Goal: Information Seeking & Learning: Find specific fact

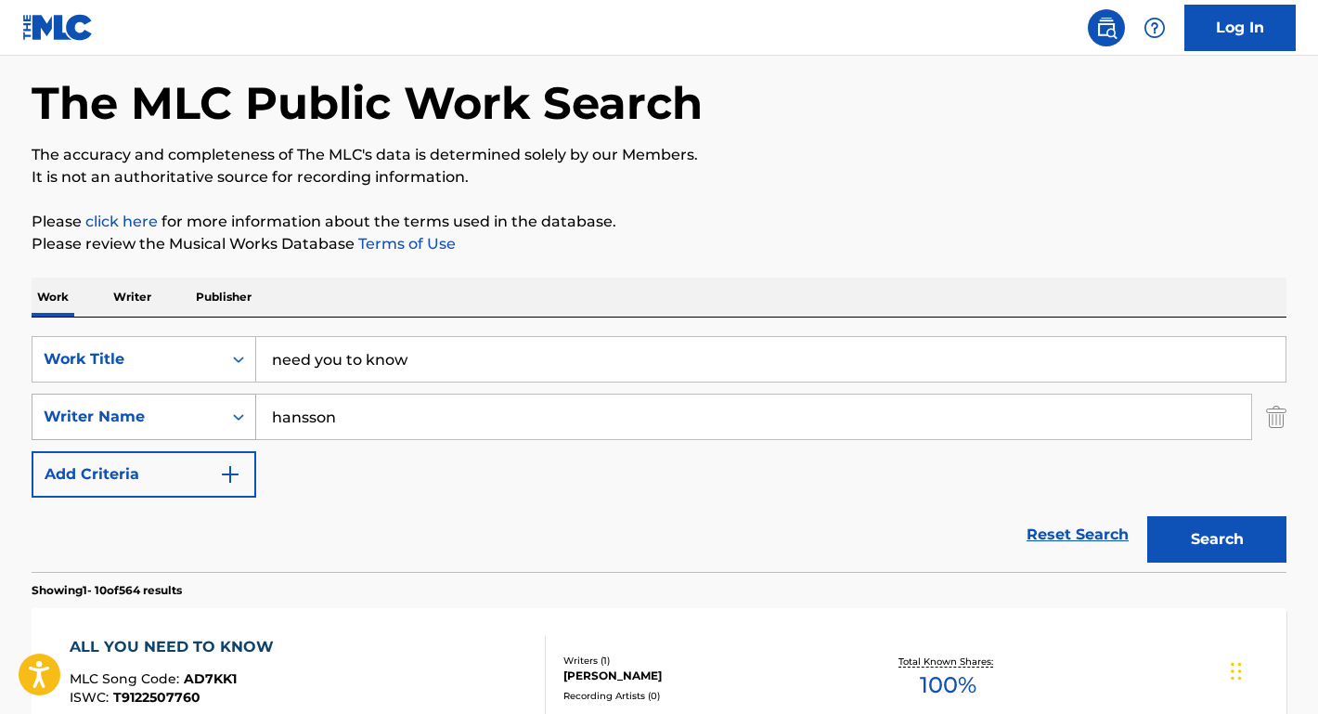
drag, startPoint x: 386, startPoint y: 420, endPoint x: 232, endPoint y: 418, distance: 154.1
click at [232, 418] on div "SearchWithCriteriae1b79ed8-e02b-4285-ae3a-6d664968c616 Writer Name [PERSON_NAME]" at bounding box center [659, 416] width 1255 height 46
paste input "[PERSON_NAME]"
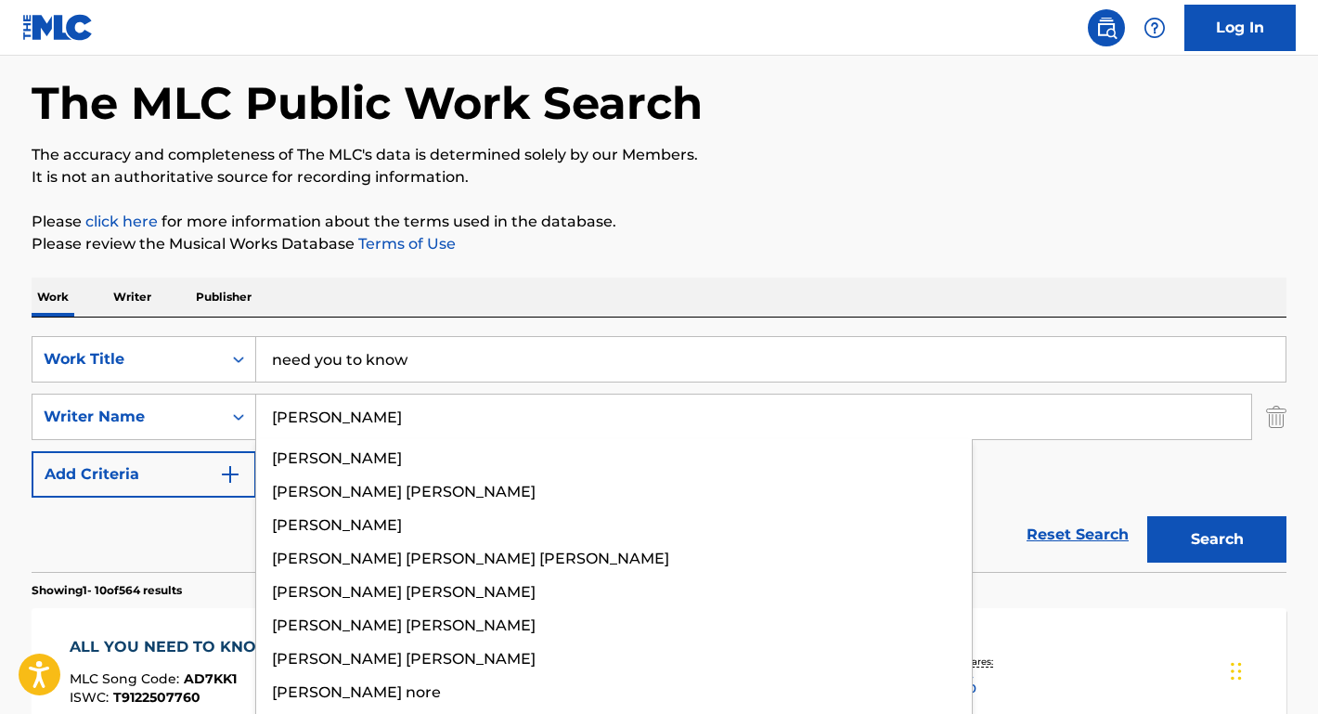
type input "[PERSON_NAME]"
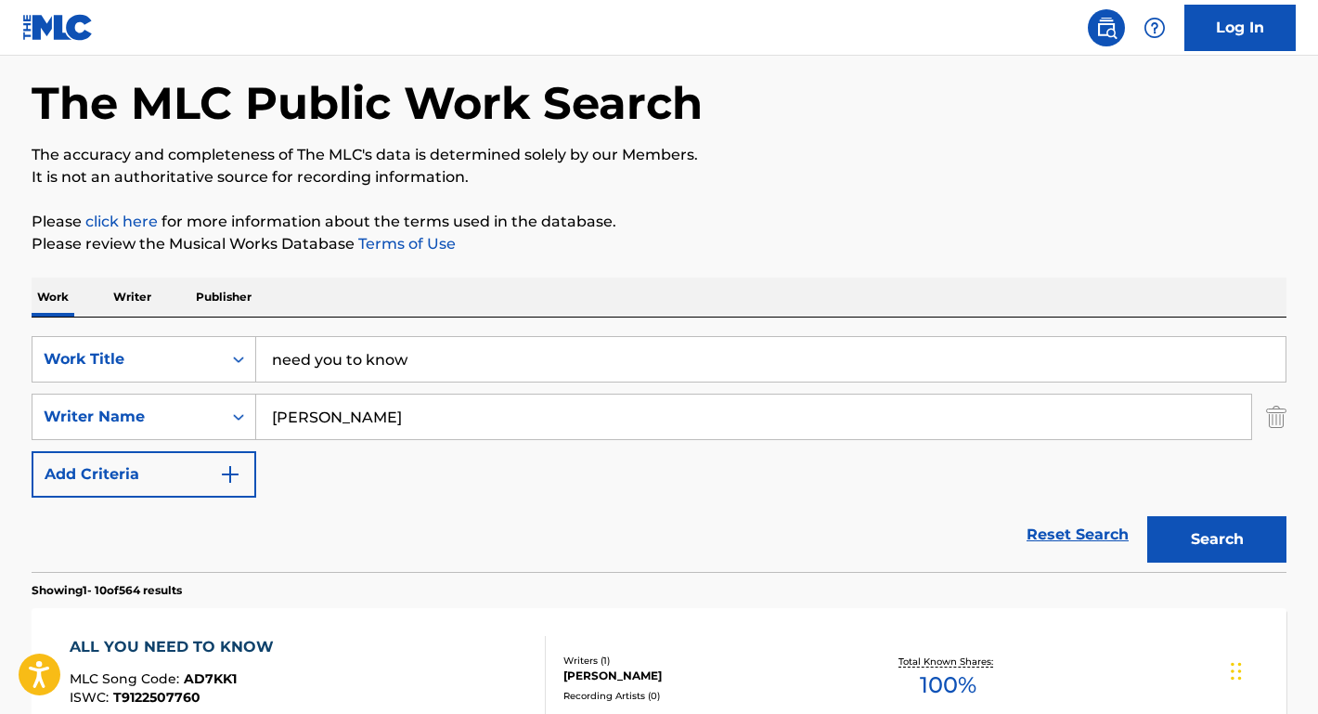
drag, startPoint x: 514, startPoint y: 325, endPoint x: 458, endPoint y: 328, distance: 55.7
click at [458, 328] on div "SearchWithCriteriae817cbdb-ca2f-43e0-b832-4d5a3c904b7b Work Title need you to k…" at bounding box center [659, 444] width 1255 height 254
drag, startPoint x: 453, startPoint y: 366, endPoint x: 157, endPoint y: 367, distance: 296.0
click at [157, 367] on div "SearchWithCriteriae817cbdb-ca2f-43e0-b832-4d5a3c904b7b Work Title need you to k…" at bounding box center [659, 359] width 1255 height 46
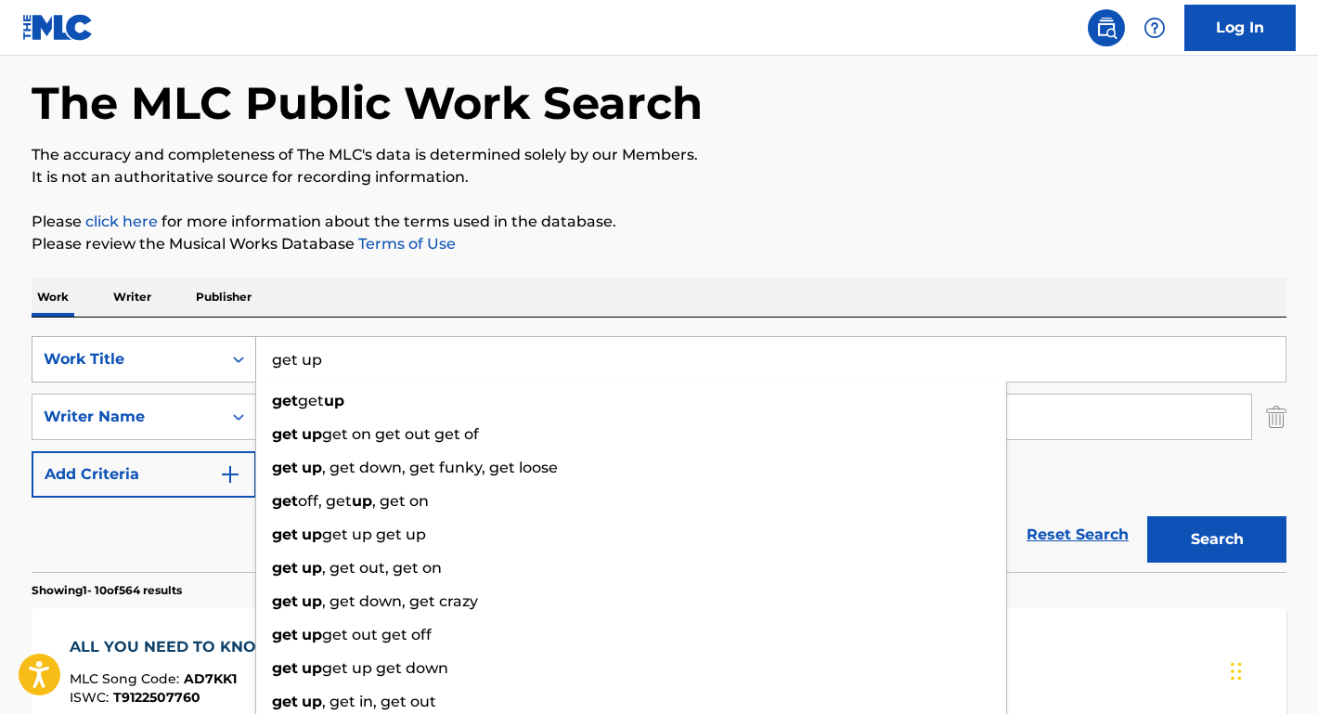
type input "get up"
click at [1216, 539] on button "Search" at bounding box center [1216, 539] width 139 height 46
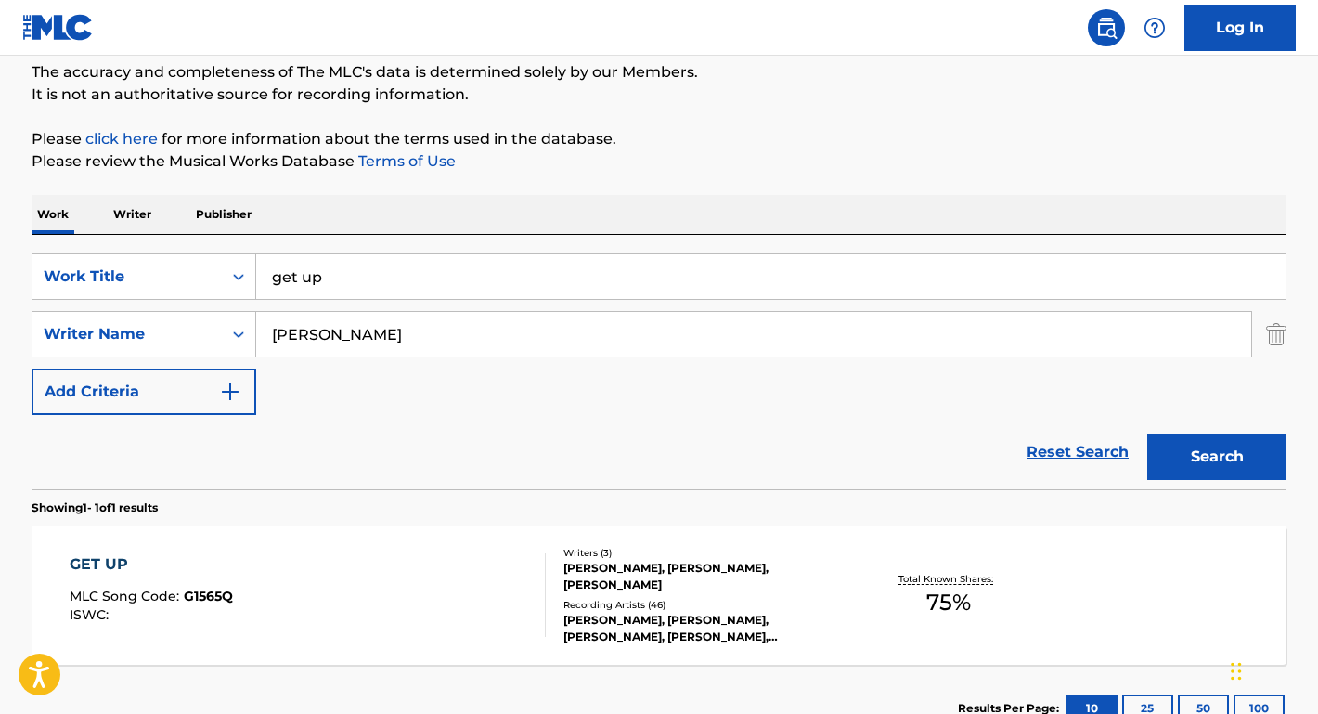
scroll to position [176, 0]
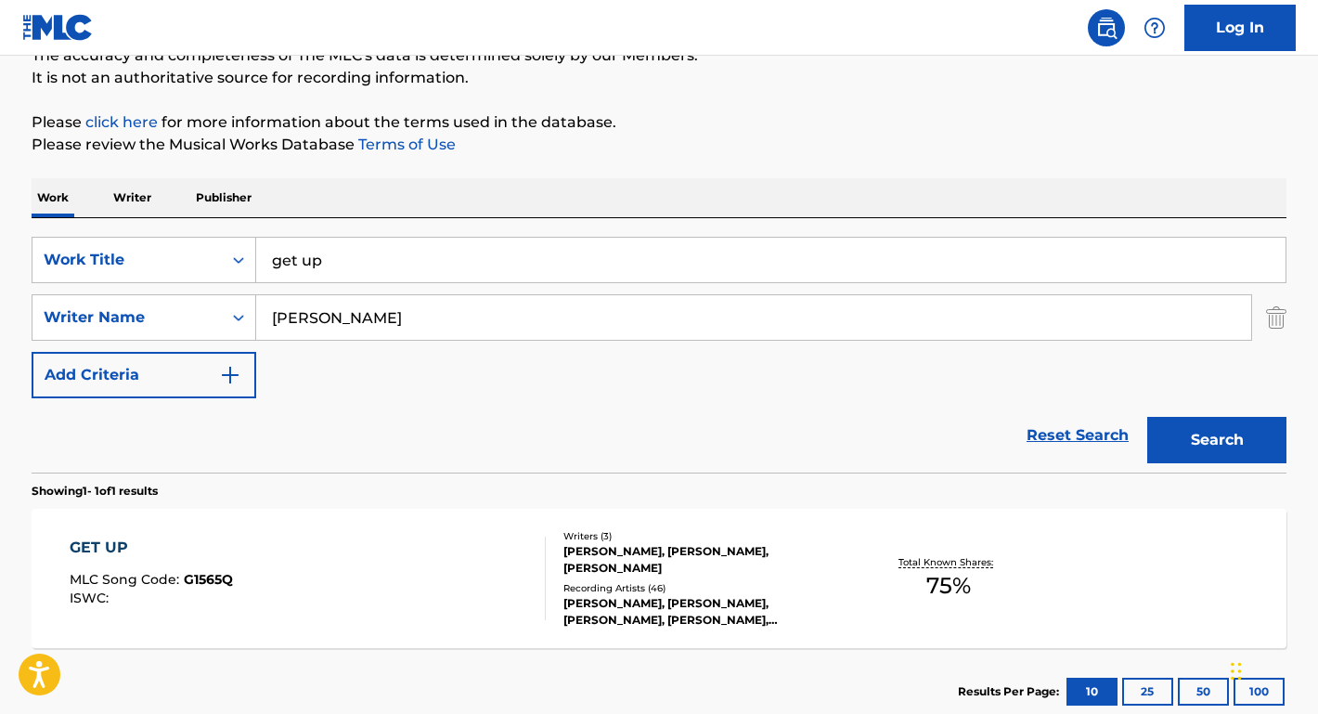
click at [105, 540] on div "GET UP" at bounding box center [151, 547] width 163 height 22
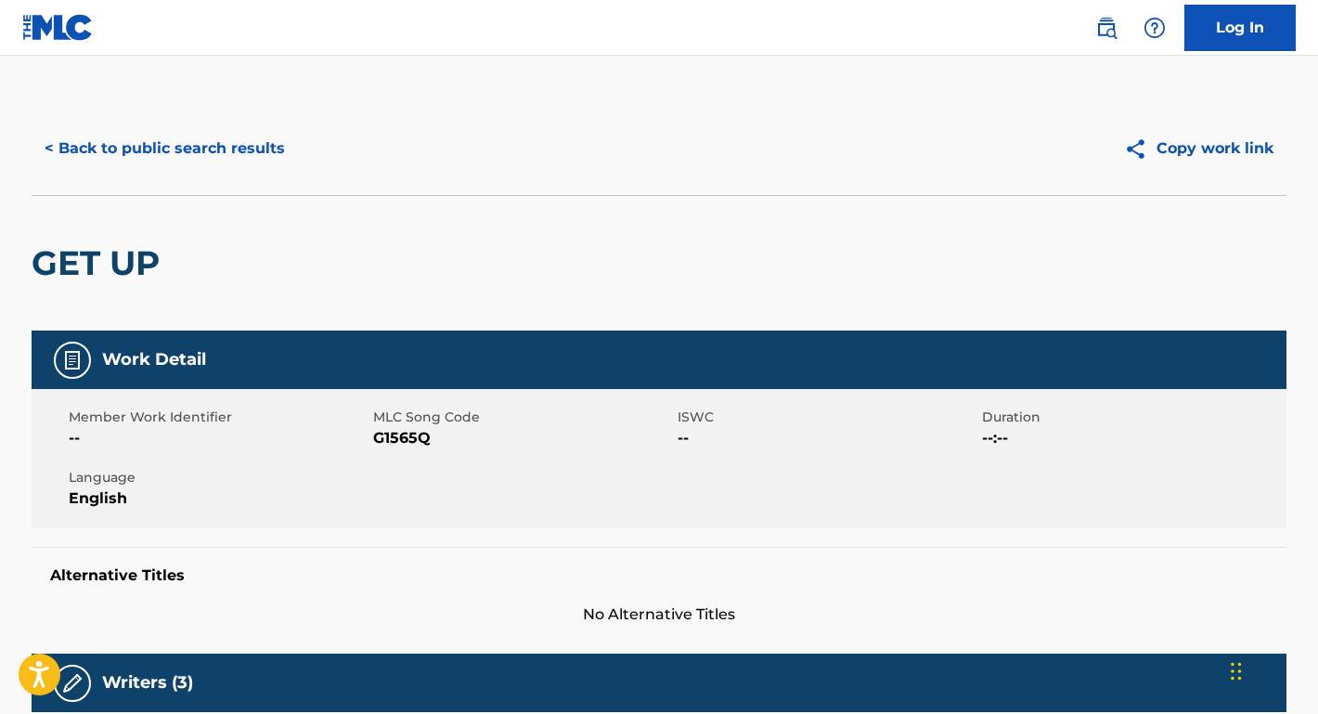
scroll to position [-1, 0]
click at [220, 161] on button "< Back to public search results" at bounding box center [165, 148] width 266 height 46
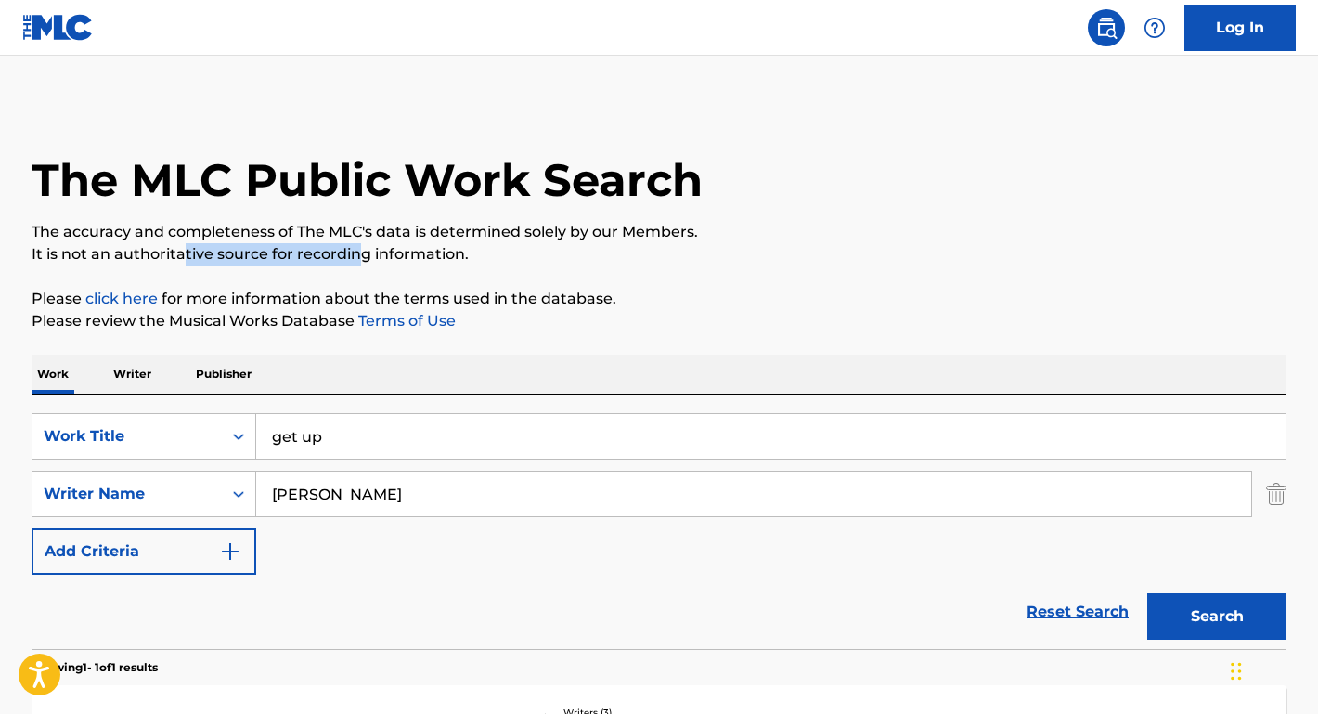
drag, startPoint x: 361, startPoint y: 260, endPoint x: 179, endPoint y: 246, distance: 182.4
click at [179, 246] on p "It is not an authoritative source for recording information." at bounding box center [659, 254] width 1255 height 22
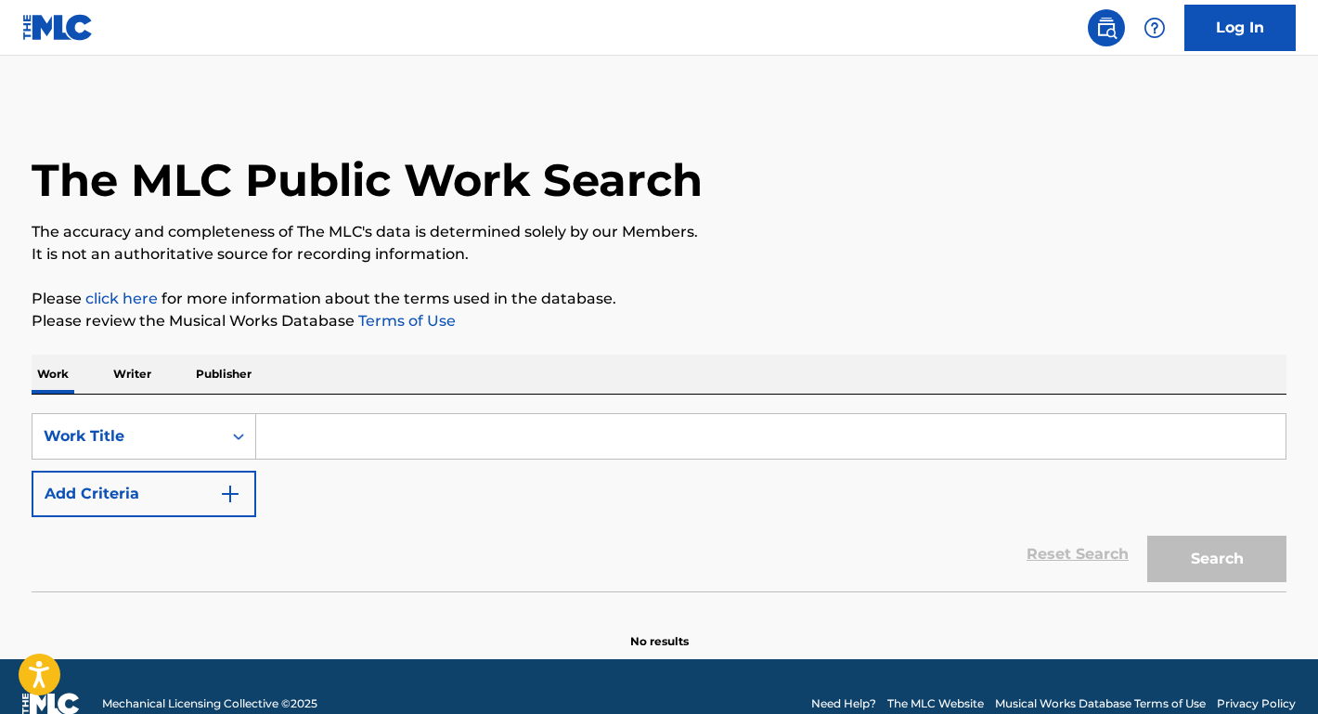
click at [326, 442] on input "Search Form" at bounding box center [770, 436] width 1029 height 45
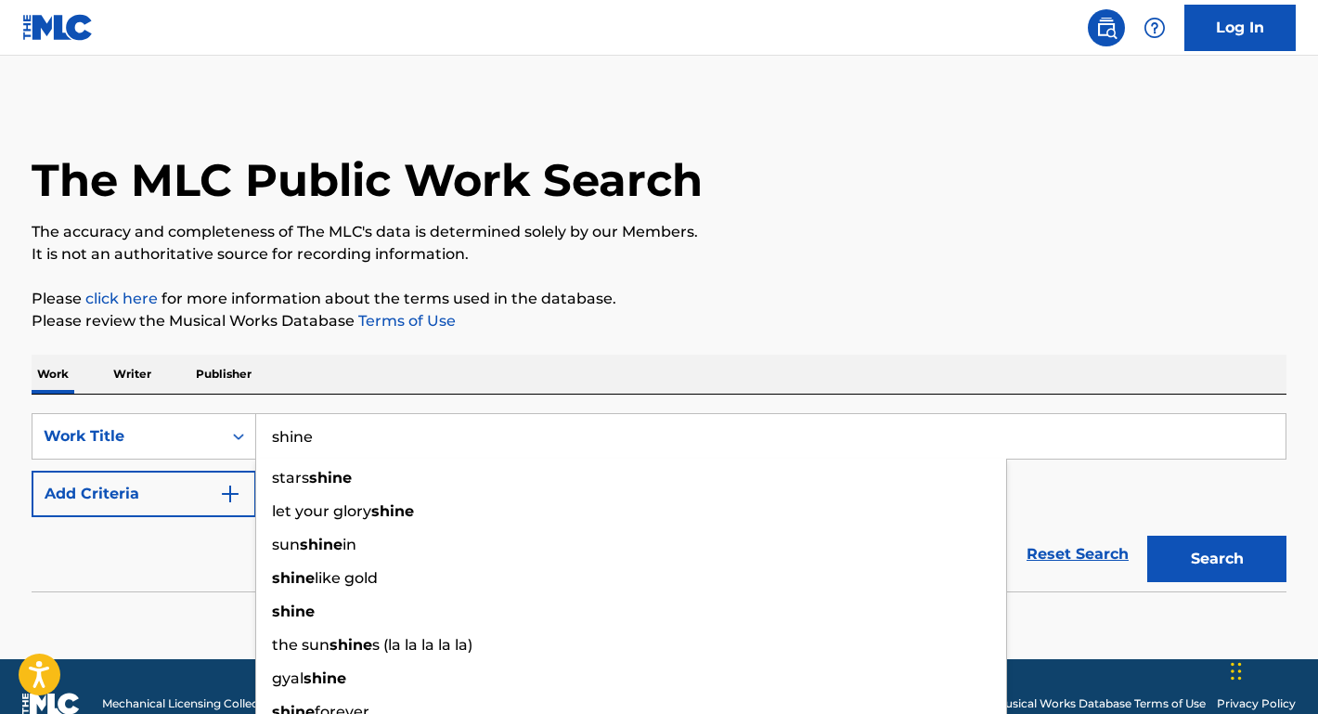
type input "shine"
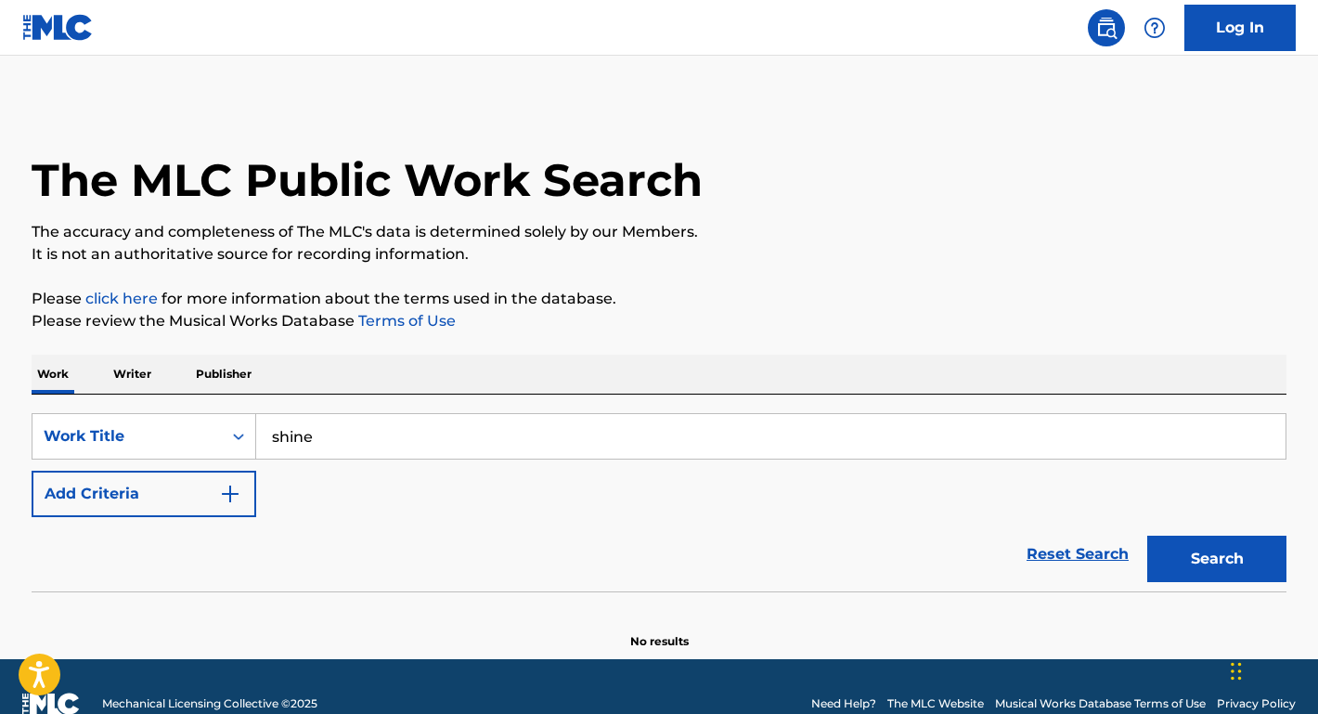
click at [182, 481] on button "Add Criteria" at bounding box center [144, 493] width 225 height 46
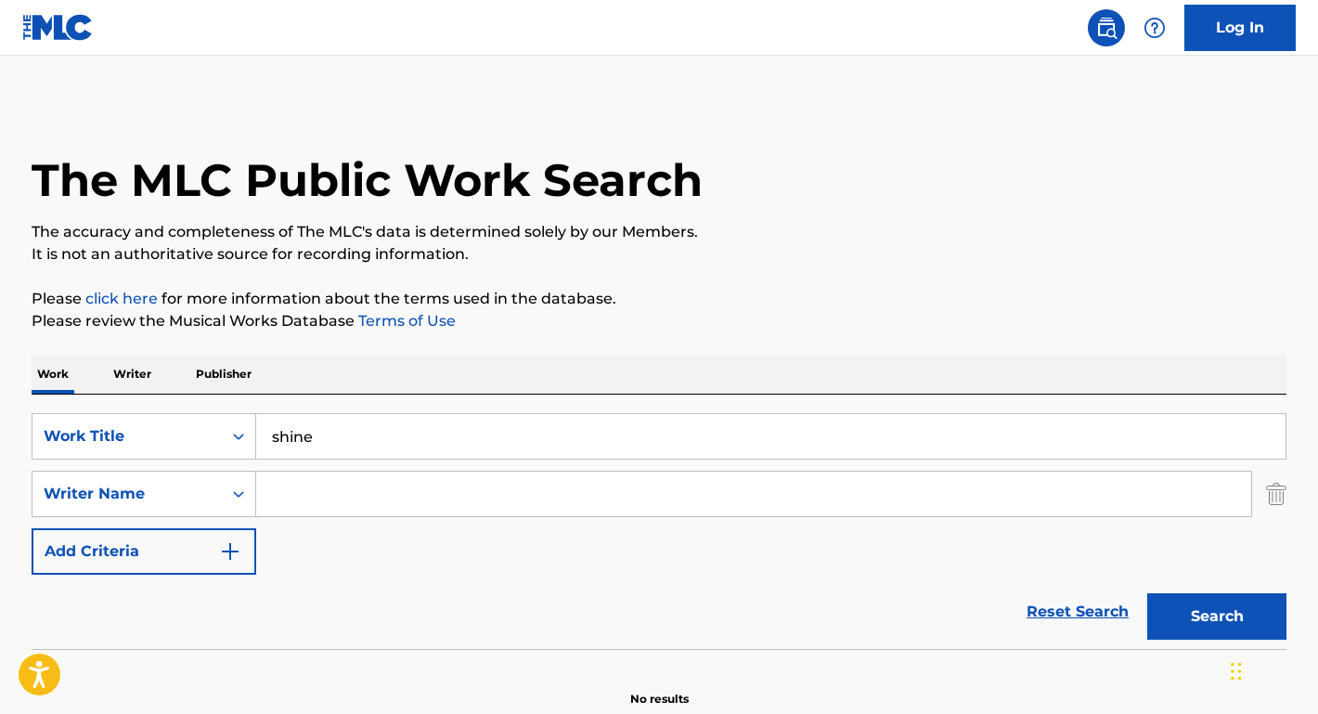
click at [383, 492] on input "Search Form" at bounding box center [753, 493] width 995 height 45
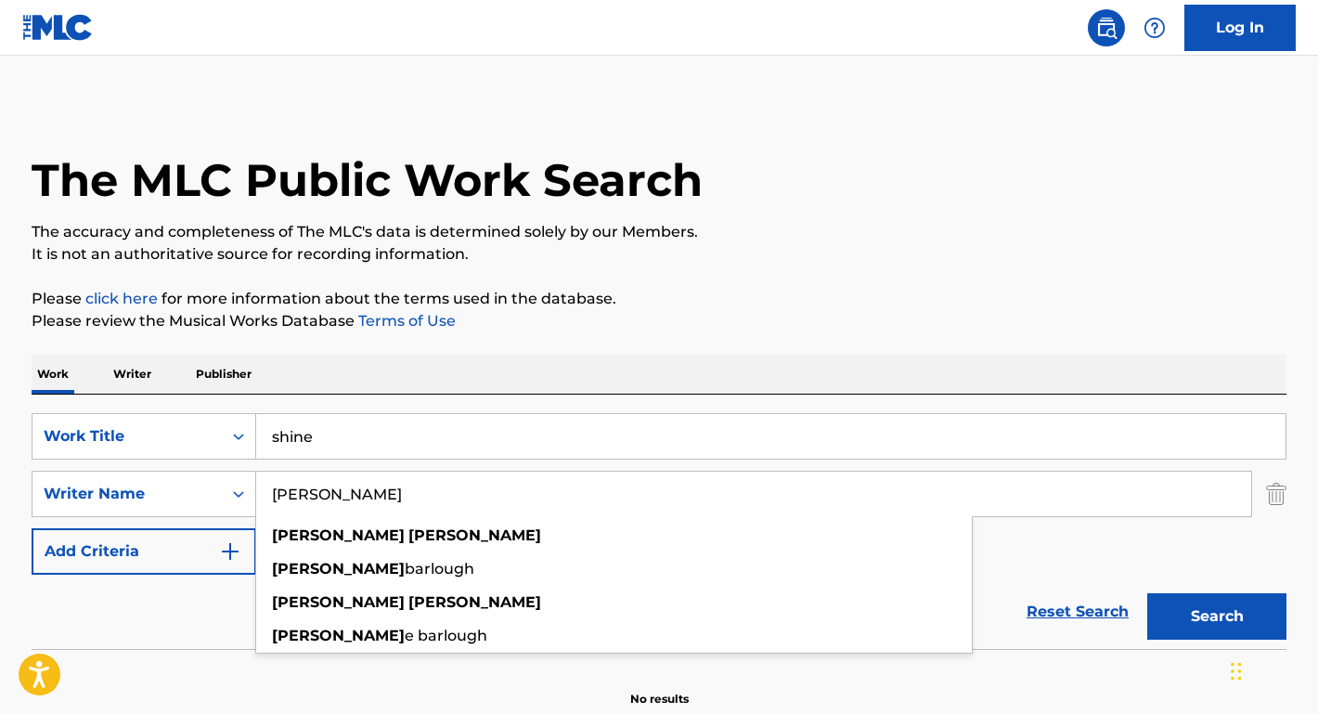
type input "[PERSON_NAME]"
click at [1216, 616] on button "Search" at bounding box center [1216, 616] width 139 height 46
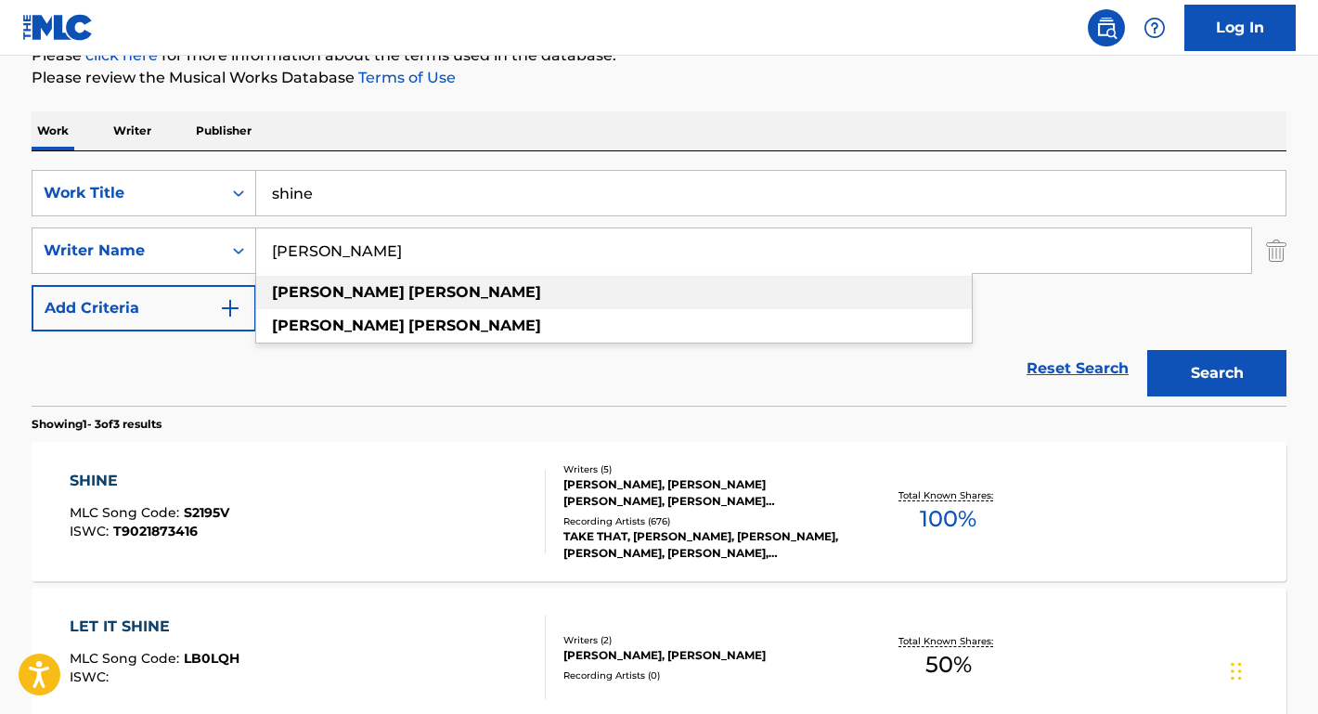
scroll to position [400, 0]
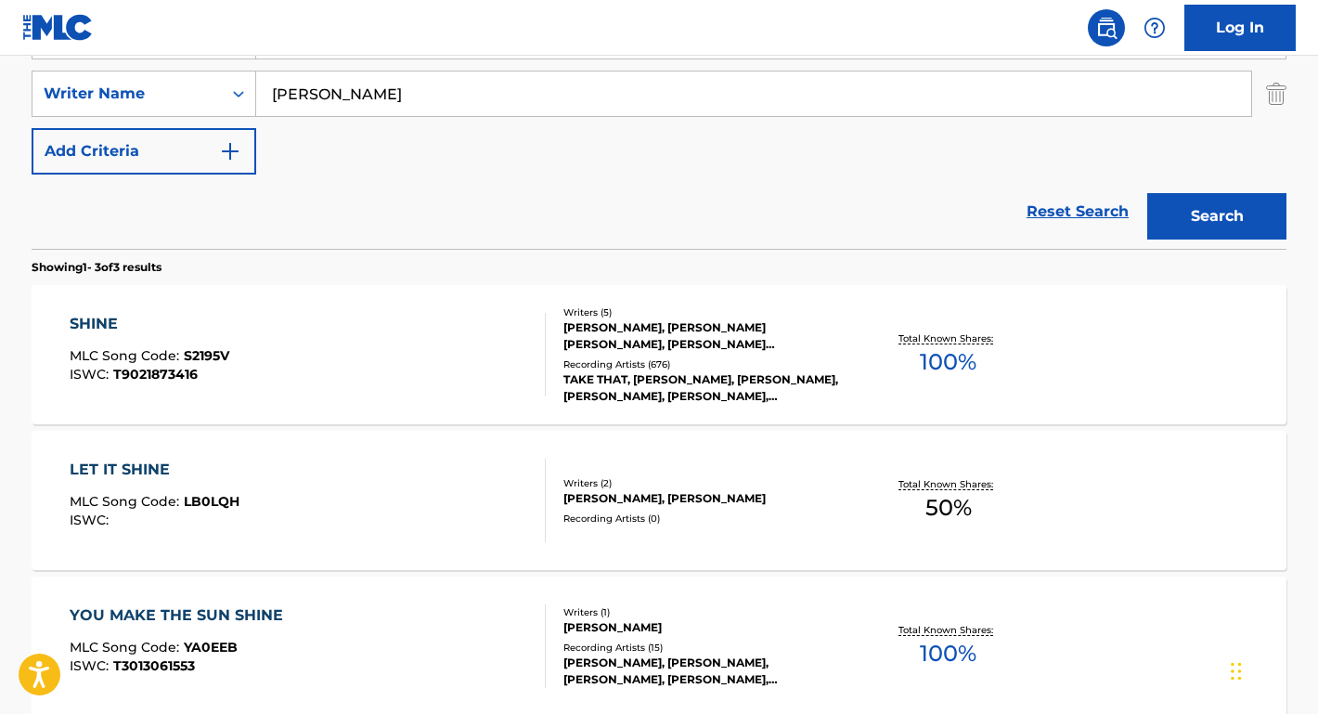
click at [126, 326] on div "SHINE" at bounding box center [150, 324] width 160 height 22
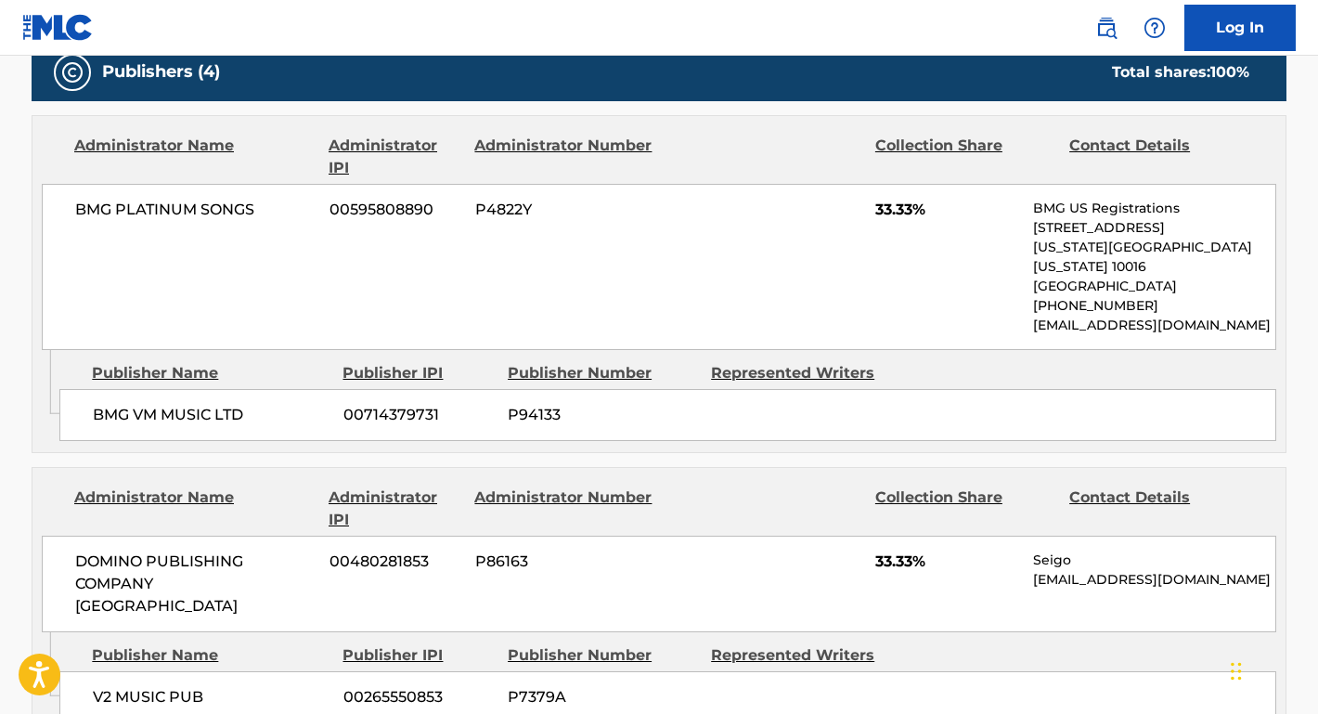
scroll to position [1003, 0]
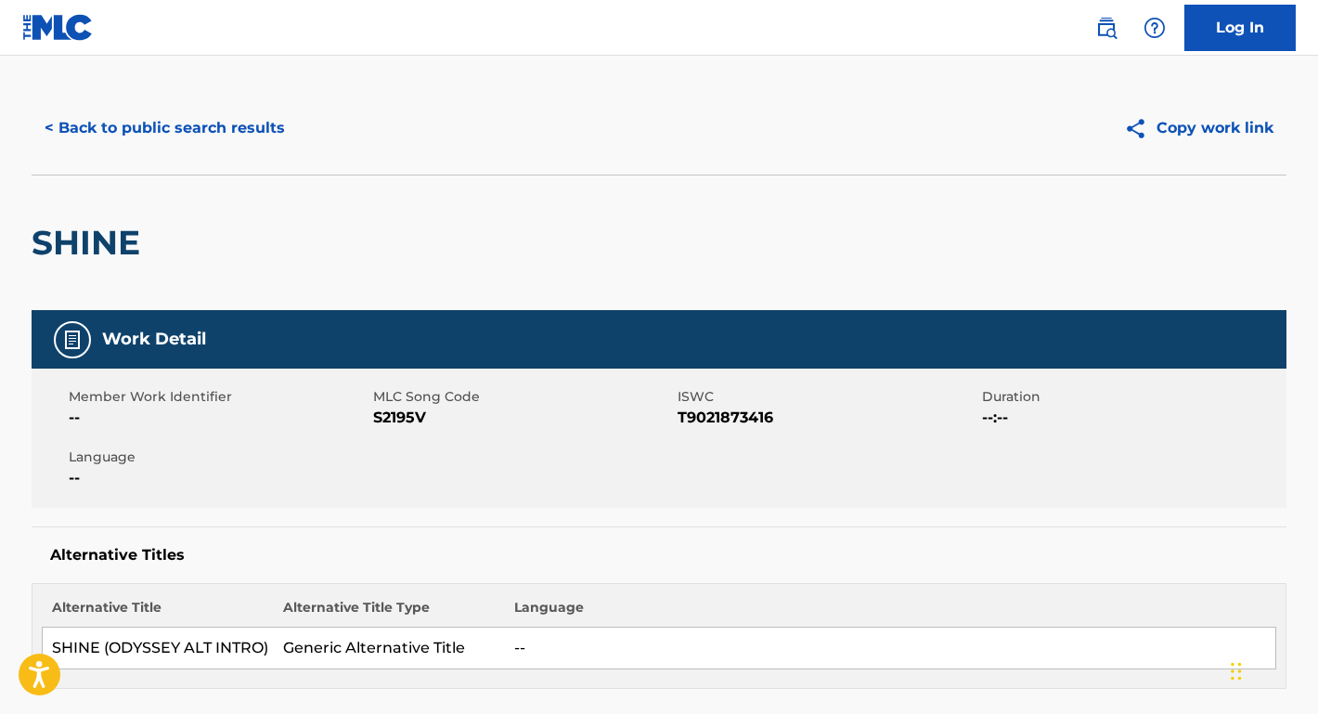
click at [224, 124] on button "< Back to public search results" at bounding box center [165, 128] width 266 height 46
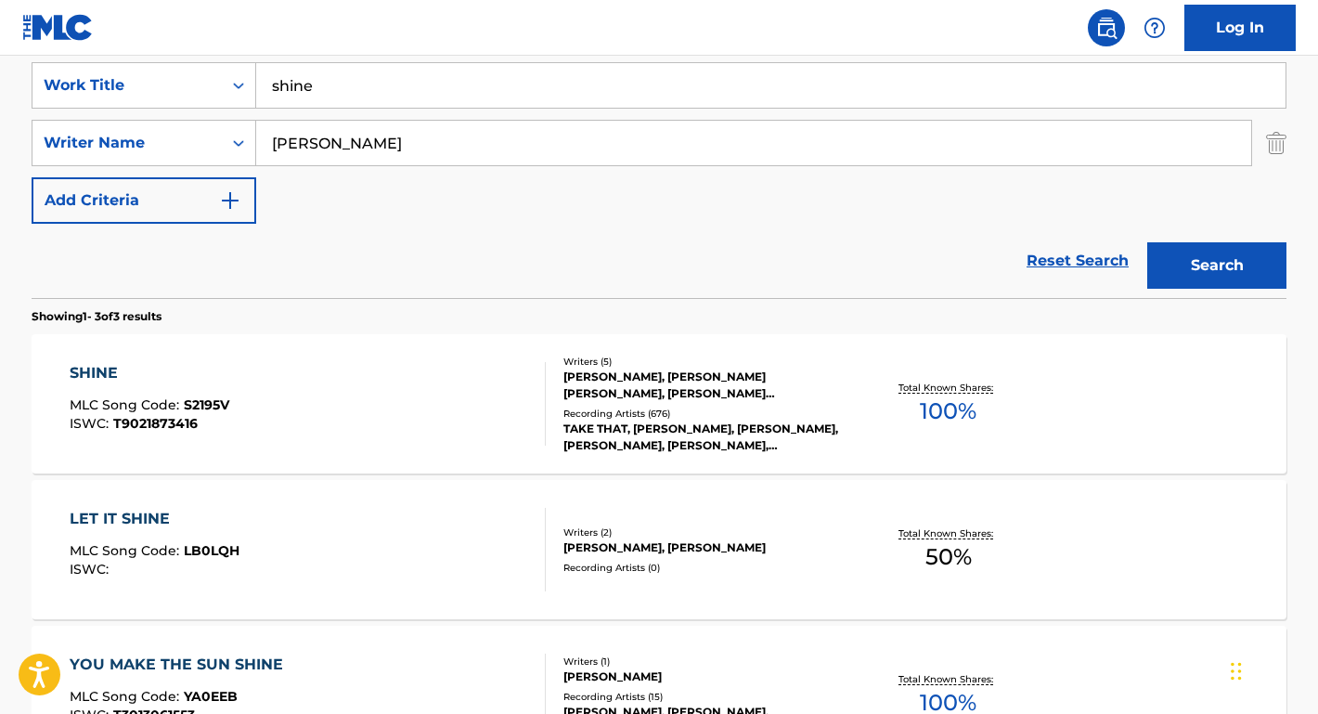
scroll to position [226, 0]
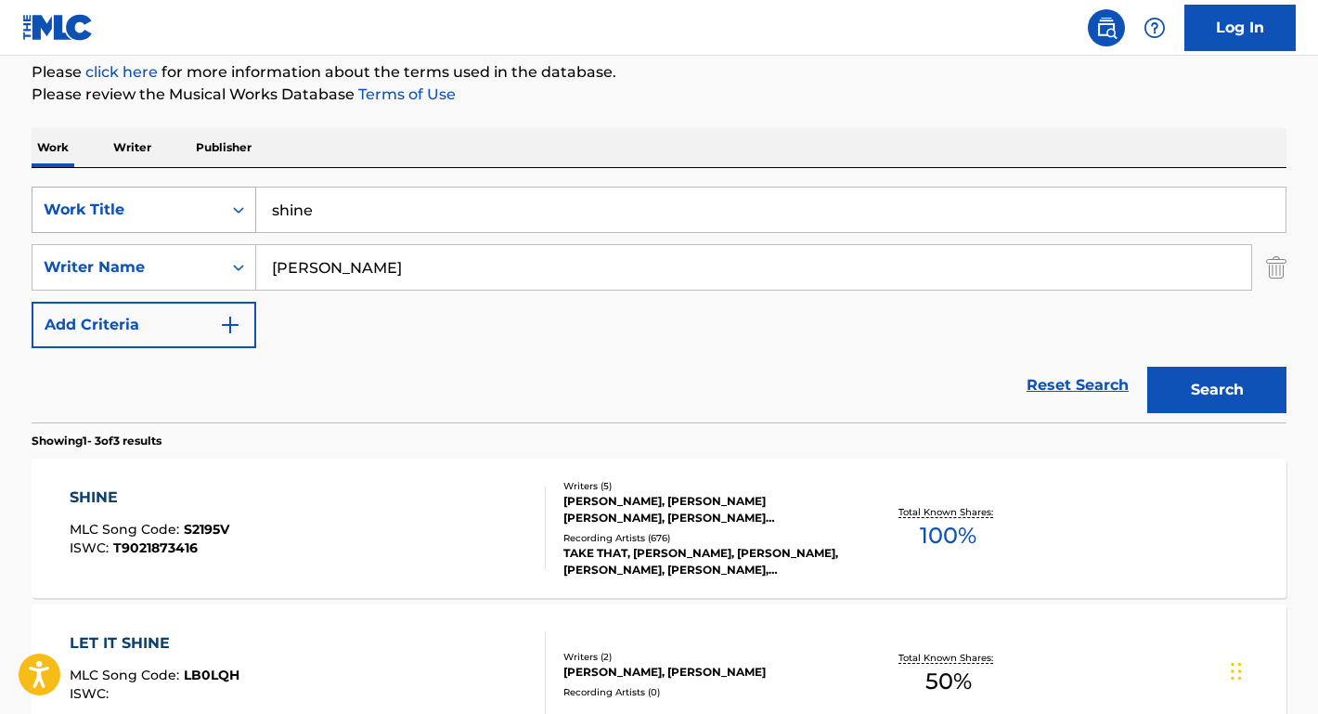
drag, startPoint x: 400, startPoint y: 207, endPoint x: 199, endPoint y: 206, distance: 201.4
click at [199, 206] on div "SearchWithCriteriac06dc082-4452-428a-9092-f9bb01708984 Work Title shine" at bounding box center [659, 210] width 1255 height 46
paste input "n the Deep"
click at [377, 140] on div "Work Writer Publisher" at bounding box center [659, 147] width 1255 height 39
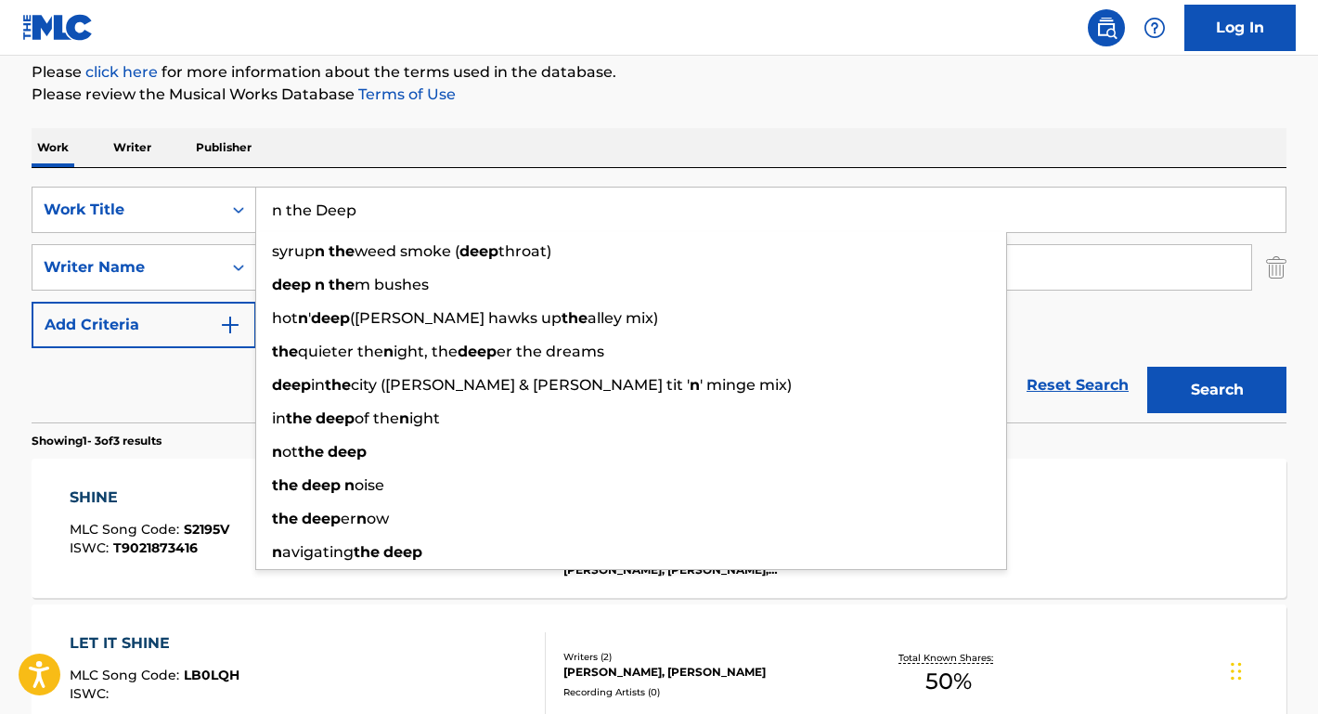
click at [264, 214] on input "n the Deep" at bounding box center [770, 209] width 1029 height 45
type input "In the Deep"
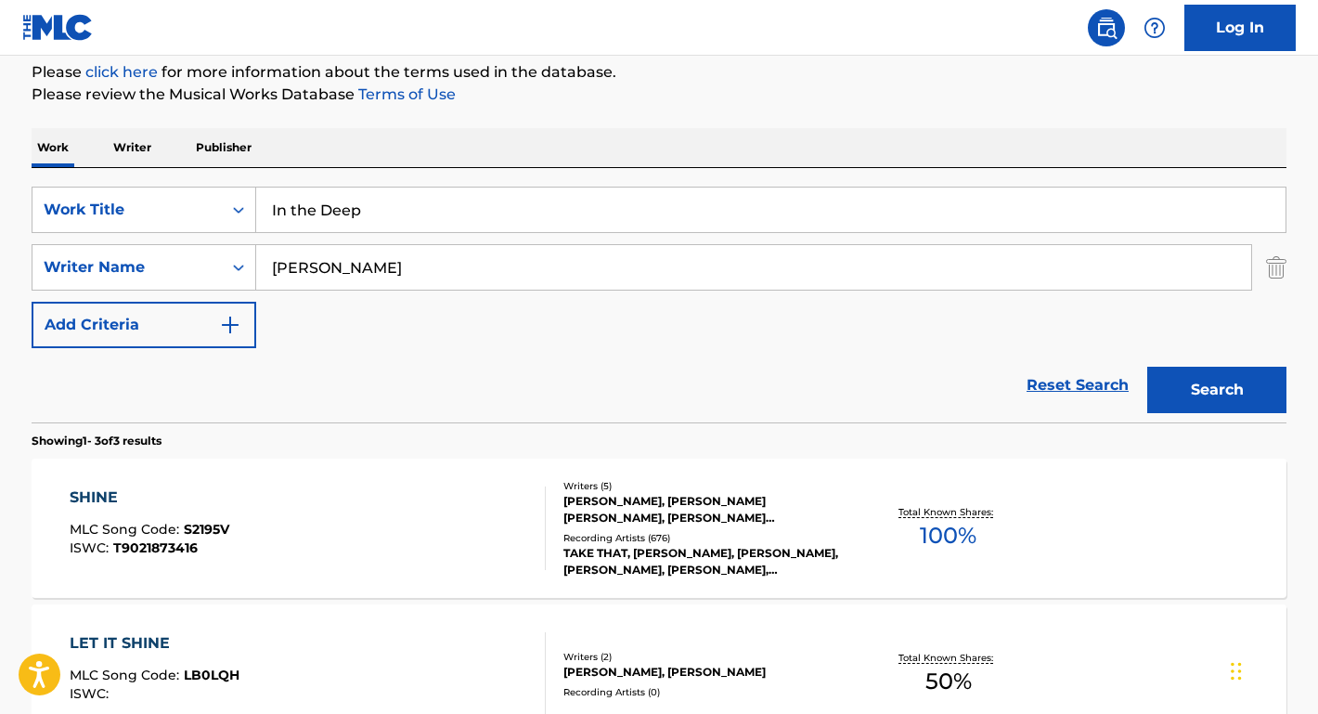
click at [261, 165] on div "Work Writer Publisher" at bounding box center [659, 147] width 1255 height 39
drag, startPoint x: 372, startPoint y: 273, endPoint x: 192, endPoint y: 273, distance: 180.0
click at [192, 273] on div "SearchWithCriteria824bd501-37bd-41cb-89e0-ac95feaa8c89 Writer Name gary barlow" at bounding box center [659, 267] width 1255 height 46
click at [1216, 390] on button "Search" at bounding box center [1216, 390] width 139 height 46
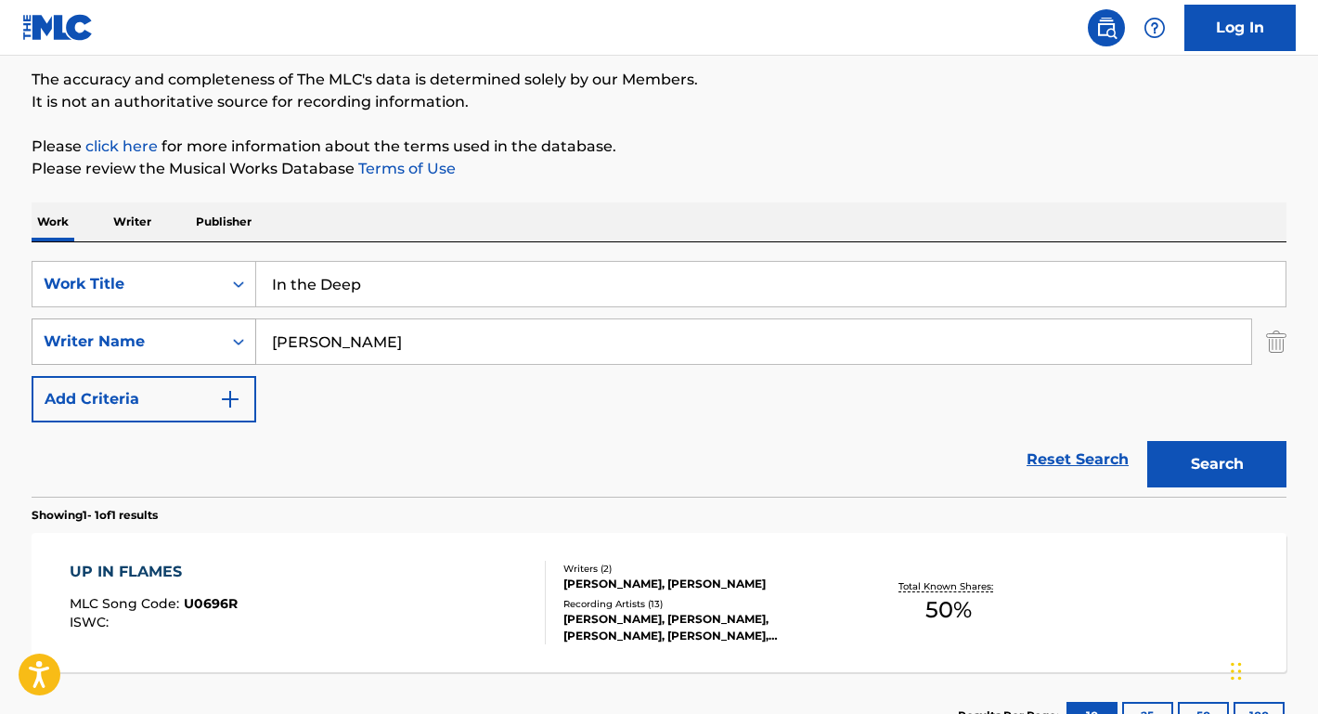
drag, startPoint x: 404, startPoint y: 344, endPoint x: 228, endPoint y: 343, distance: 175.4
click at [228, 343] on div "SearchWithCriteria824bd501-37bd-41cb-89e0-ac95feaa8c89 Writer Name BIRD YORK" at bounding box center [659, 341] width 1255 height 46
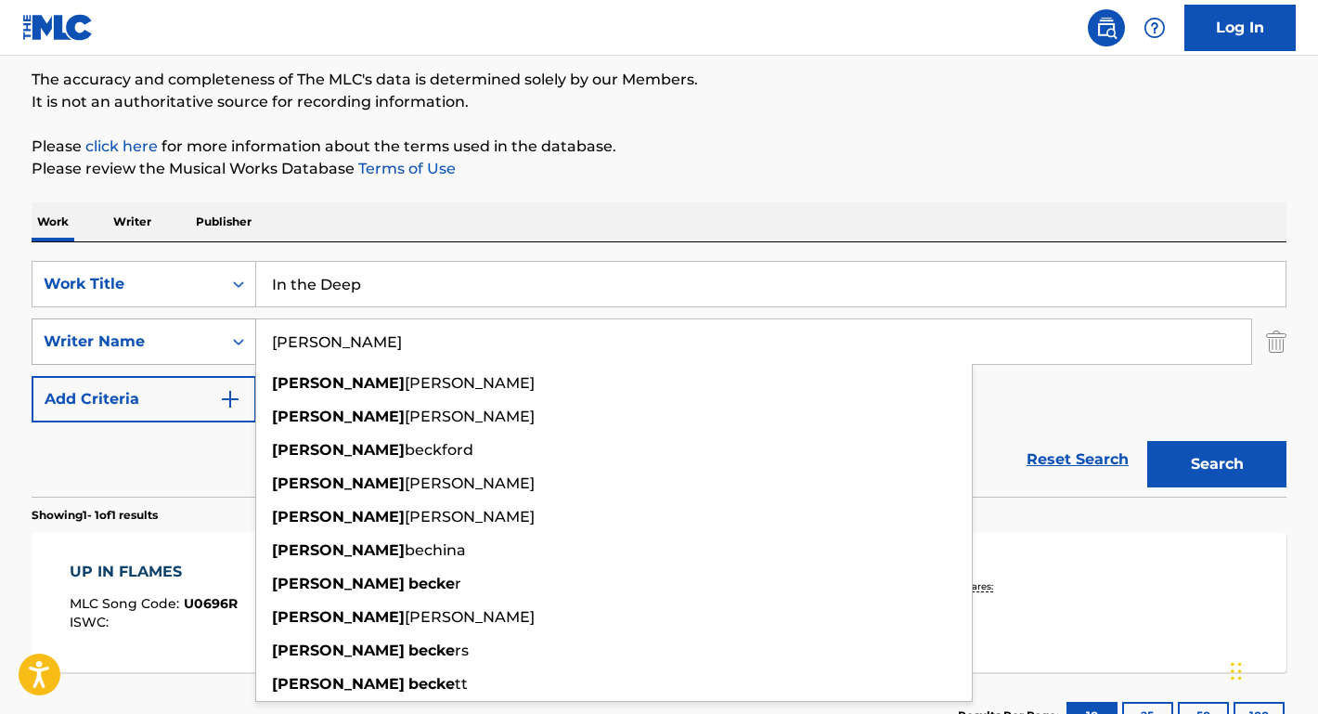
click at [1216, 464] on button "Search" at bounding box center [1216, 464] width 139 height 46
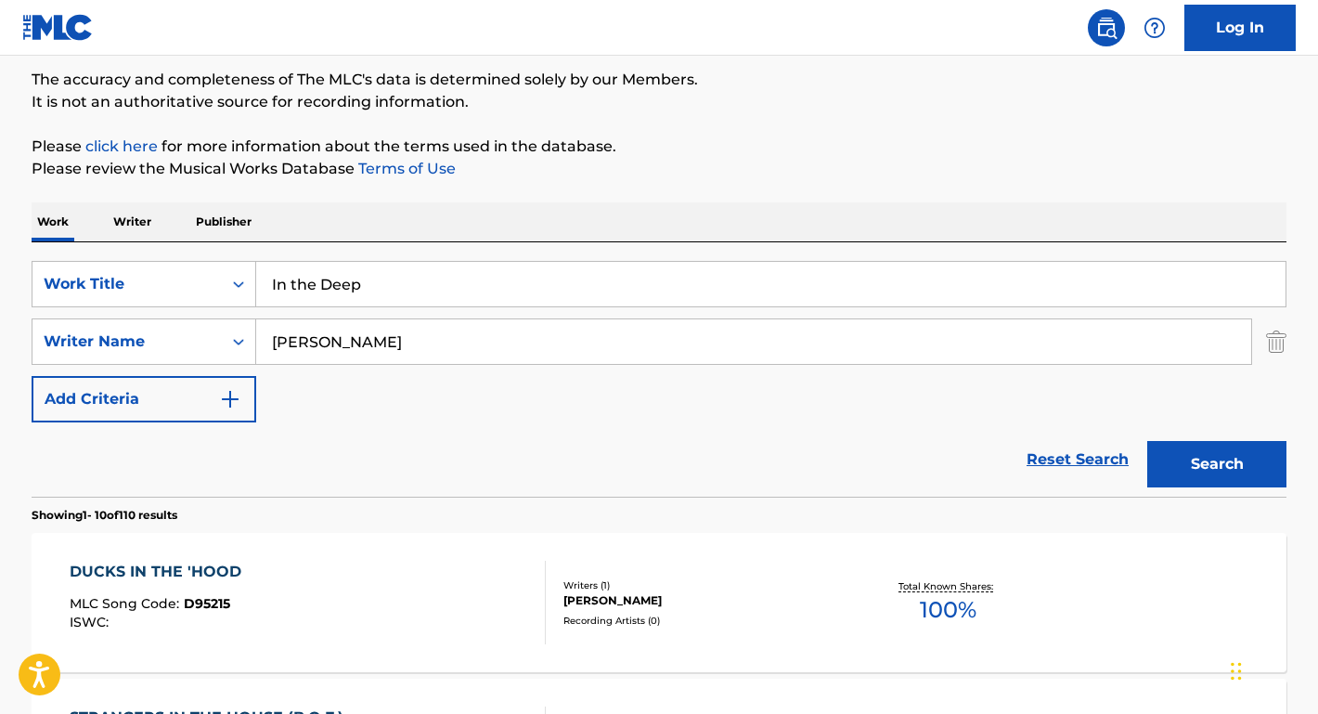
click at [203, 462] on div "Reset Search Search" at bounding box center [659, 459] width 1255 height 74
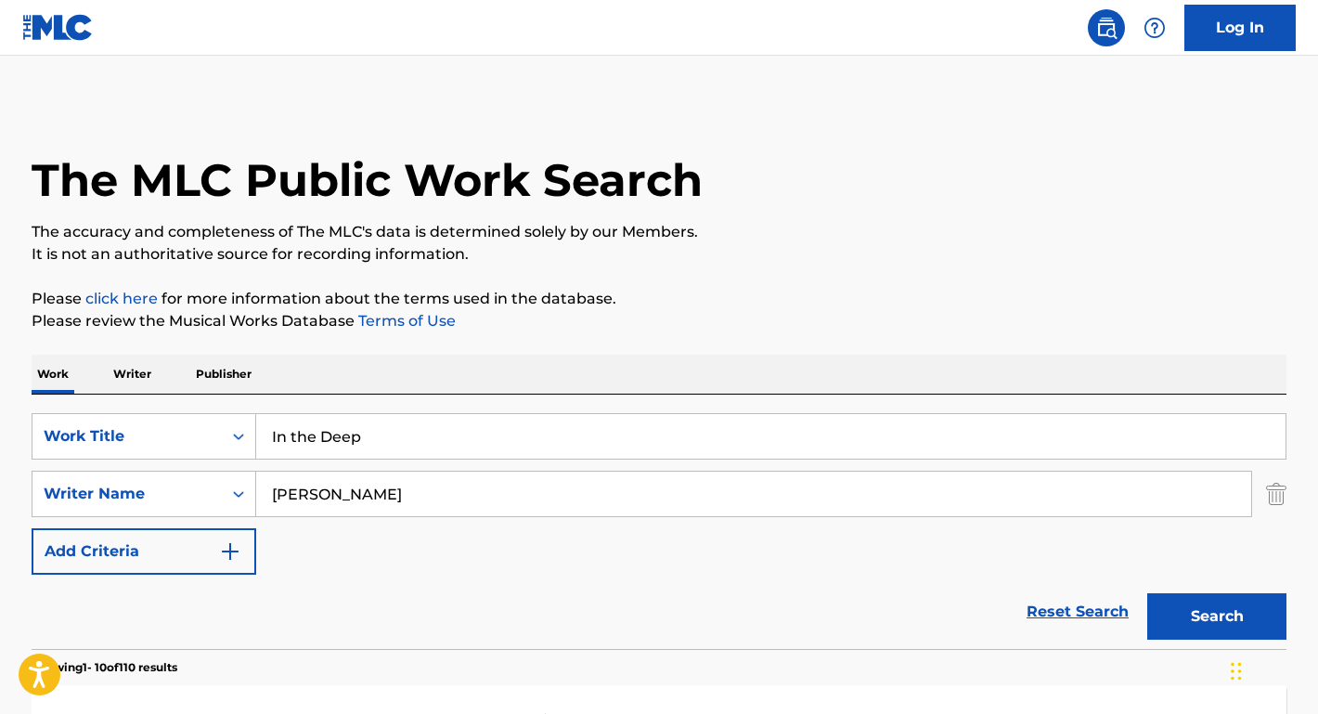
scroll to position [0, 0]
drag, startPoint x: 425, startPoint y: 485, endPoint x: 234, endPoint y: 485, distance: 191.2
click at [234, 485] on div "SearchWithCriteria824bd501-37bd-41cb-89e0-ac95feaa8c89 Writer Name MICHAEL BECK…" at bounding box center [659, 493] width 1255 height 46
paste input "James Destri"
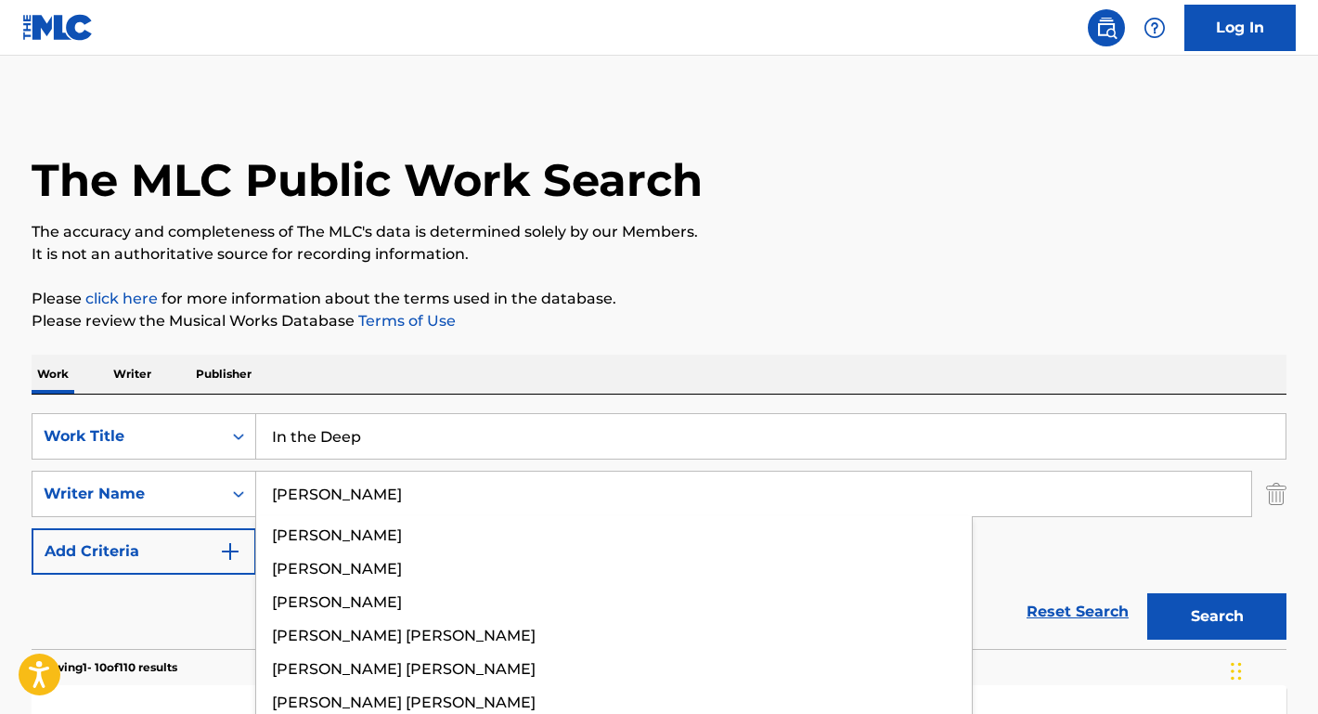
type input "James Destri"
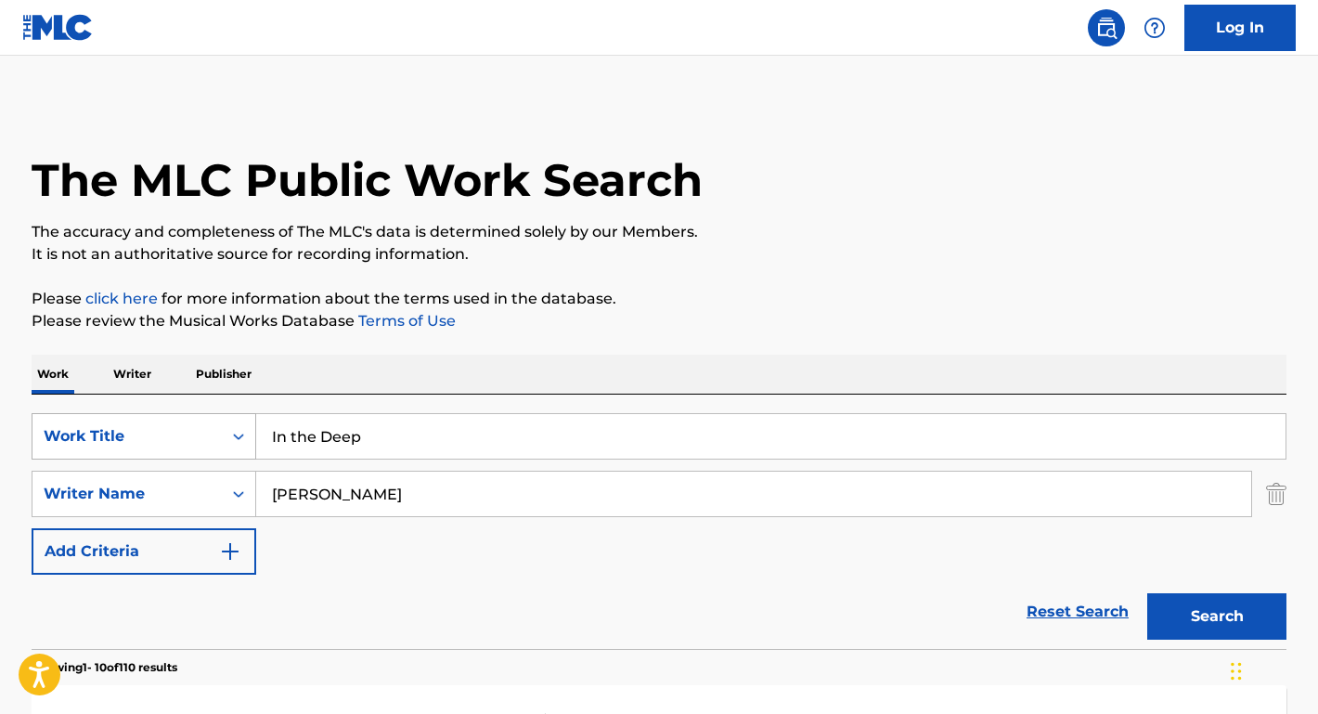
drag, startPoint x: 355, startPoint y: 449, endPoint x: 171, endPoint y: 422, distance: 186.6
click at [171, 422] on div "SearchWithCriteriac06dc082-4452-428a-9092-f9bb01708984 Work Title In the Deep" at bounding box center [659, 436] width 1255 height 46
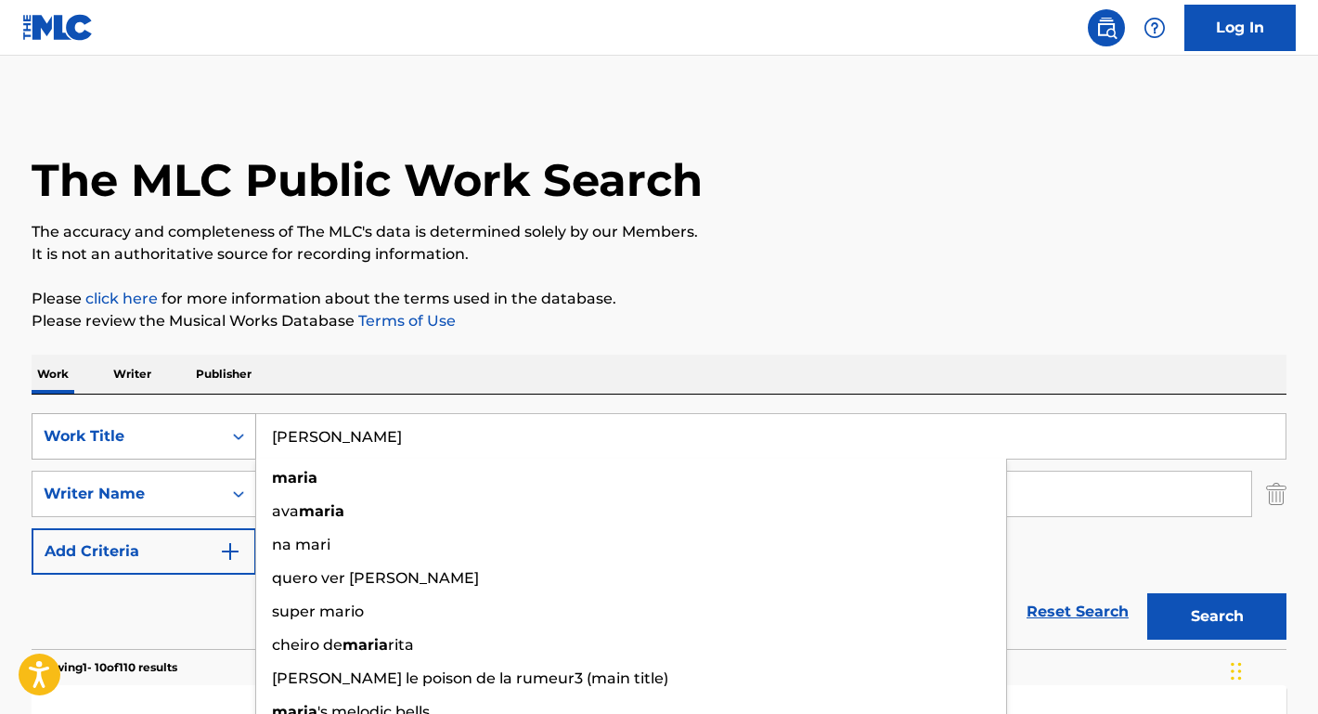
type input "MARIA"
click at [1216, 616] on button "Search" at bounding box center [1216, 616] width 139 height 46
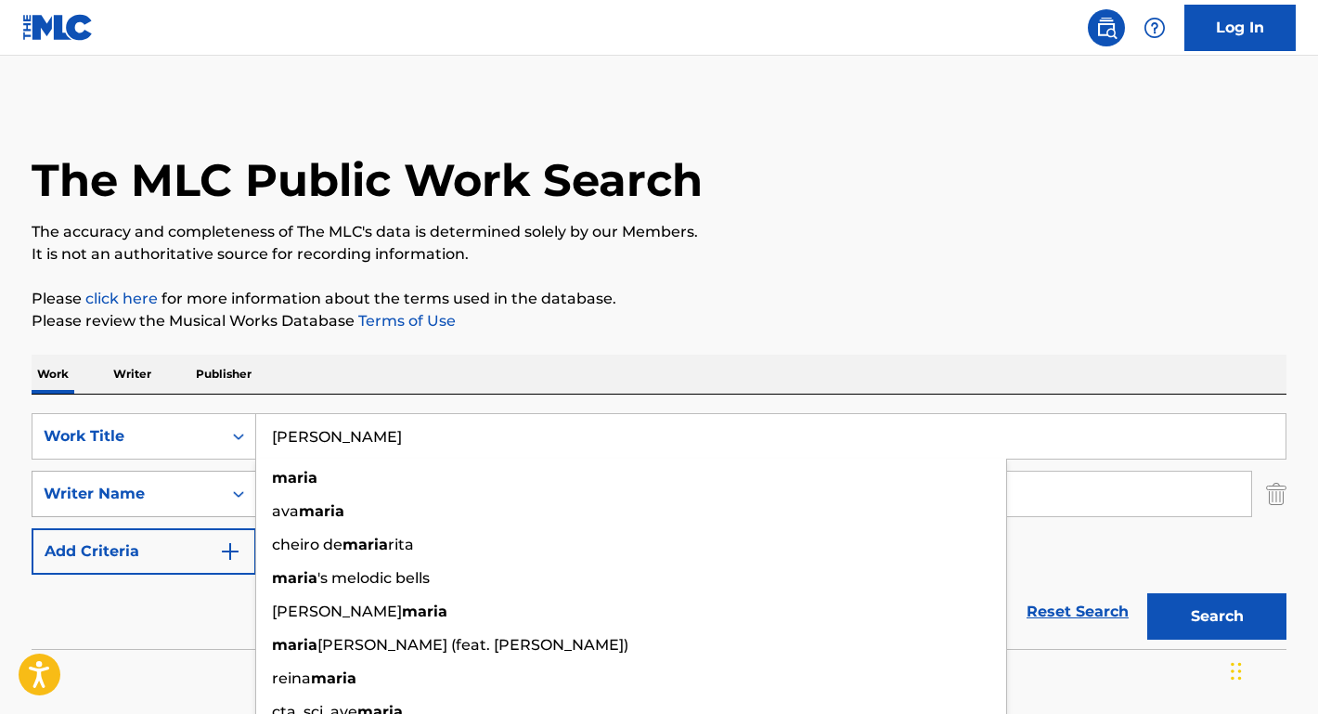
click at [142, 476] on div "Writer Name" at bounding box center [144, 493] width 225 height 46
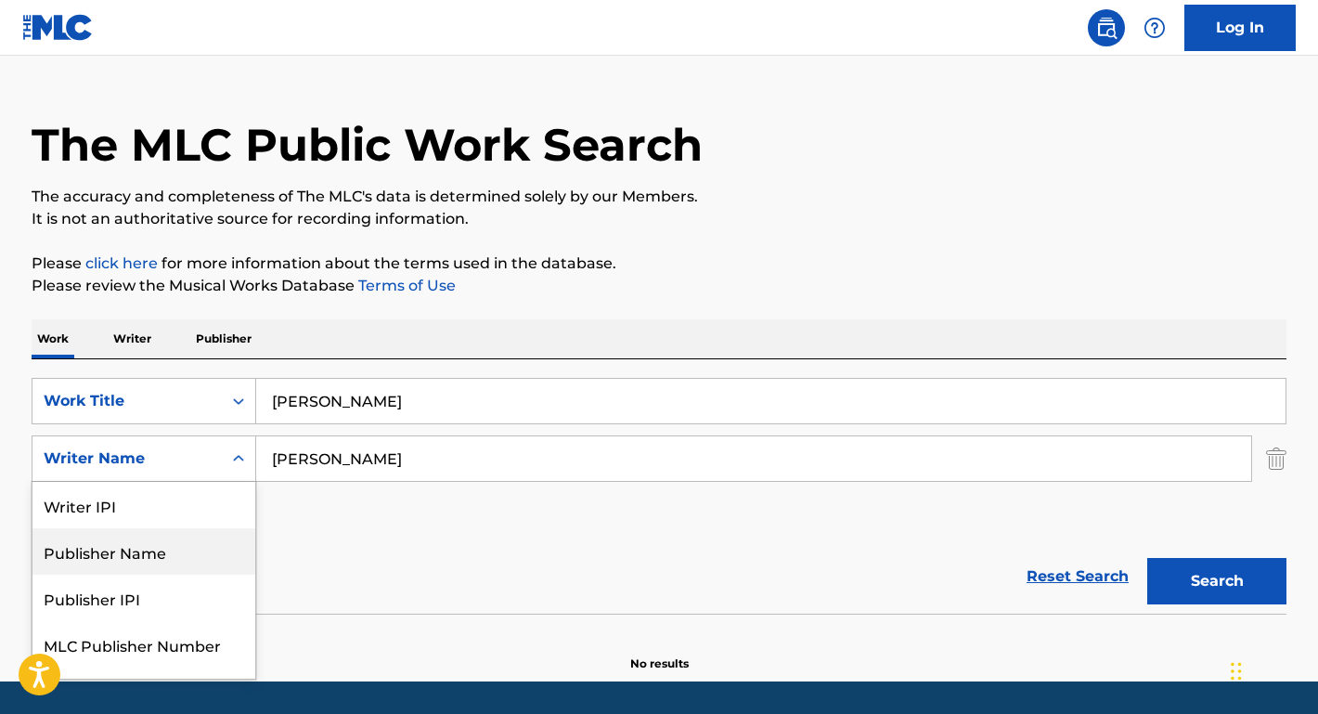
click at [144, 537] on div "Publisher Name" at bounding box center [143, 551] width 223 height 46
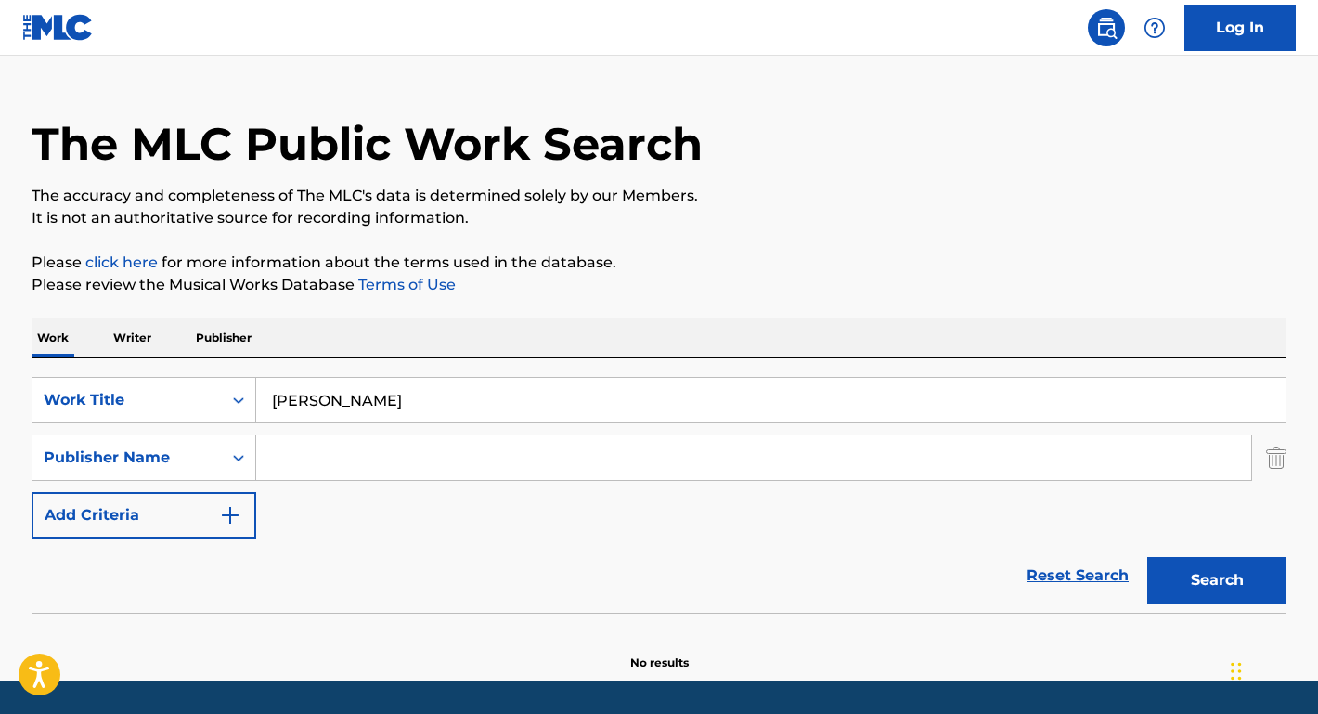
click at [312, 533] on div "SearchWithCriteriac06dc082-4452-428a-9092-f9bb01708984 Work Title MARIA SearchW…" at bounding box center [659, 457] width 1255 height 161
click at [305, 470] on input "Search Form" at bounding box center [753, 457] width 995 height 45
paste input "James Destri"
click at [1216, 580] on button "Search" at bounding box center [1216, 580] width 139 height 46
drag, startPoint x: 405, startPoint y: 463, endPoint x: 203, endPoint y: 459, distance: 201.4
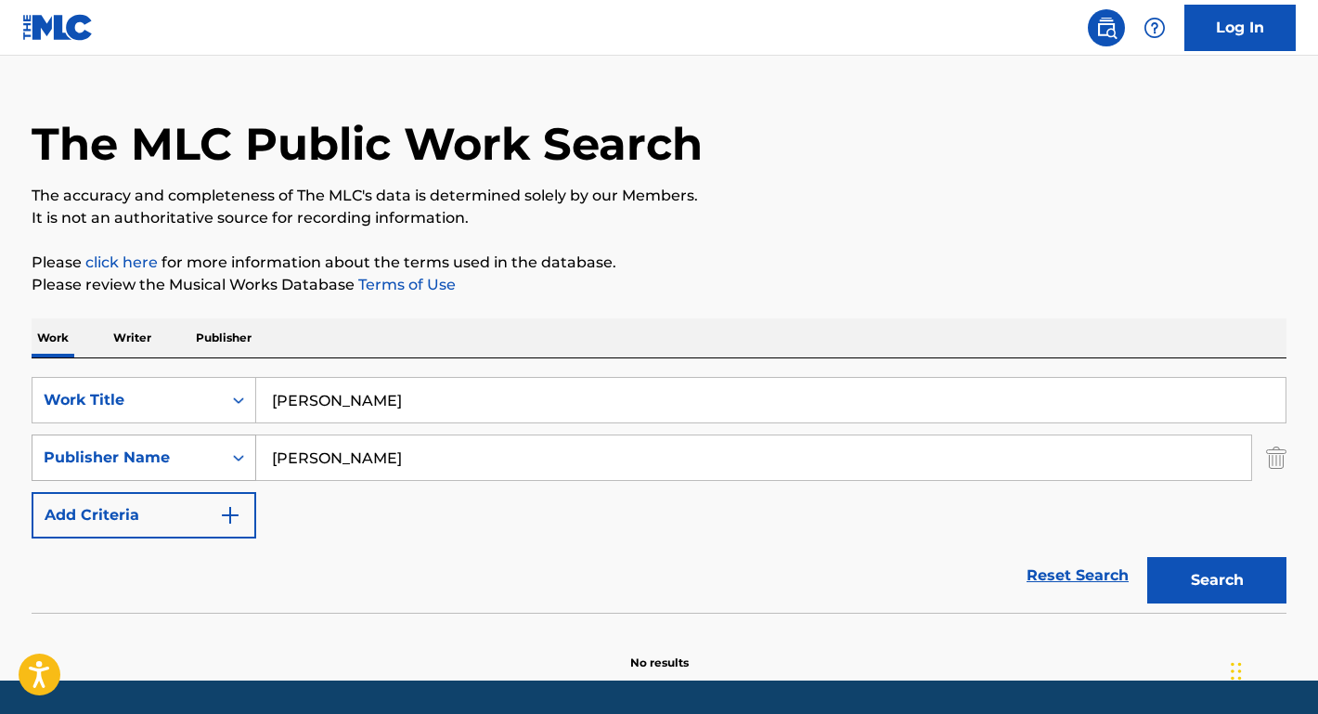
click at [203, 459] on div "SearchWithCriteria766aab6e-c9b7-4c36-a745-2c1e8601b728 Publisher Name James Des…" at bounding box center [659, 457] width 1255 height 46
type input "DESTRI"
click at [1216, 580] on button "Search" at bounding box center [1216, 580] width 139 height 46
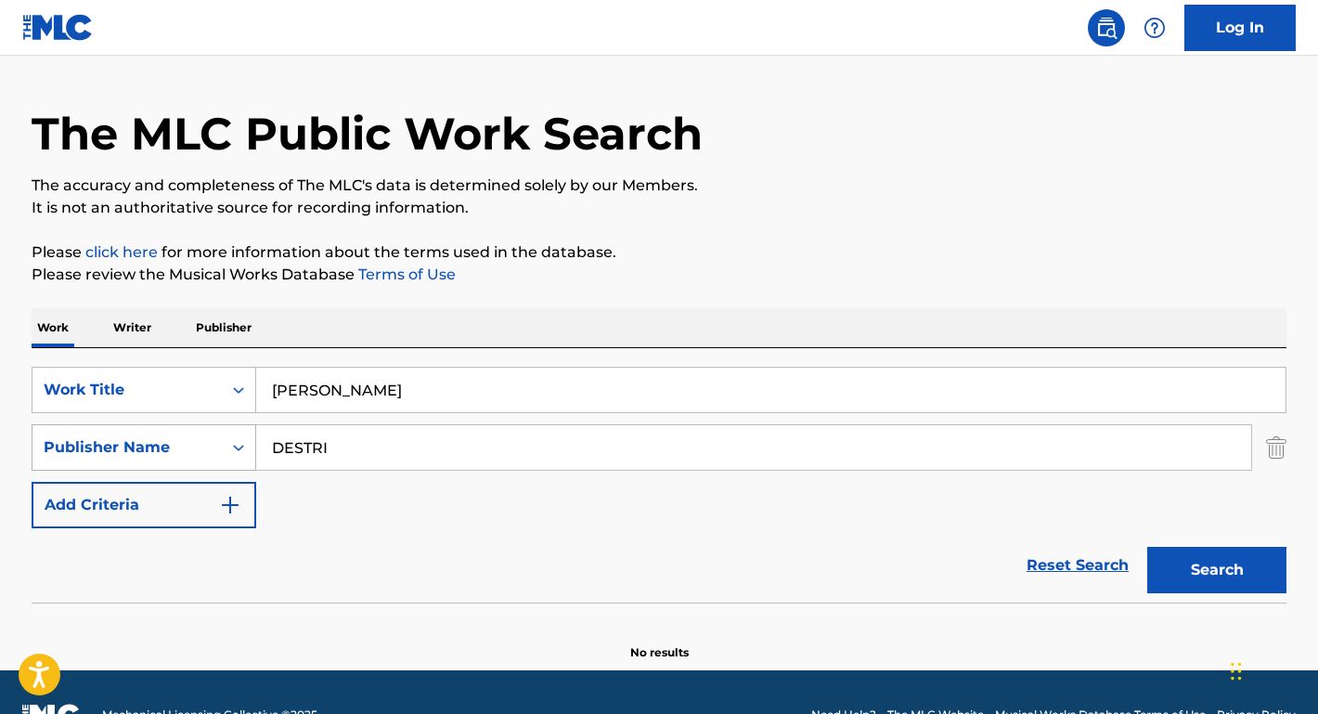
drag, startPoint x: 339, startPoint y: 444, endPoint x: 212, endPoint y: 443, distance: 127.1
click at [212, 444] on div "SearchWithCriteria766aab6e-c9b7-4c36-a745-2c1e8601b728 Publisher Name DESTRI" at bounding box center [659, 447] width 1255 height 46
click at [671, 3] on nav "Log In" at bounding box center [659, 28] width 1318 height 56
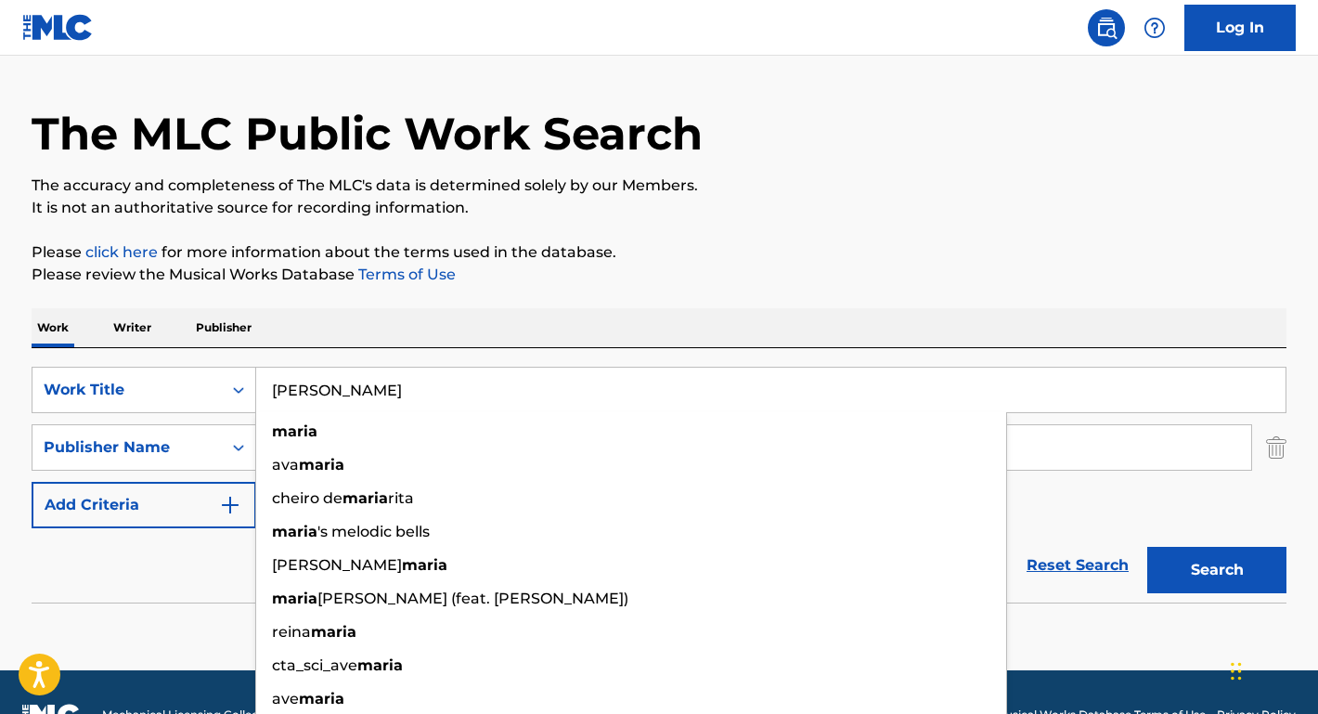
drag, startPoint x: 351, startPoint y: 378, endPoint x: 456, endPoint y: 399, distance: 107.0
click at [456, 399] on input "MARIA" at bounding box center [770, 389] width 1029 height 45
click at [357, 398] on input "MARIA" at bounding box center [770, 389] width 1029 height 45
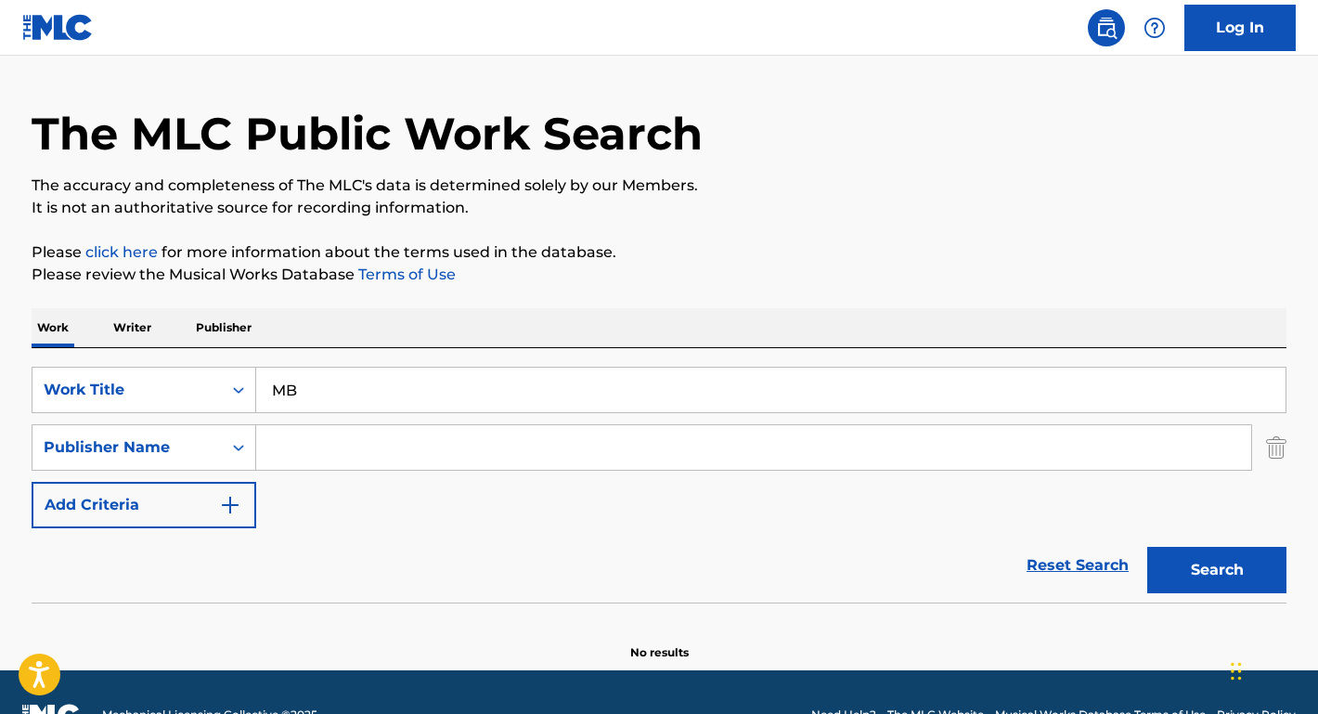
type input "M"
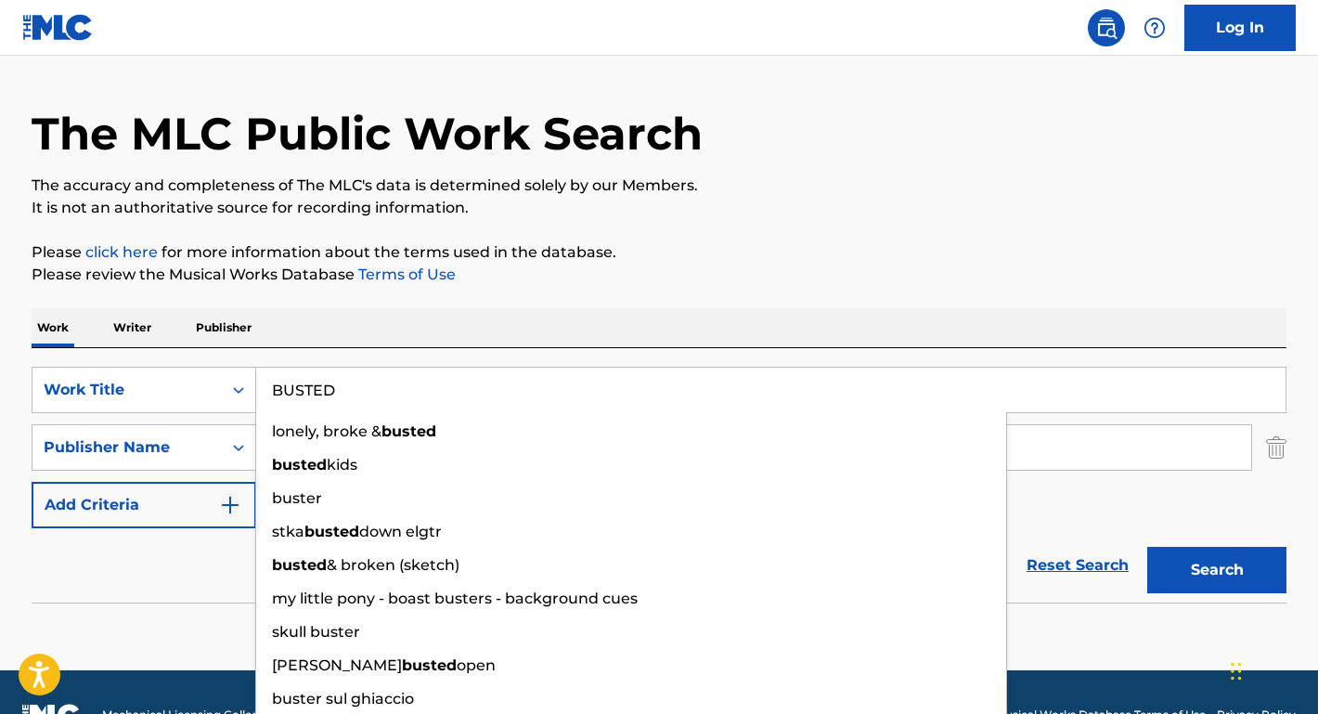
type input "BUSTED"
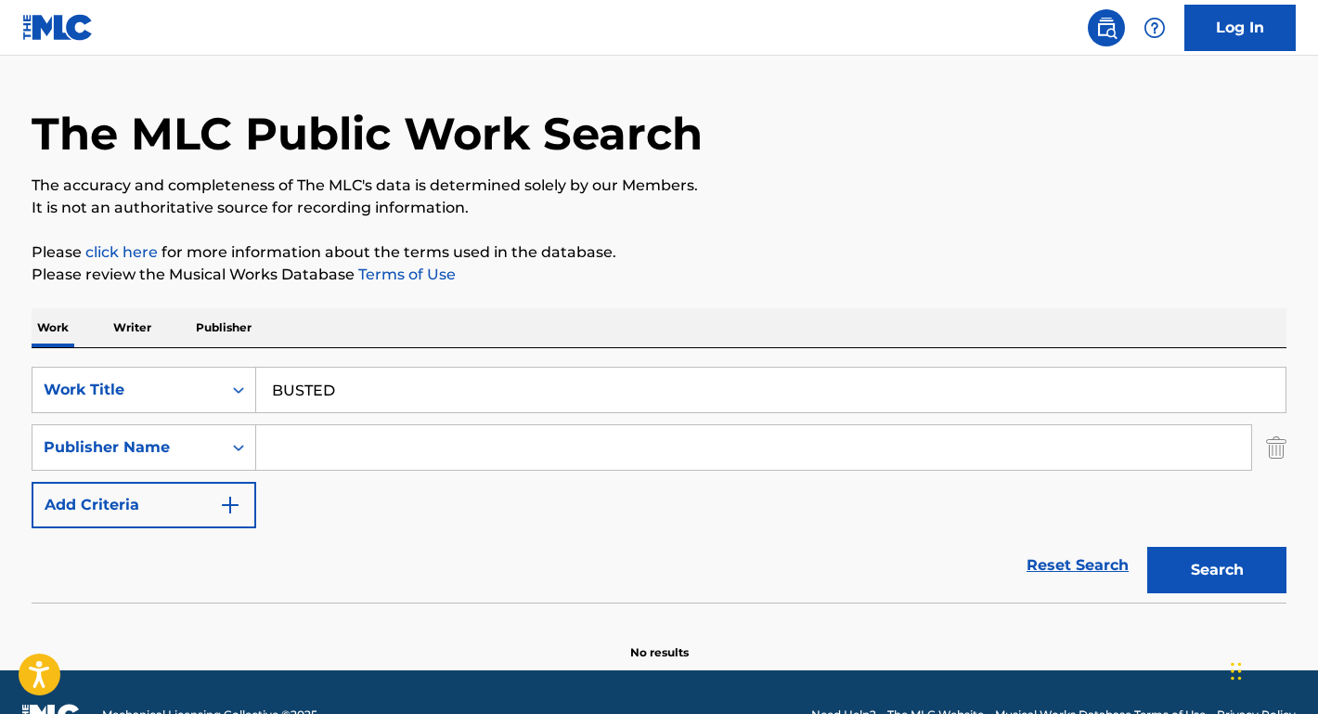
click at [178, 558] on div "Reset Search Search" at bounding box center [659, 565] width 1255 height 74
click at [389, 446] on input "Search Form" at bounding box center [753, 447] width 995 height 45
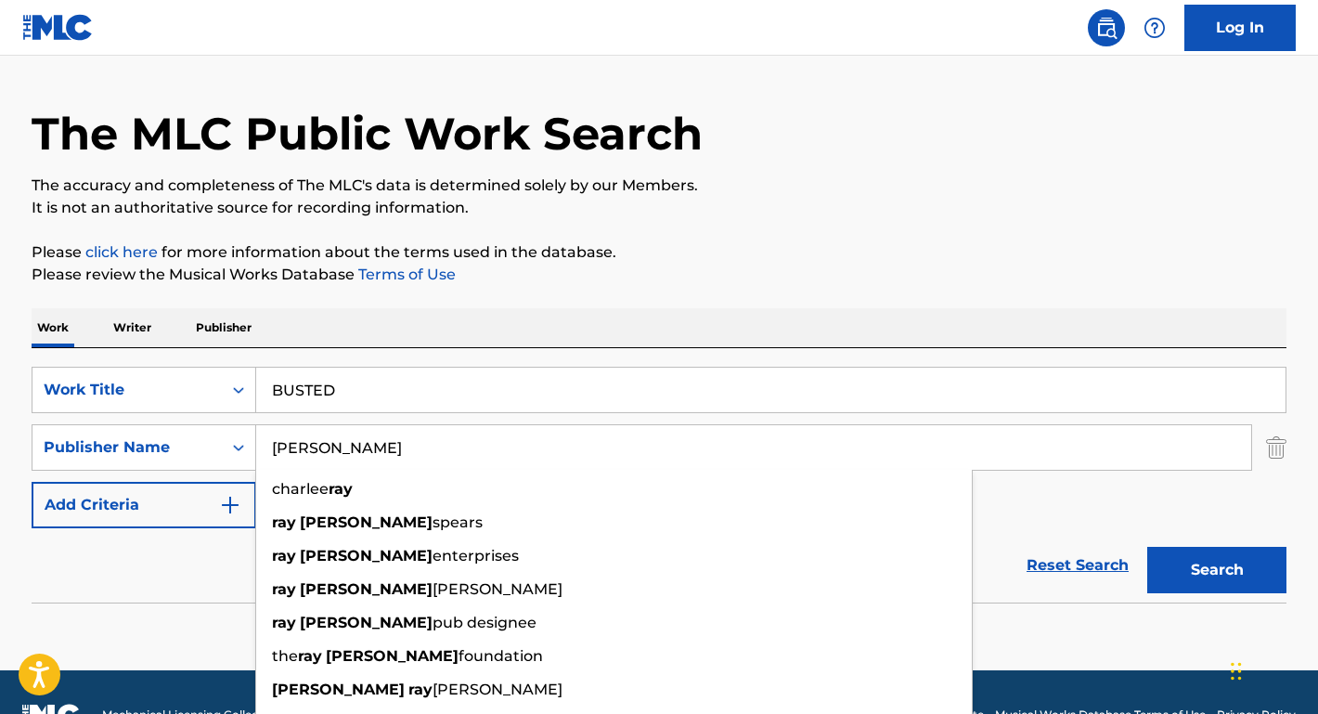
click at [1216, 570] on button "Search" at bounding box center [1216, 570] width 139 height 46
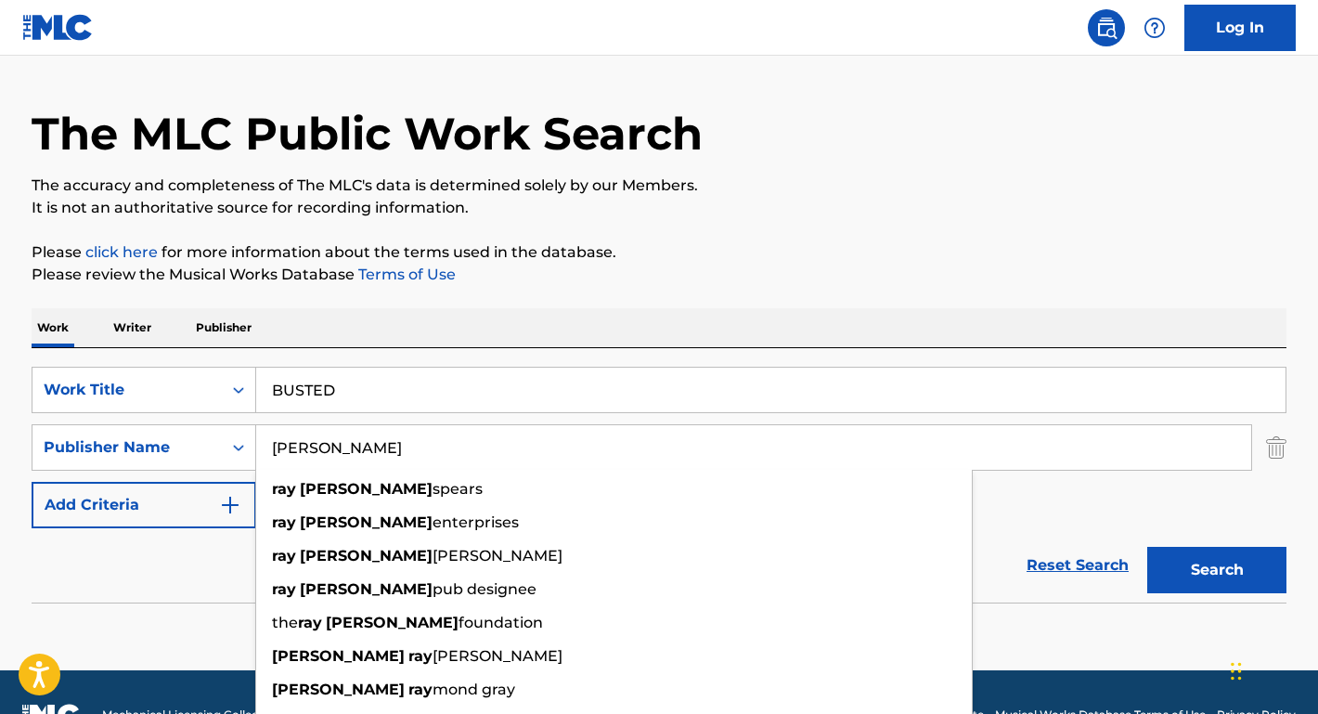
click at [239, 554] on div "Reset Search Search" at bounding box center [659, 565] width 1255 height 74
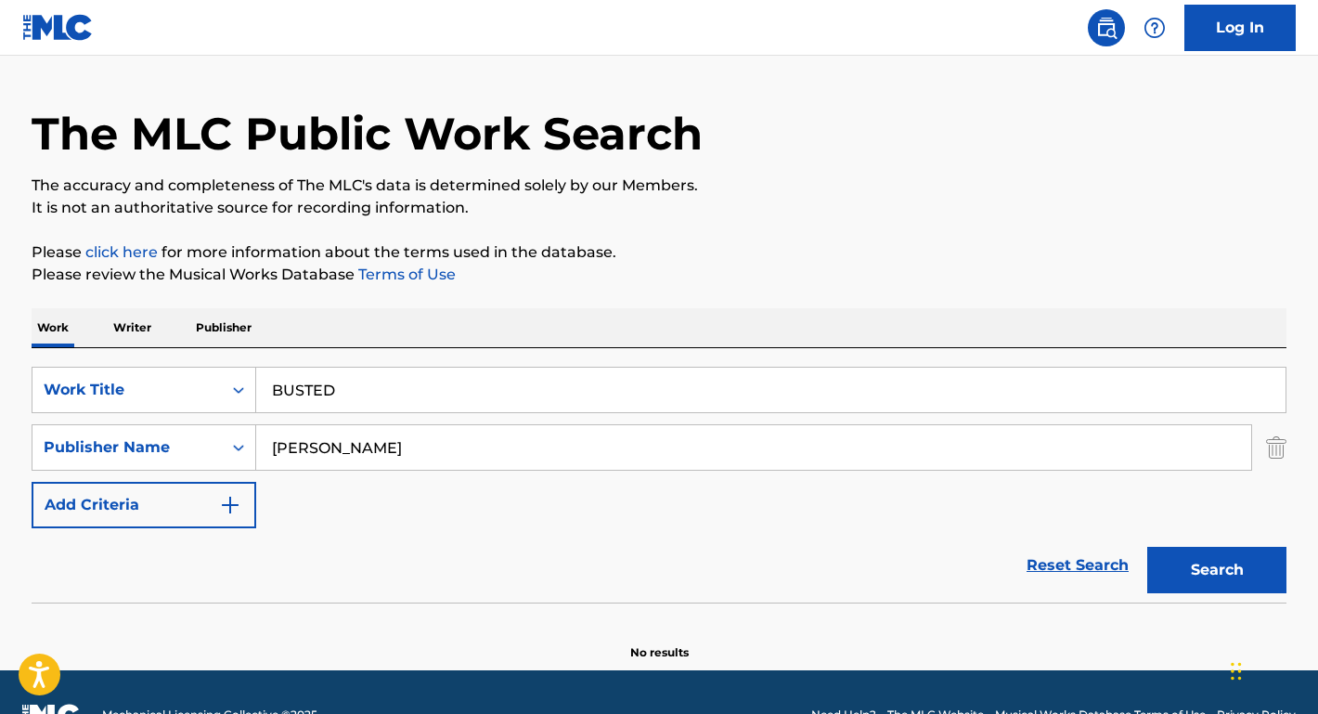
drag, startPoint x: 310, startPoint y: 445, endPoint x: 178, endPoint y: 417, distance: 134.9
click at [178, 417] on div "SearchWithCriteriac06dc082-4452-428a-9092-f9bb01708984 Work Title BUSTED Search…" at bounding box center [659, 447] width 1255 height 161
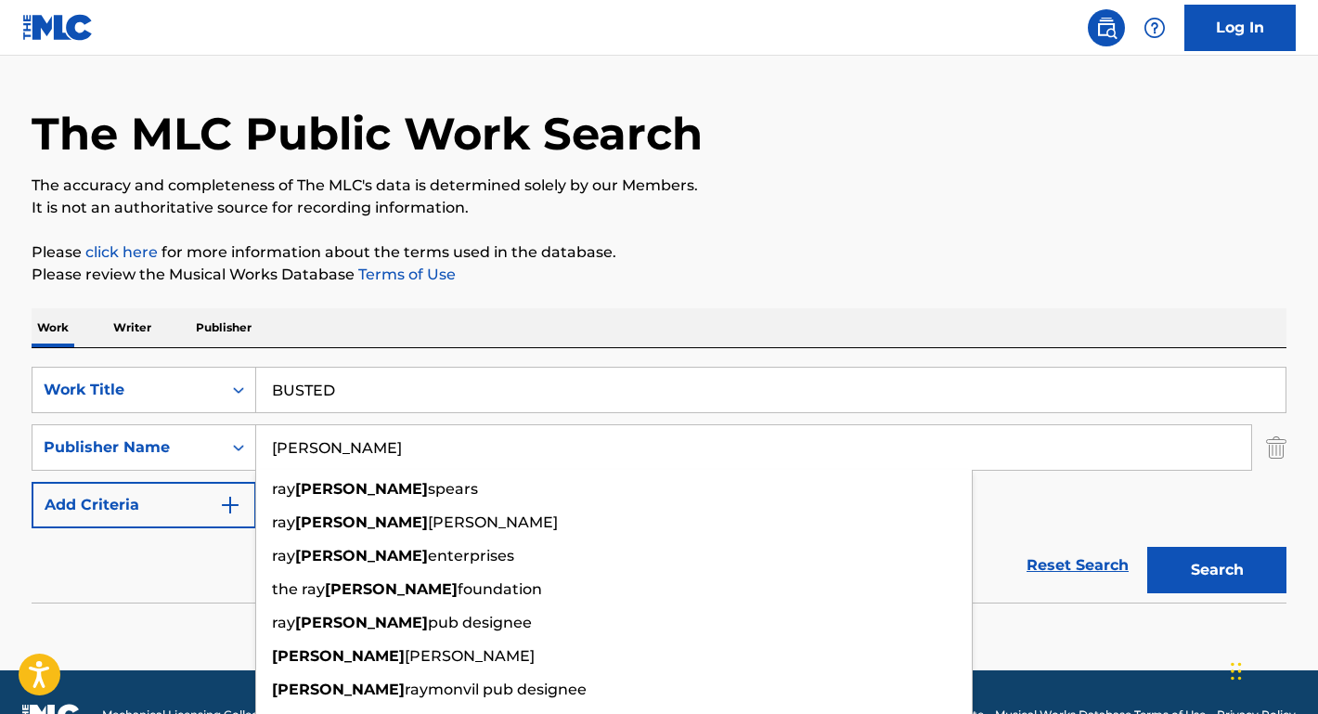
click at [1216, 570] on button "Search" at bounding box center [1216, 570] width 139 height 46
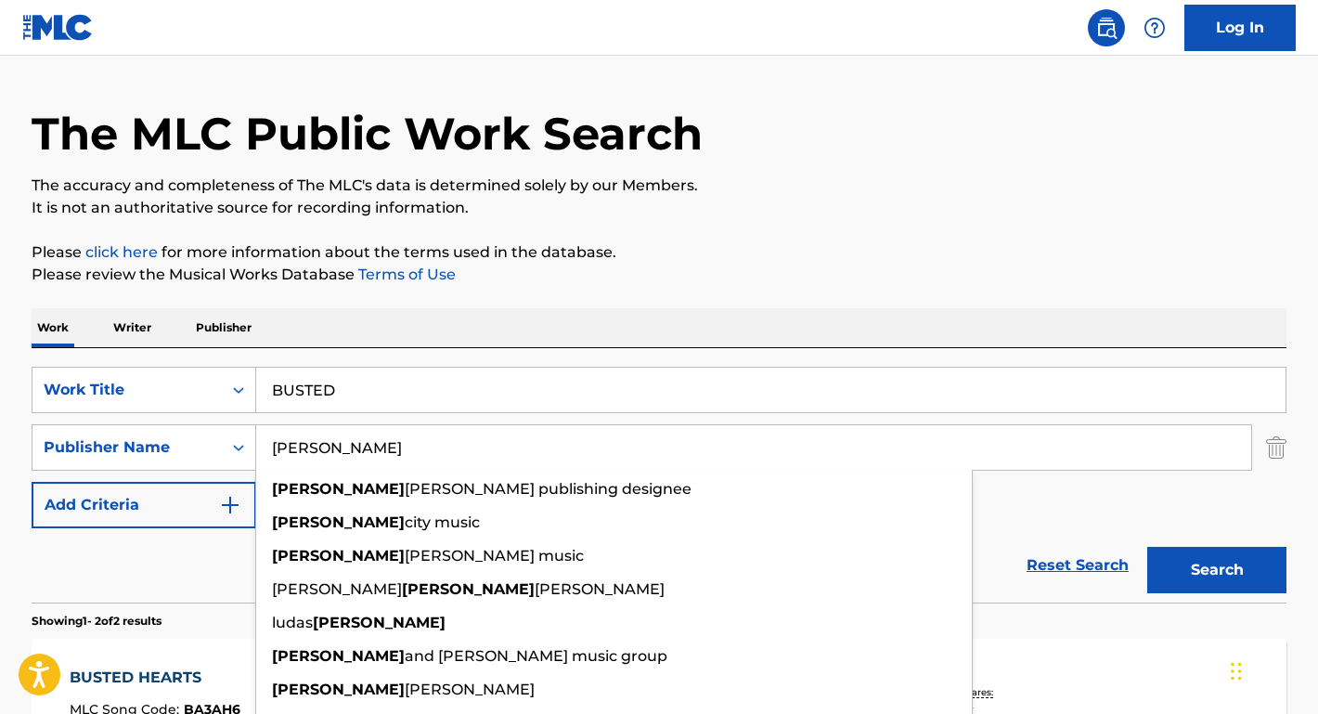
click at [158, 537] on div "Reset Search Search" at bounding box center [659, 565] width 1255 height 74
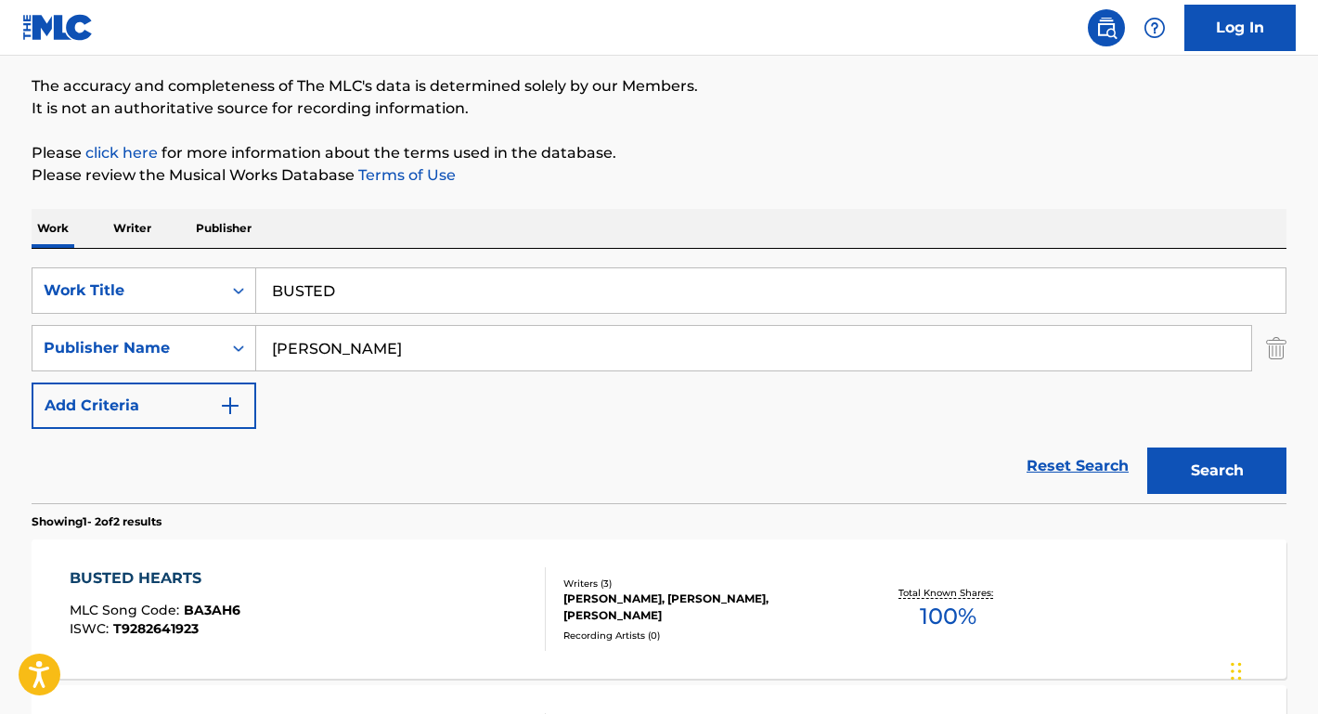
scroll to position [150, 0]
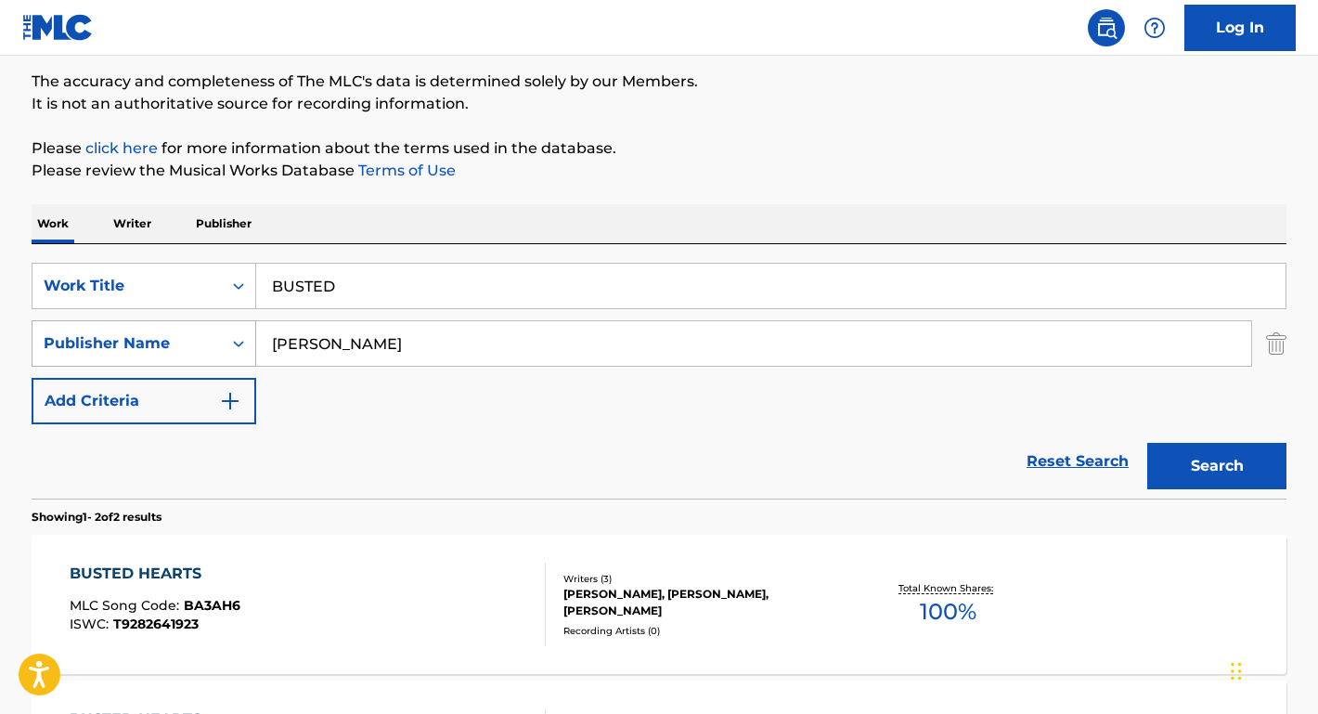
drag, startPoint x: 354, startPoint y: 338, endPoint x: 191, endPoint y: 336, distance: 163.3
click at [191, 336] on div "SearchWithCriteria766aab6e-c9b7-4c36-a745-2c1e8601b728 Publisher Name CHARLES" at bounding box center [659, 343] width 1255 height 46
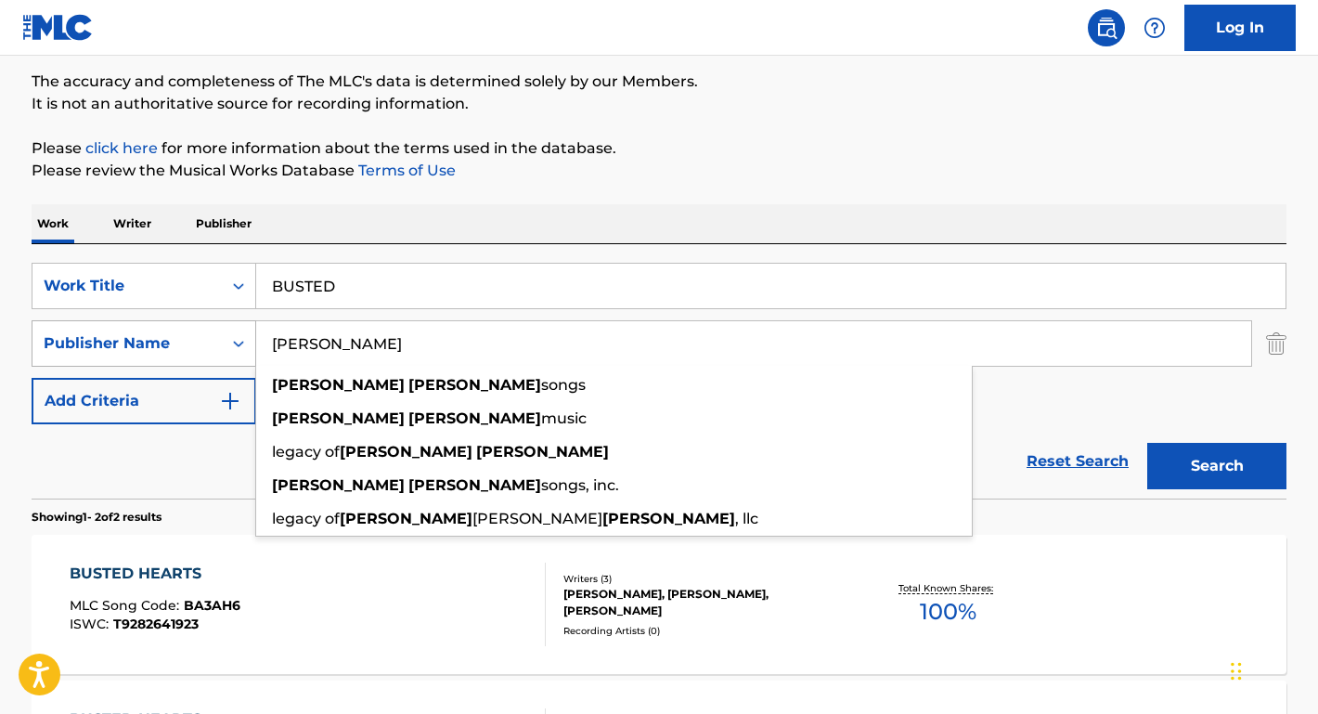
type input "HARLAN HOWARD"
click at [1216, 466] on button "Search" at bounding box center [1216, 466] width 139 height 46
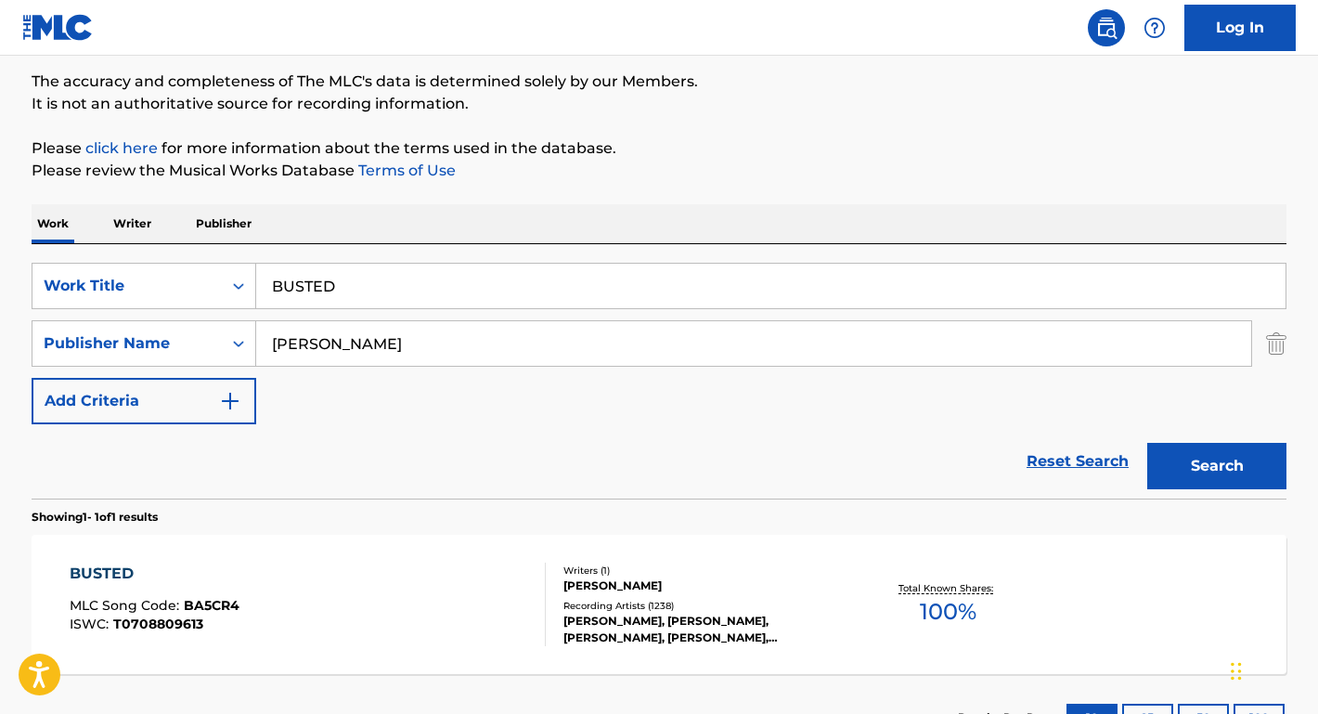
click at [236, 539] on div "BUSTED MLC Song Code : BA5CR4 ISWC : T0708809613 Writers ( 1 ) HARLAN HOWARD Re…" at bounding box center [659, 603] width 1255 height 139
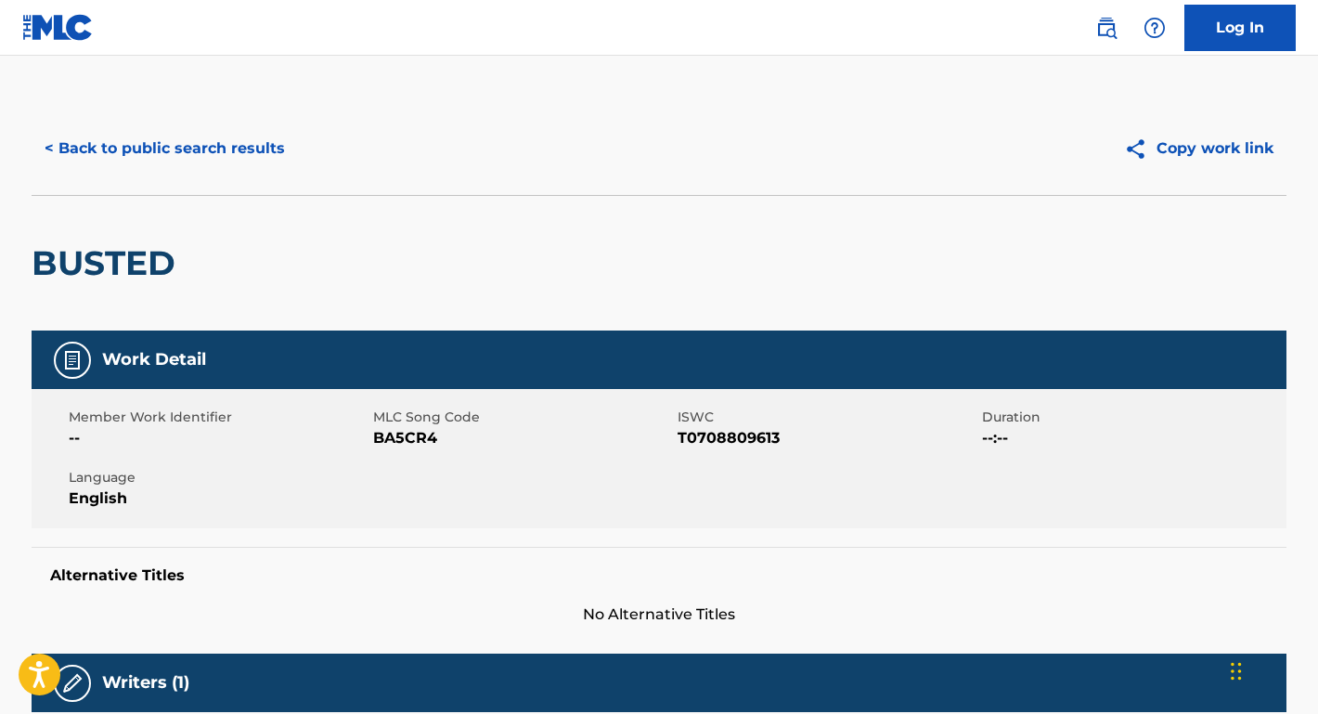
scroll to position [13, 0]
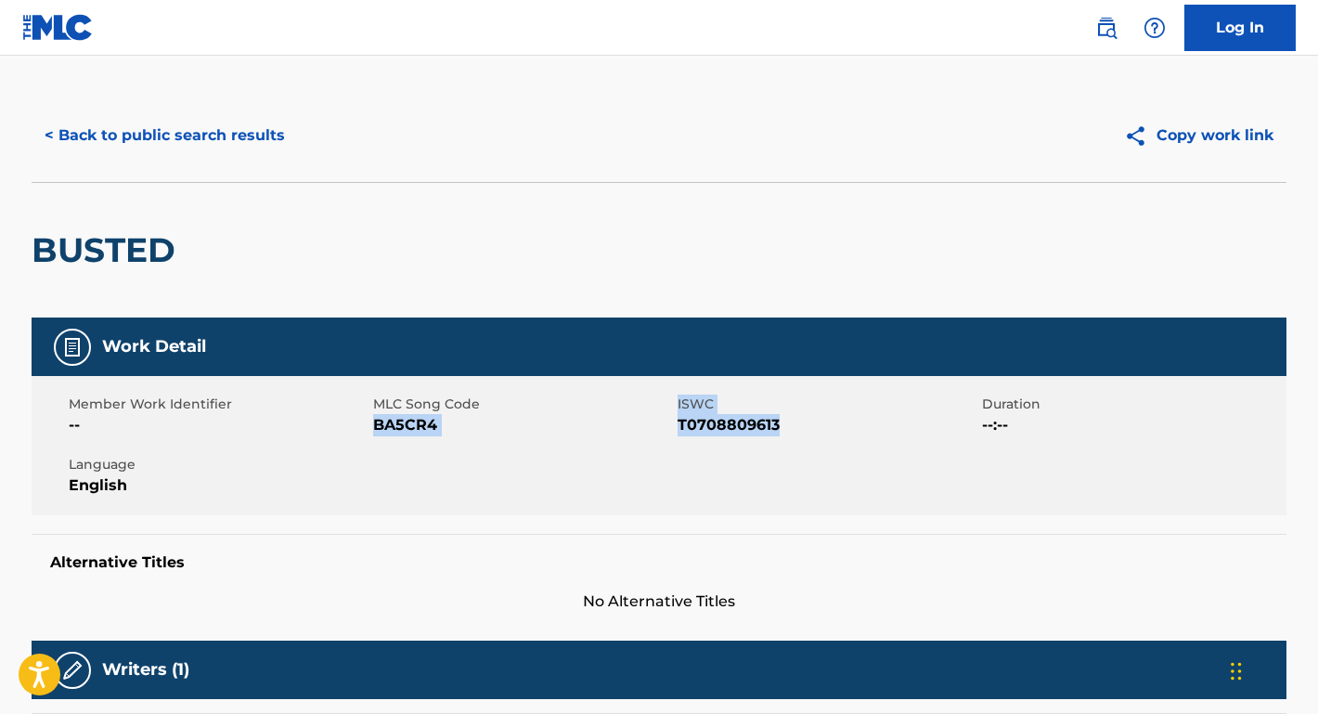
drag, startPoint x: 784, startPoint y: 423, endPoint x: 378, endPoint y: 430, distance: 406.5
click at [378, 430] on div "Member Work Identifier -- MLC Song Code BA5CR4 ISWC T0708809613 Duration --:-- …" at bounding box center [659, 445] width 1255 height 139
copy div "BA5CR4 ISWC T0708809613"
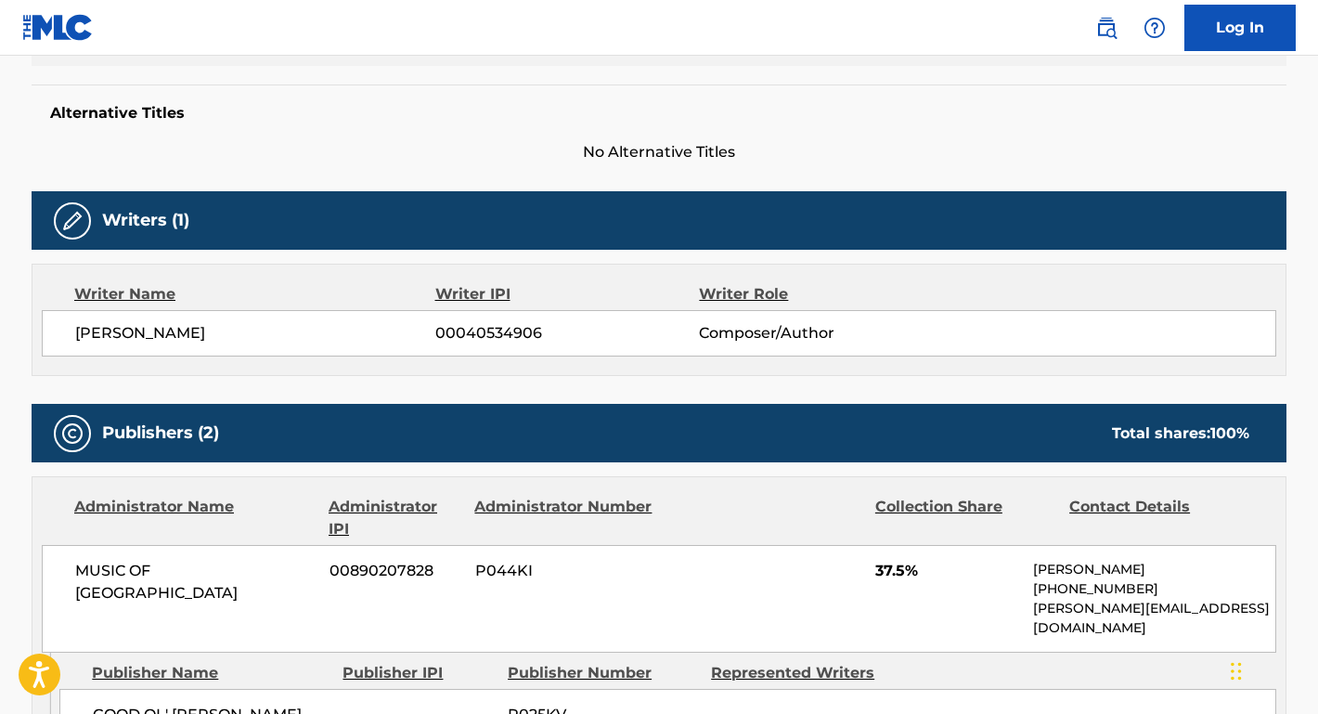
scroll to position [490, 0]
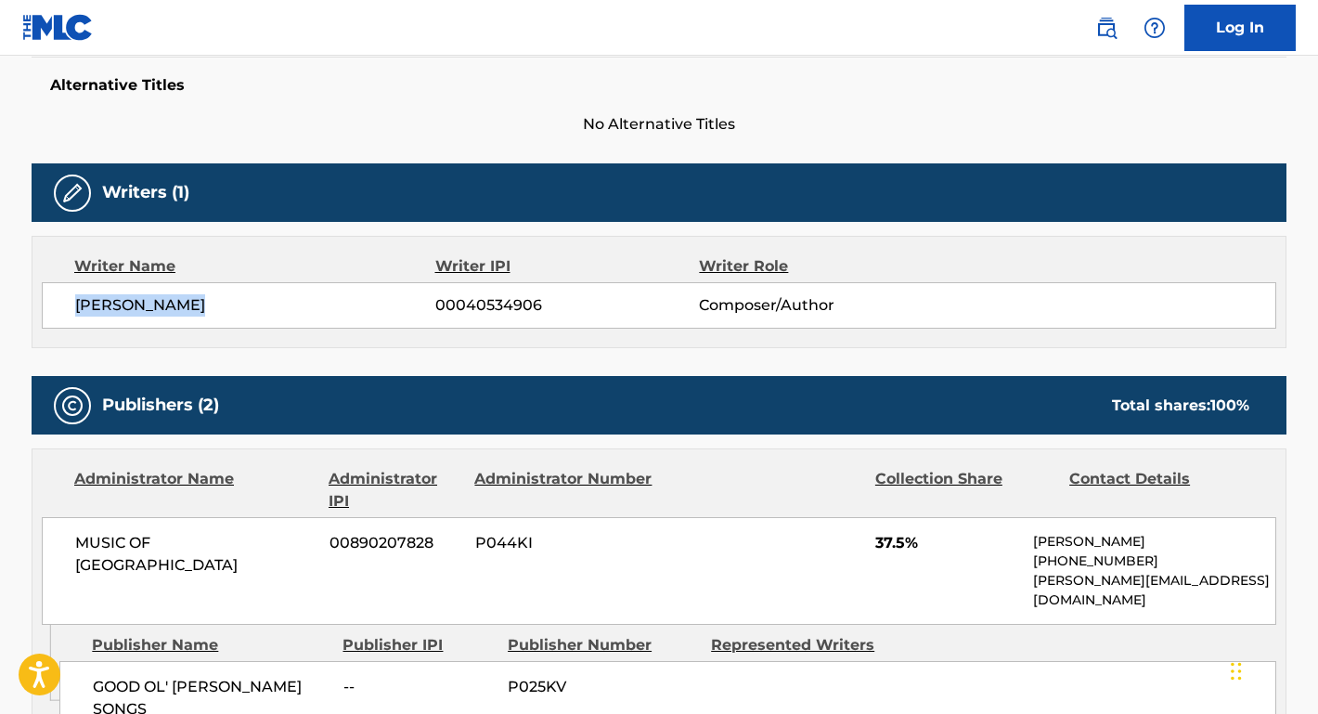
drag, startPoint x: 253, startPoint y: 308, endPoint x: 39, endPoint y: 308, distance: 214.3
click at [38, 308] on div "Writer Name Writer IPI Writer Role HARLAN HOWARD 00040534906 Composer/Author" at bounding box center [659, 292] width 1255 height 112
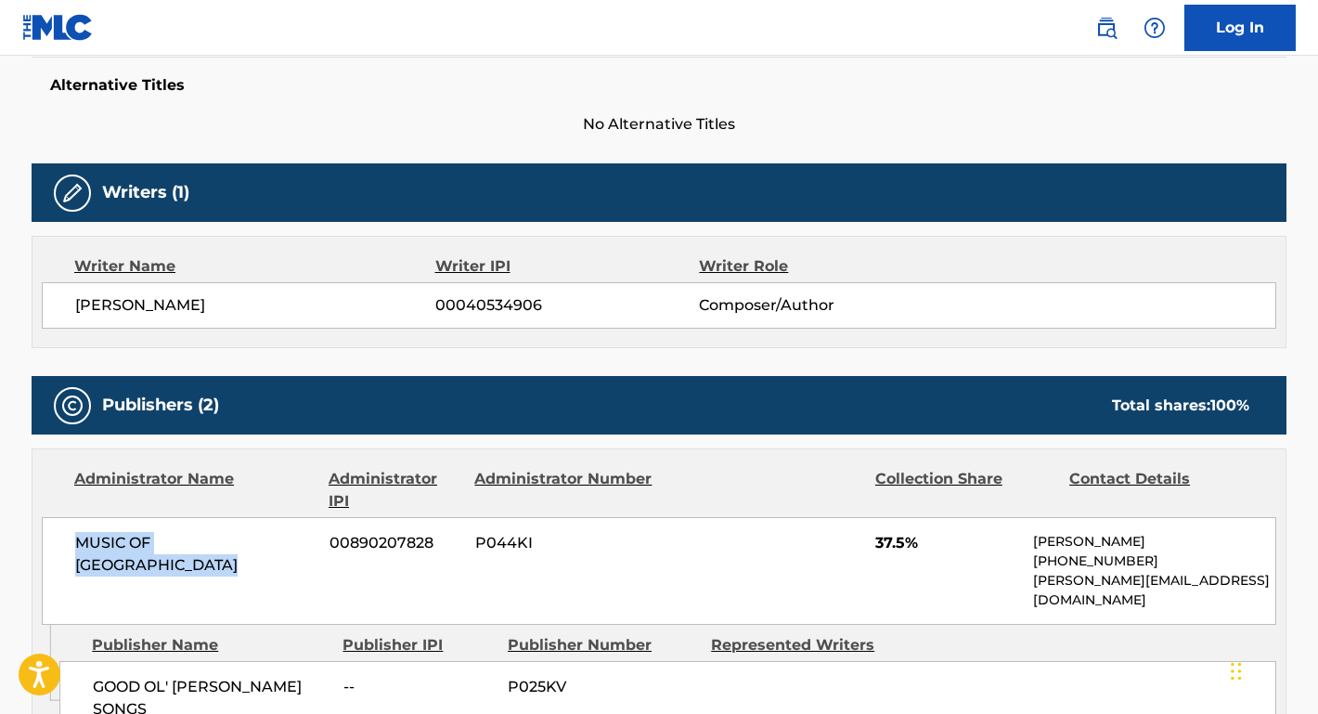
drag, startPoint x: 151, startPoint y: 561, endPoint x: 58, endPoint y: 531, distance: 97.7
click at [58, 531] on div "MUSIC OF TRAVELLERS HOLLOW 00890207828 P044KI 37.5% JANICE JACKSON +1-615-42430…" at bounding box center [659, 571] width 1234 height 108
copy span "MUSIC OF TRAVELLERS HOLLOW"
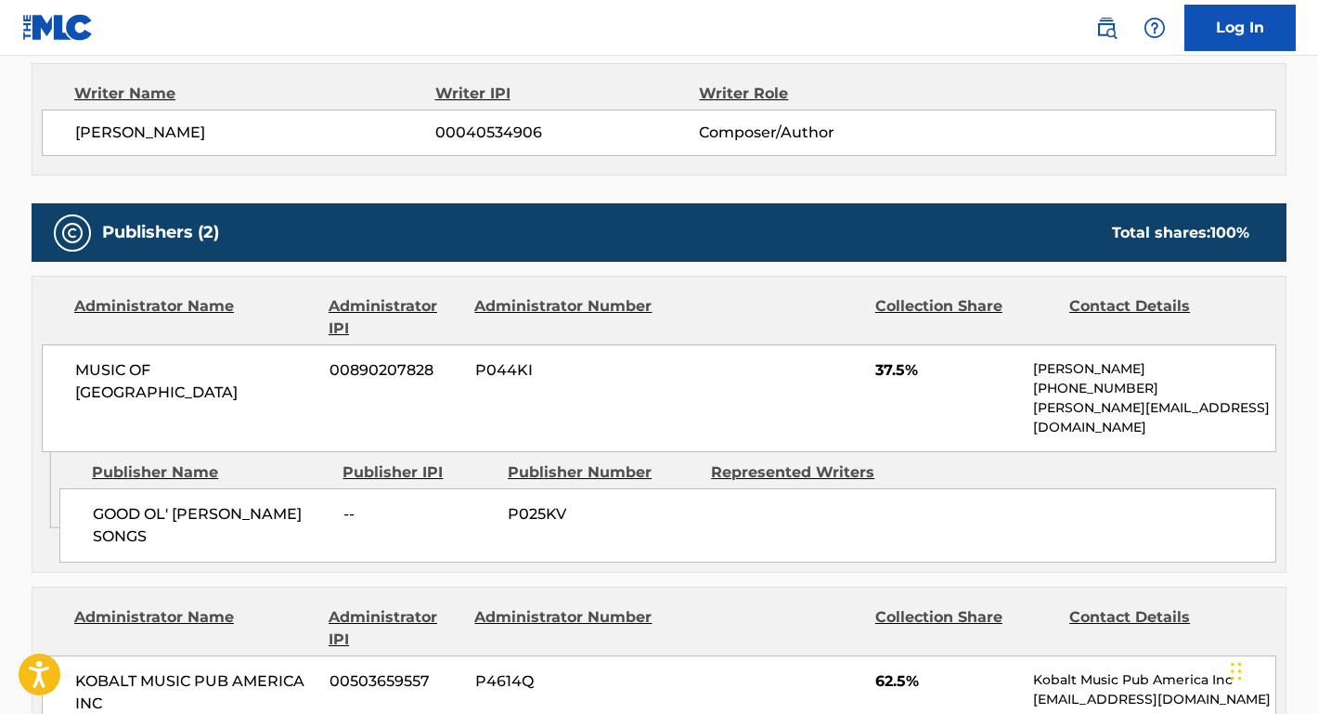
scroll to position [547, 0]
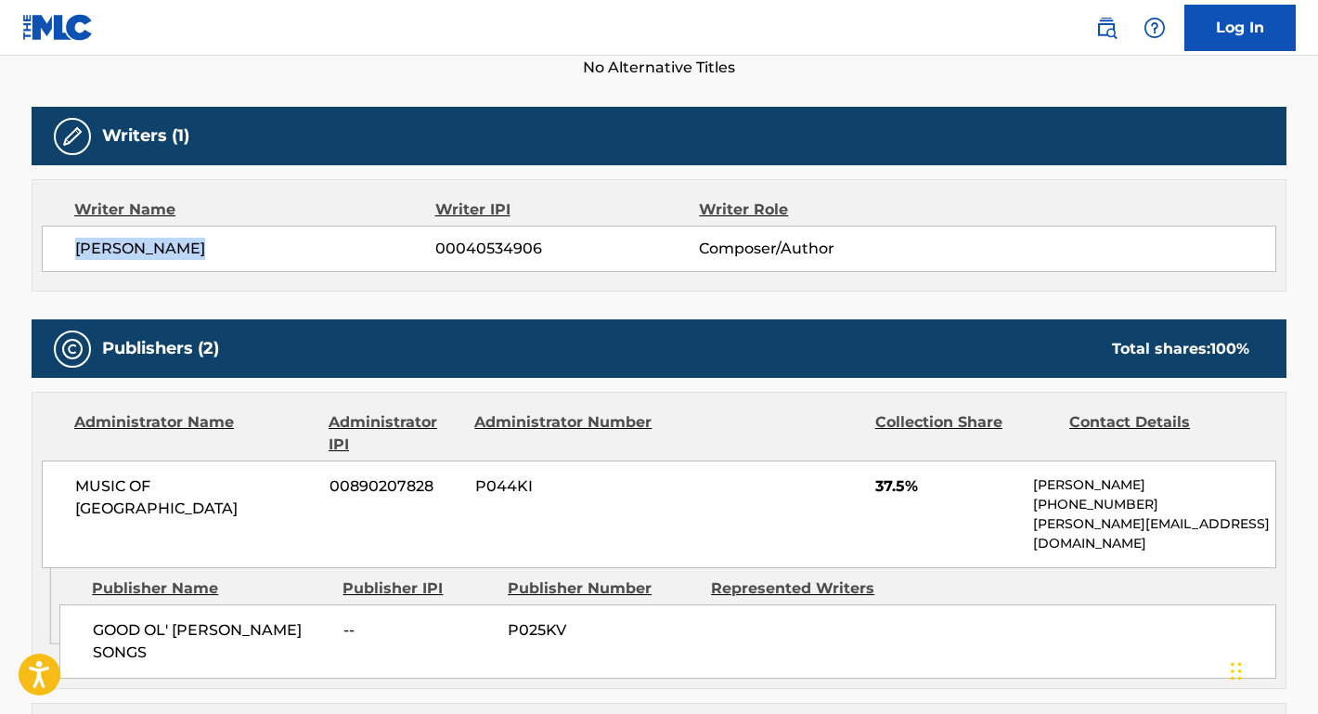
drag, startPoint x: 245, startPoint y: 240, endPoint x: 58, endPoint y: 242, distance: 187.4
click at [58, 241] on div "HARLAN HOWARD 00040534906 Composer/Author" at bounding box center [659, 248] width 1234 height 46
copy span "HARLAN HOWARD"
drag, startPoint x: 302, startPoint y: 611, endPoint x: 74, endPoint y: 611, distance: 227.3
click at [74, 611] on div "GOOD OL' HARLAN SONGS -- P025KV" at bounding box center [667, 641] width 1216 height 74
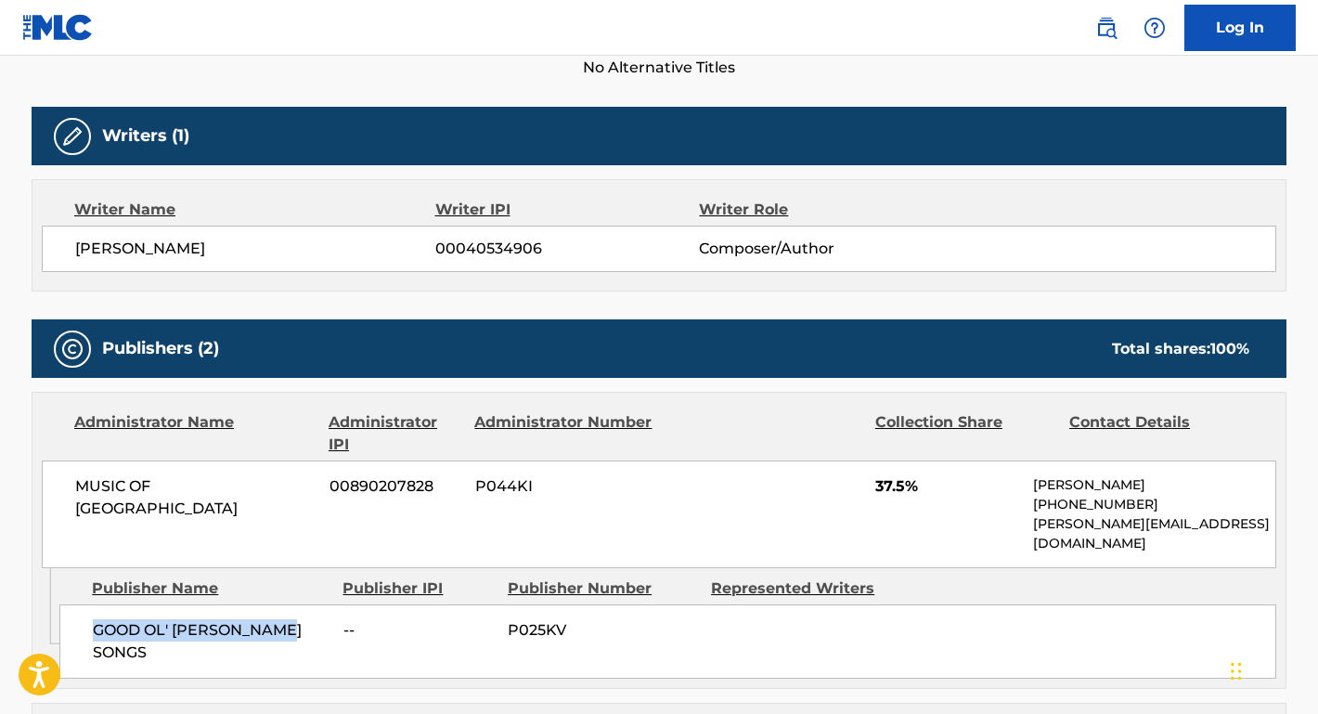
copy span "GOOD OL' HARLAN SONGS"
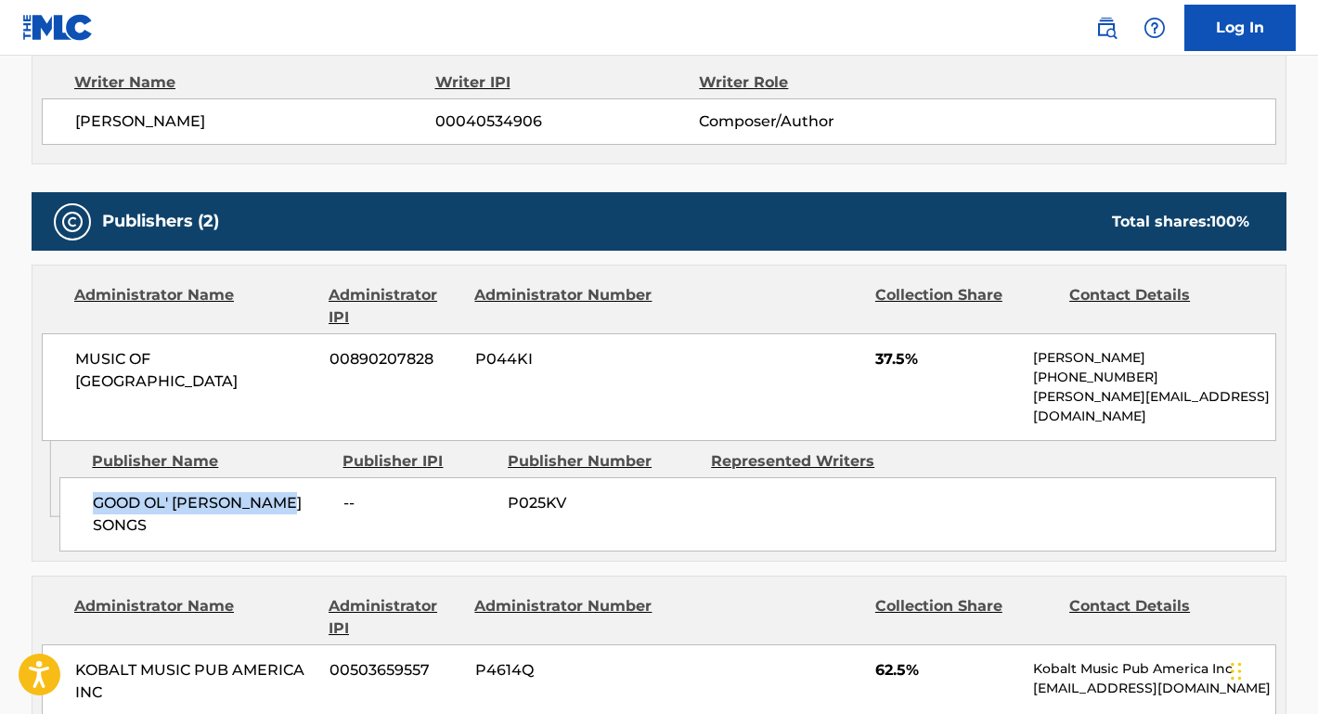
scroll to position [830, 0]
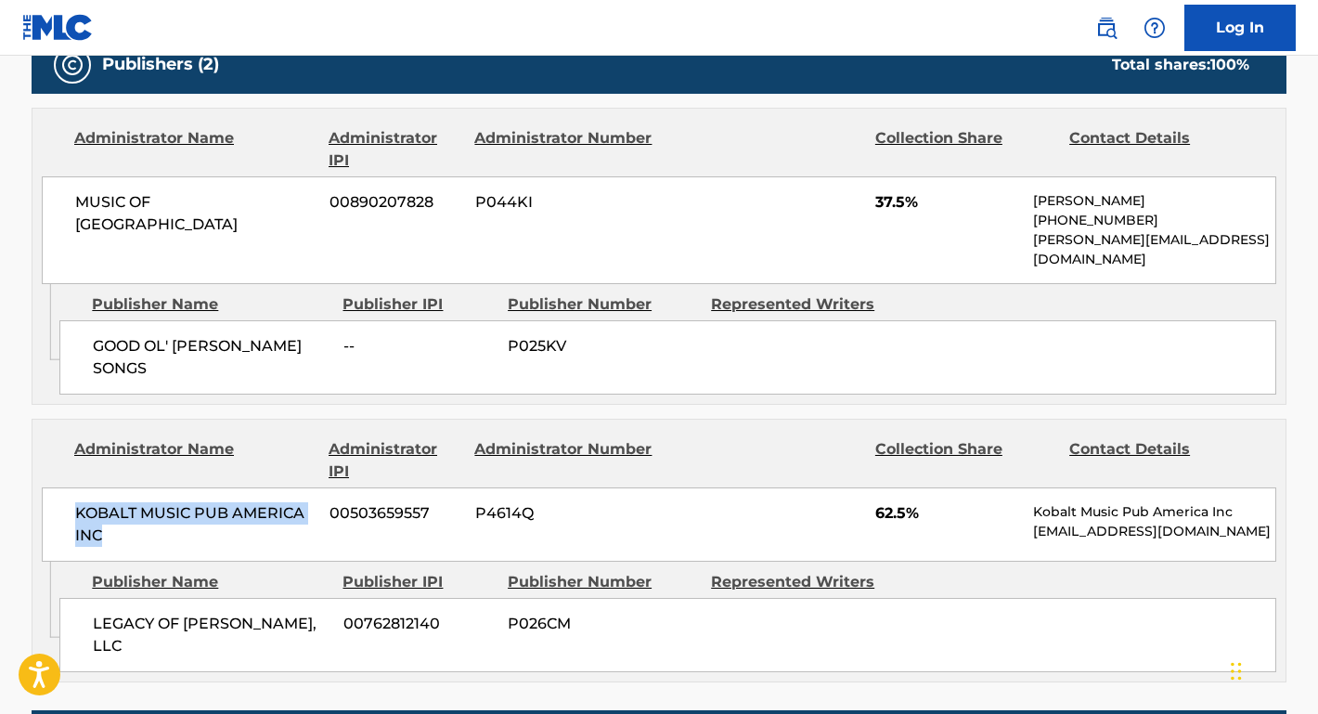
drag, startPoint x: 158, startPoint y: 508, endPoint x: 39, endPoint y: 474, distance: 123.4
click at [39, 474] on div "Administrator Name Administrator IPI Administrator Number Collection Share Cont…" at bounding box center [658, 490] width 1253 height 142
copy span "KOBALT MUSIC PUB AMERICA INC"
drag, startPoint x: 228, startPoint y: 608, endPoint x: 63, endPoint y: 586, distance: 166.5
click at [63, 598] on div "LEGACY OF HARLAN PERRY HOWARD, LLC 00762812140 P026CM" at bounding box center [667, 635] width 1216 height 74
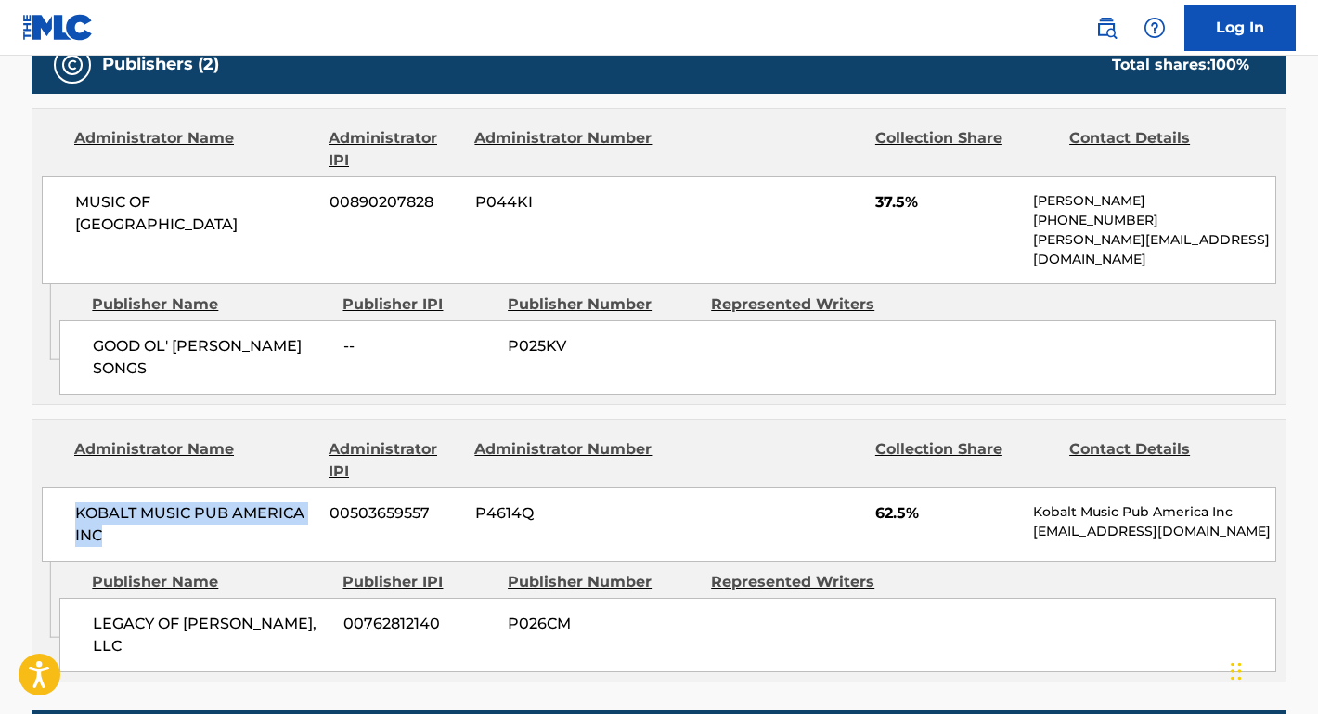
copy span "LEGACY OF HARLAN PERRY HOWARD, LLC"
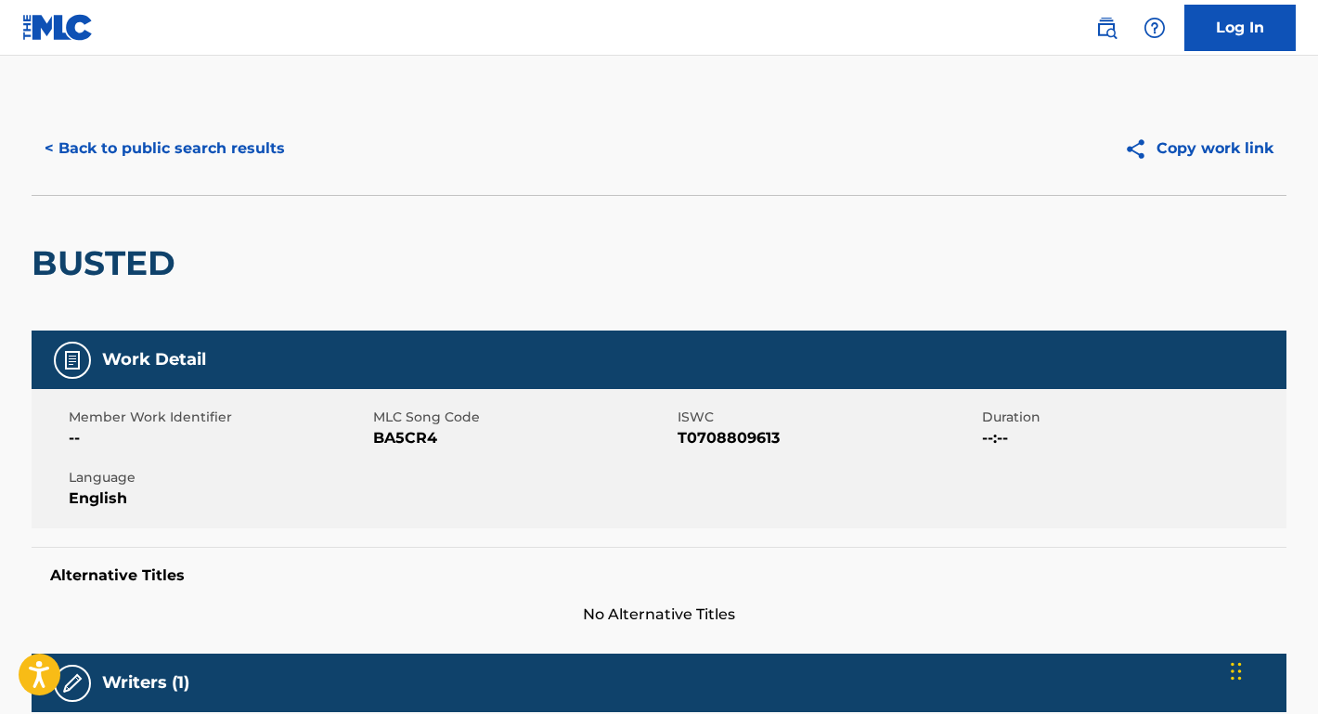
click at [238, 148] on button "< Back to public search results" at bounding box center [165, 148] width 266 height 46
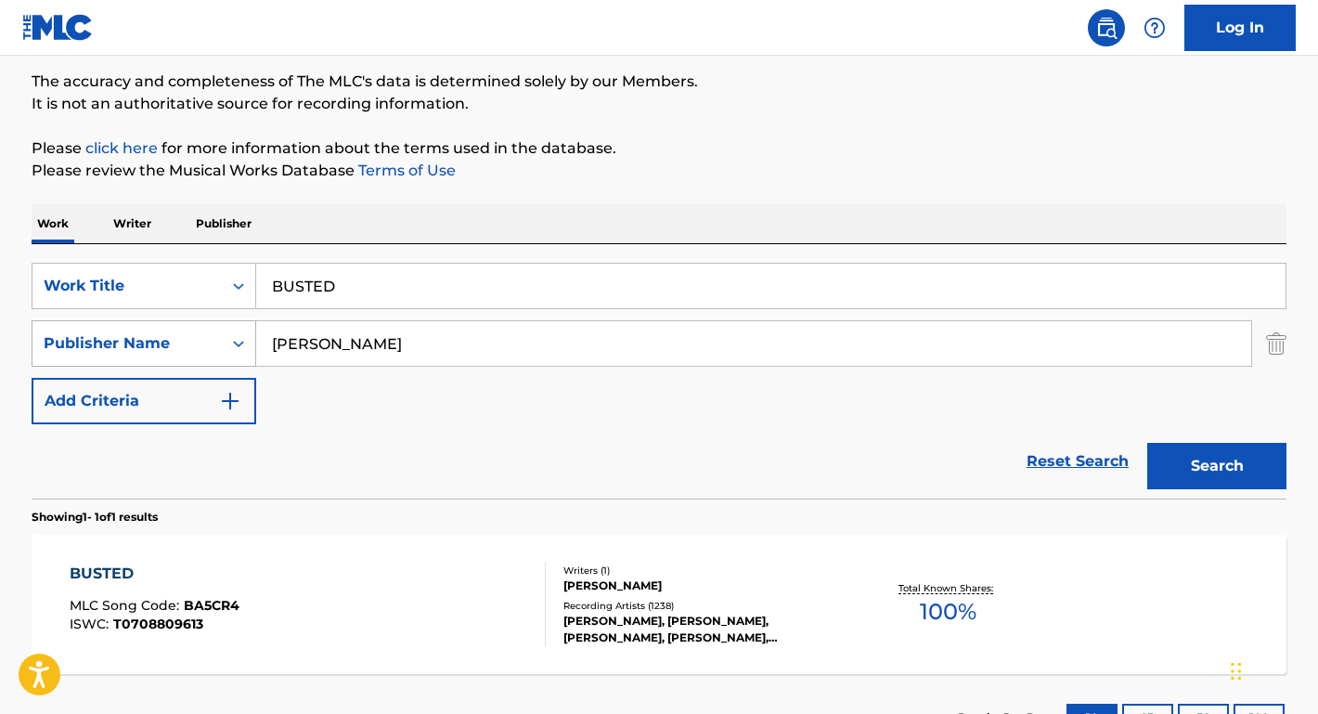
drag, startPoint x: 435, startPoint y: 350, endPoint x: 212, endPoint y: 321, distance: 224.5
click at [212, 321] on div "SearchWithCriteria766aab6e-c9b7-4c36-a745-2c1e8601b728 Publisher Name HARLAN HO…" at bounding box center [659, 343] width 1255 height 46
paste input "Adam Fredric Duritz"
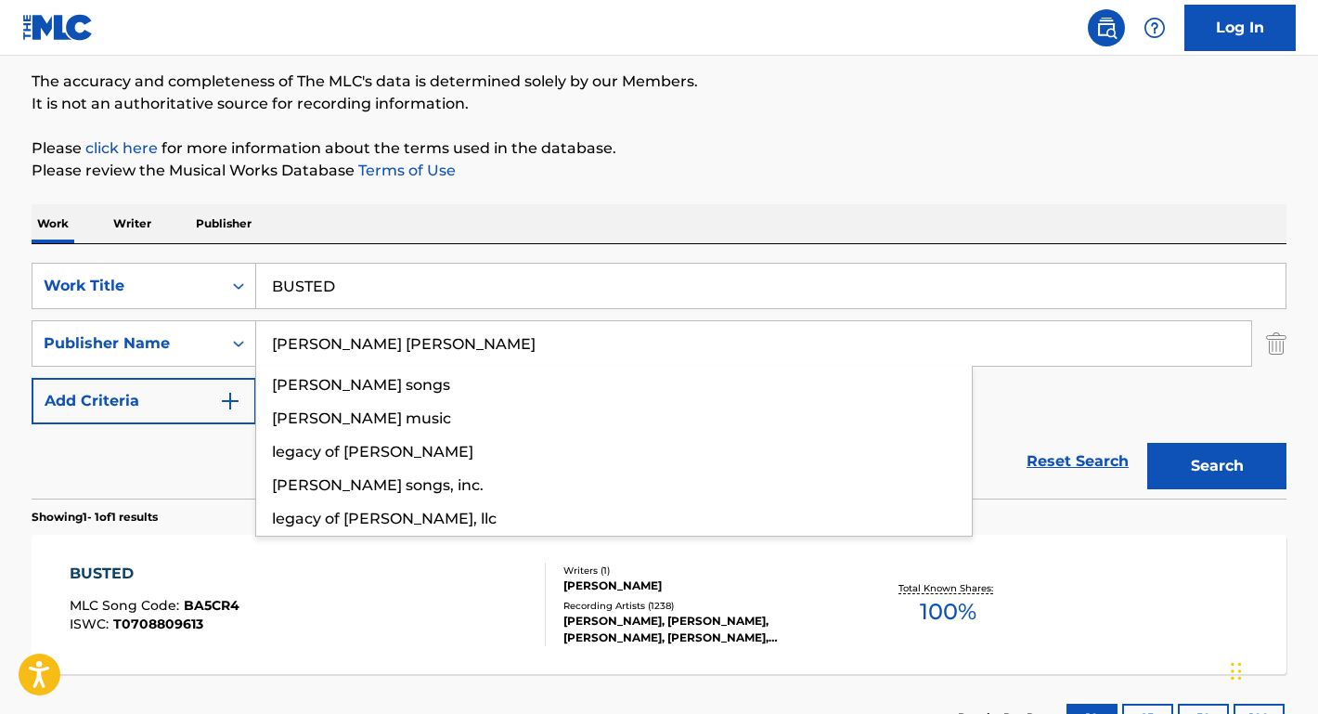
type input "Adam Fredric Duritz"
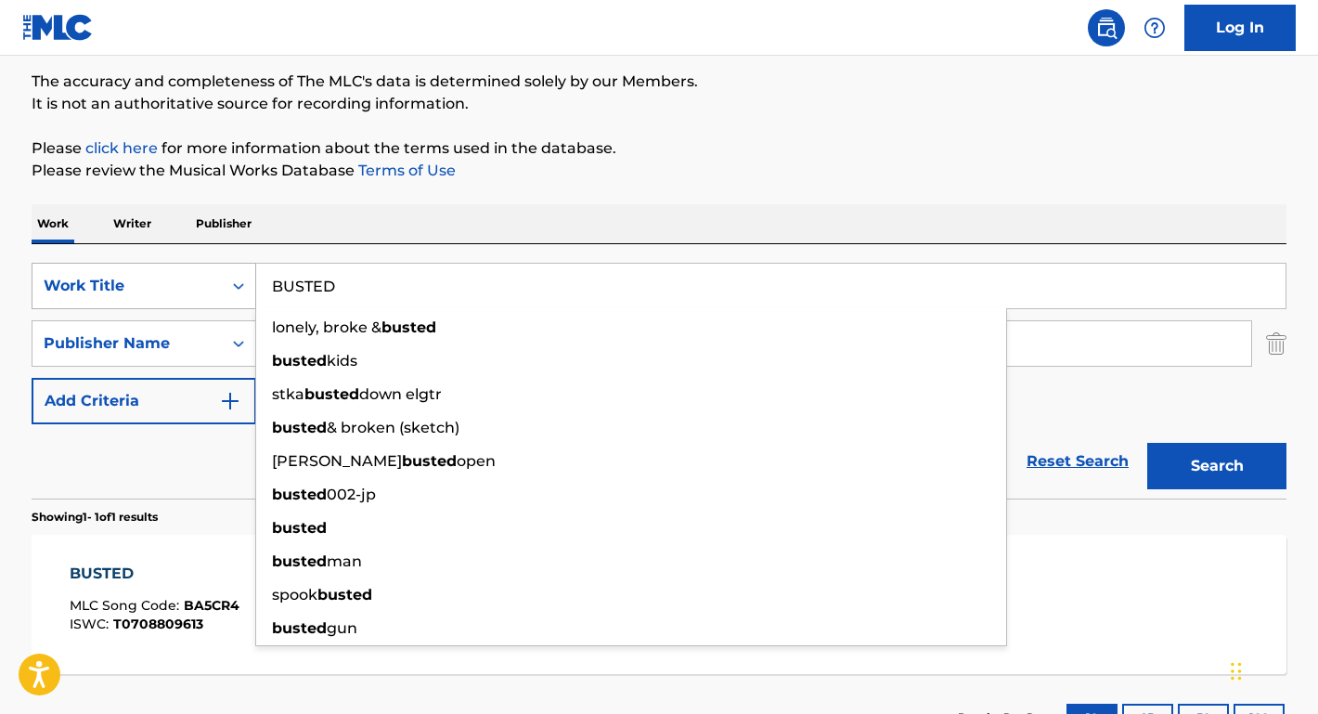
drag, startPoint x: 339, startPoint y: 280, endPoint x: 193, endPoint y: 277, distance: 145.7
click at [193, 277] on div "SearchWithCriteriac06dc082-4452-428a-9092-f9bb01708984 Work Title BUSTED lonely…" at bounding box center [659, 286] width 1255 height 46
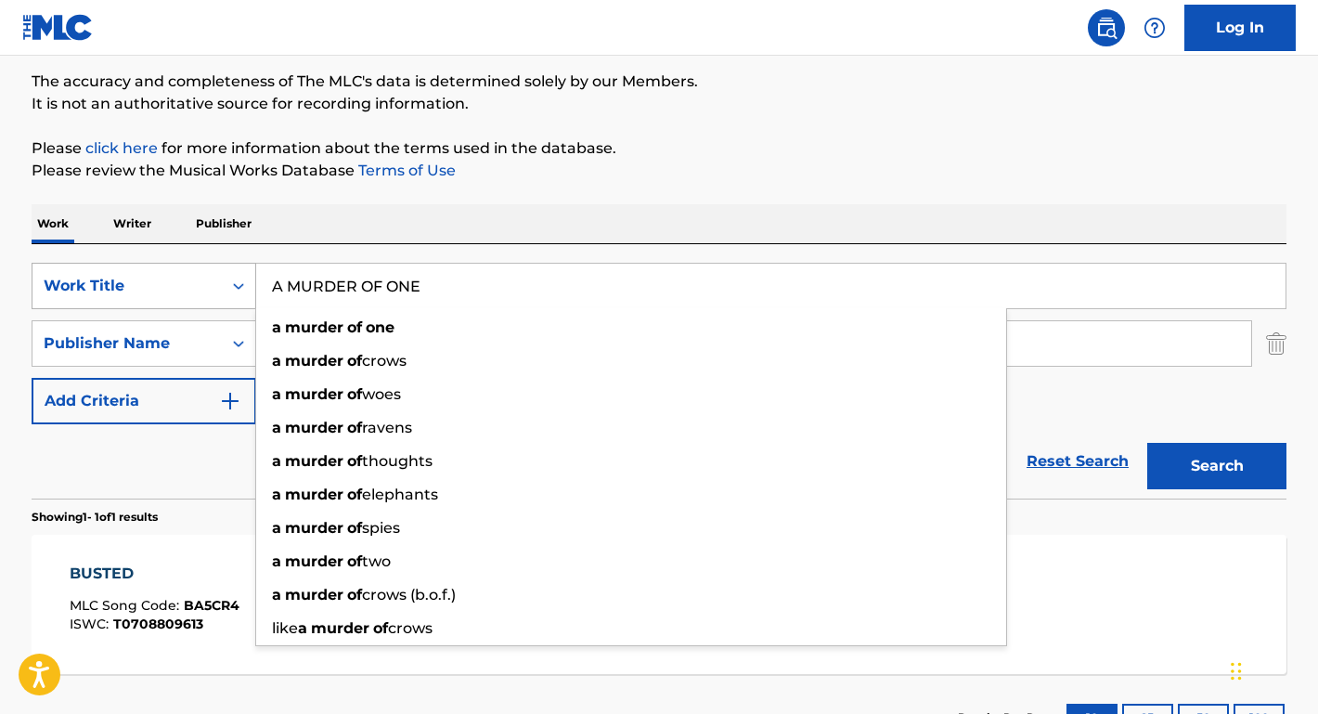
type input "A MURDER OF ONE"
click at [1216, 466] on button "Search" at bounding box center [1216, 466] width 139 height 46
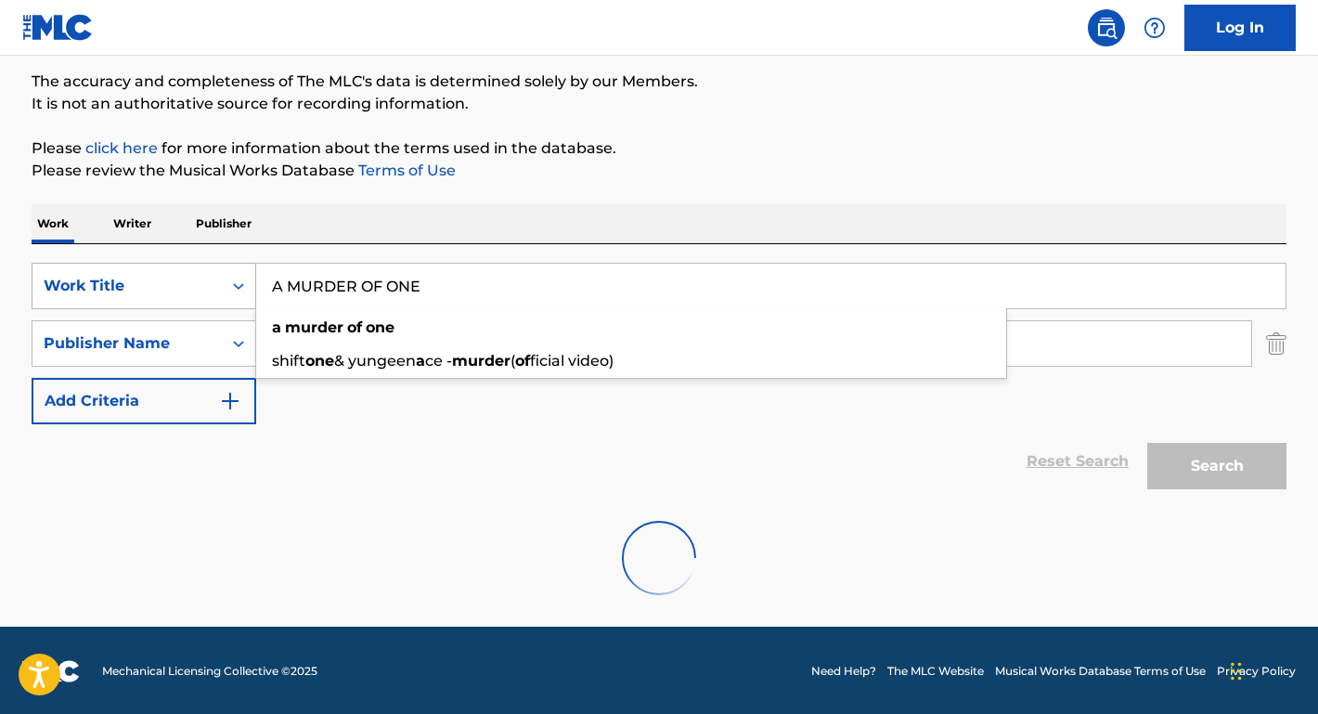
scroll to position [92, 0]
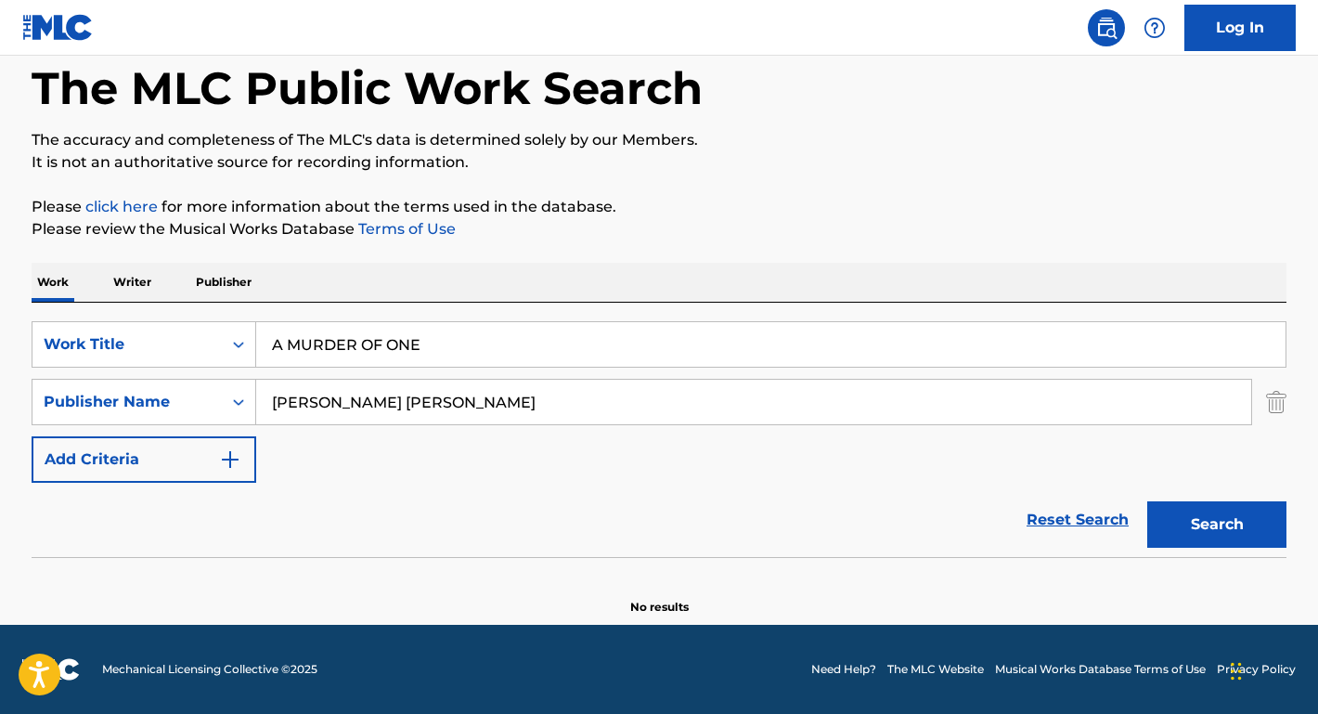
click at [352, 463] on div "SearchWithCriteriac06dc082-4452-428a-9092-f9bb01708984 Work Title A MURDER OF O…" at bounding box center [659, 401] width 1255 height 161
drag, startPoint x: 380, startPoint y: 401, endPoint x: 70, endPoint y: 371, distance: 312.3
click at [70, 371] on div "SearchWithCriteriac06dc082-4452-428a-9092-f9bb01708984 Work Title A MURDER OF O…" at bounding box center [659, 401] width 1255 height 161
type input "Duritz"
click at [1216, 524] on button "Search" at bounding box center [1216, 524] width 139 height 46
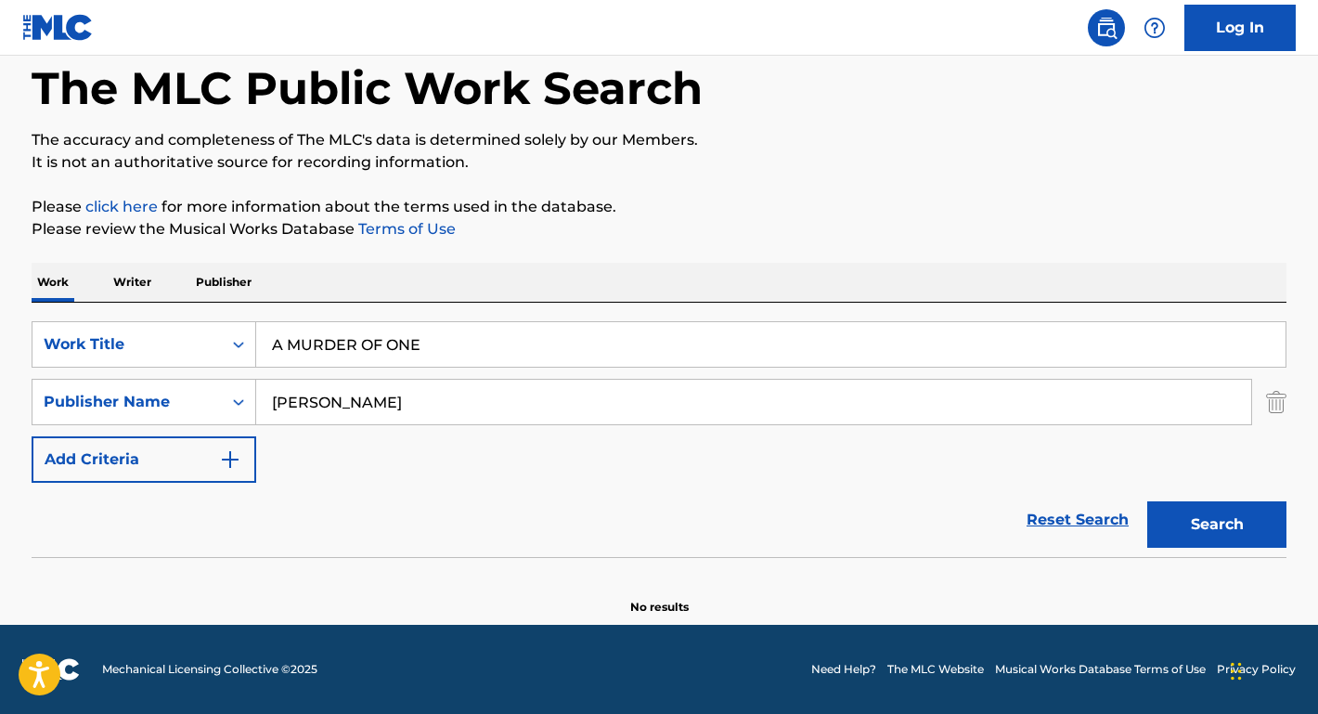
click at [354, 402] on input "Duritz" at bounding box center [753, 402] width 995 height 45
drag, startPoint x: 353, startPoint y: 401, endPoint x: 148, endPoint y: 387, distance: 204.6
click at [148, 387] on div "SearchWithCriteria766aab6e-c9b7-4c36-a745-2c1e8601b728 Publisher Name Duritz" at bounding box center [659, 402] width 1255 height 46
click at [1216, 524] on button "Search" at bounding box center [1216, 524] width 139 height 46
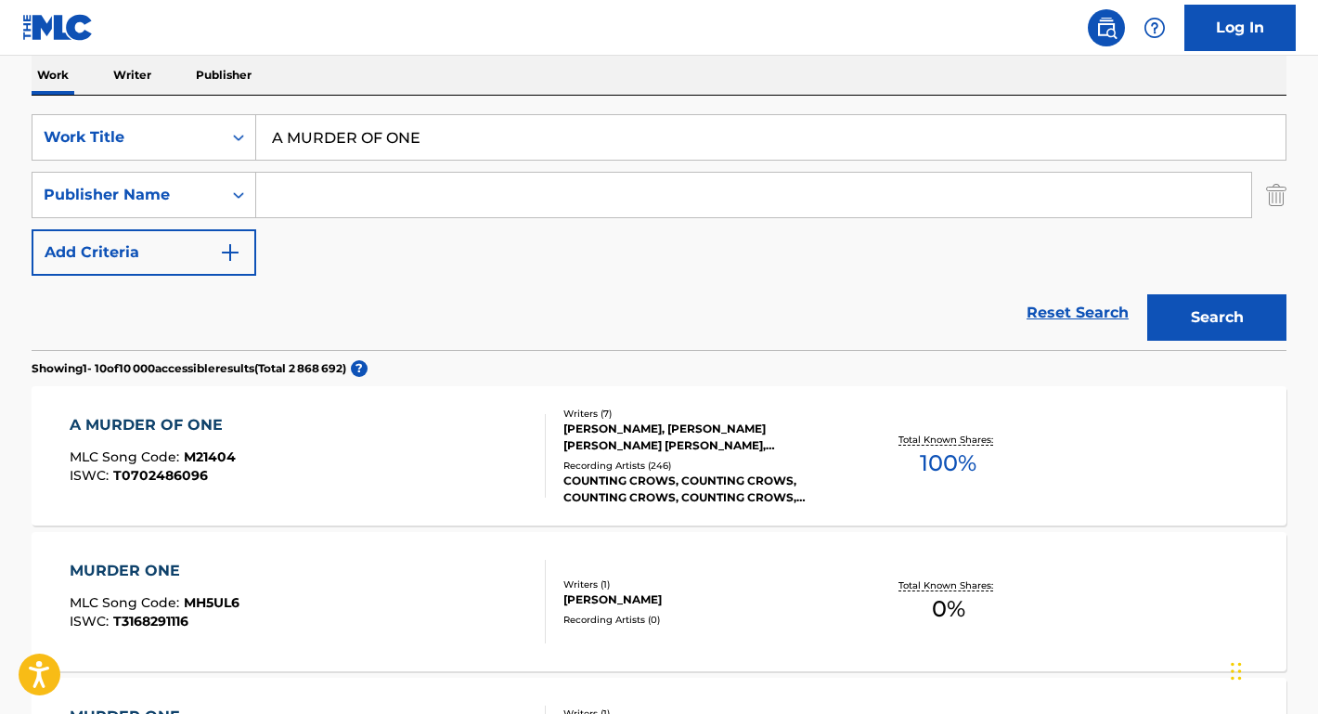
scroll to position [459, 0]
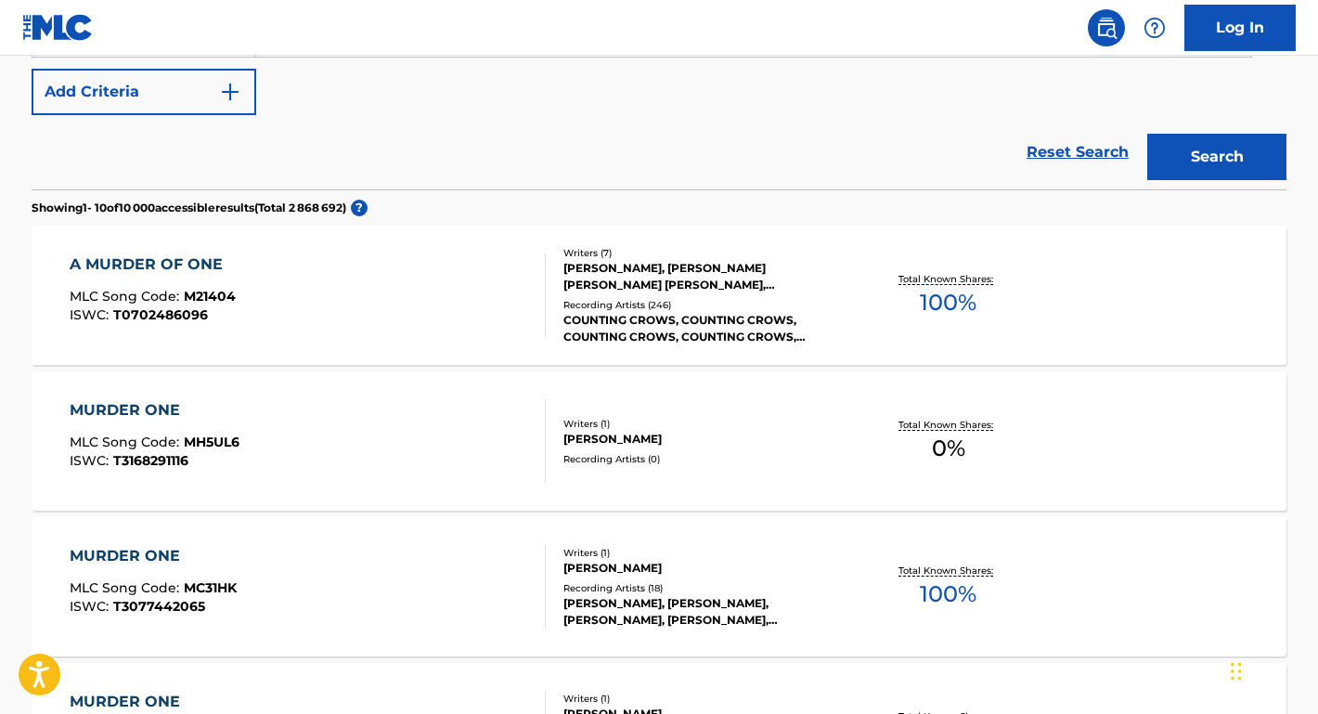
click at [191, 255] on div "A MURDER OF ONE" at bounding box center [153, 264] width 166 height 22
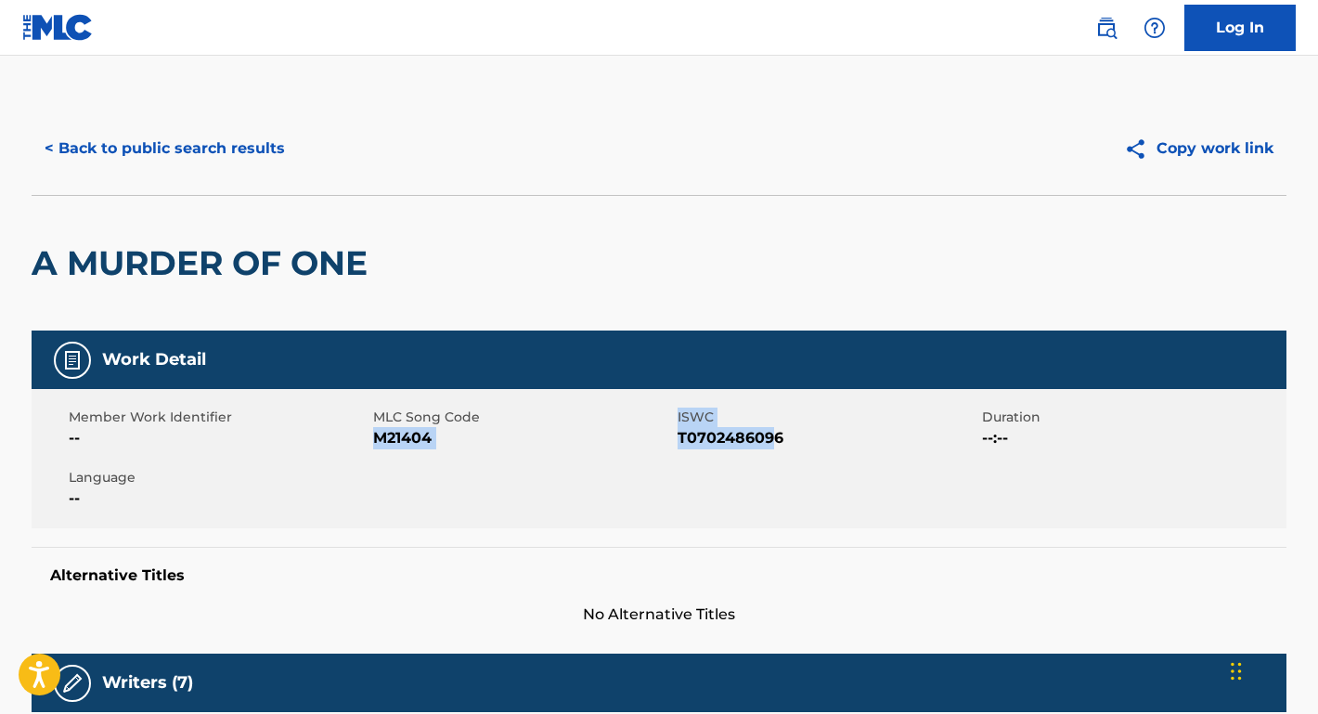
drag, startPoint x: 778, startPoint y: 443, endPoint x: 378, endPoint y: 442, distance: 399.9
click at [378, 442] on div "Member Work Identifier -- MLC Song Code M21404 ISWC T0702486096 Duration --:-- …" at bounding box center [659, 458] width 1255 height 139
copy div "M21404 ISWC T070248609"
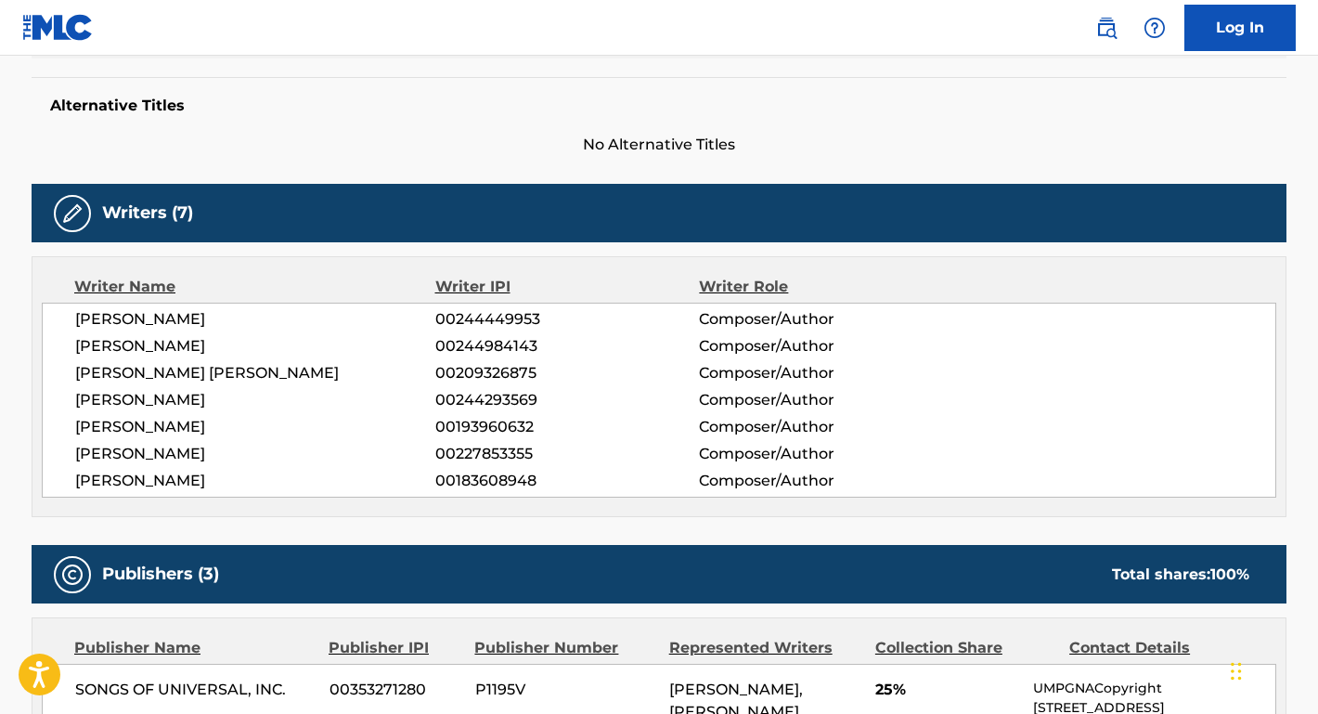
scroll to position [545, 0]
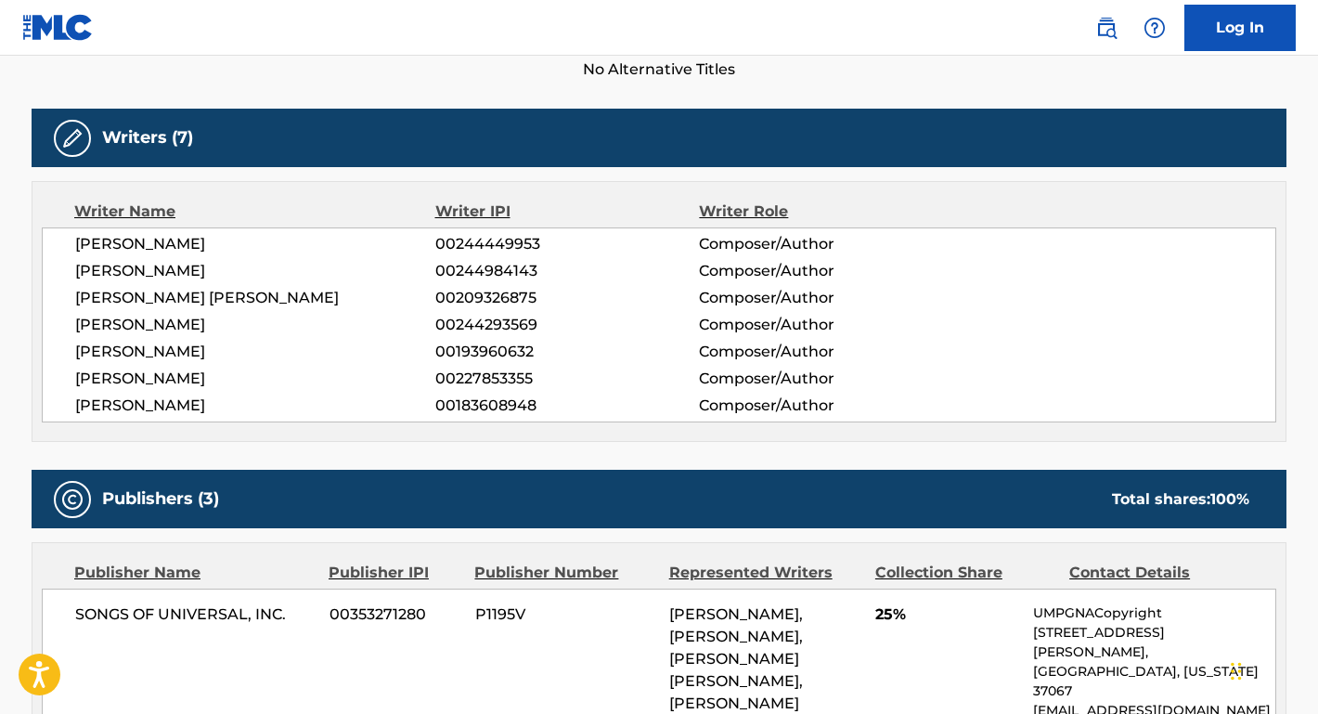
drag, startPoint x: 273, startPoint y: 244, endPoint x: 0, endPoint y: 244, distance: 272.8
copy span "MATTHEW MARK MALLEY"
drag, startPoint x: 321, startPoint y: 273, endPoint x: 0, endPoint y: 273, distance: 321.1
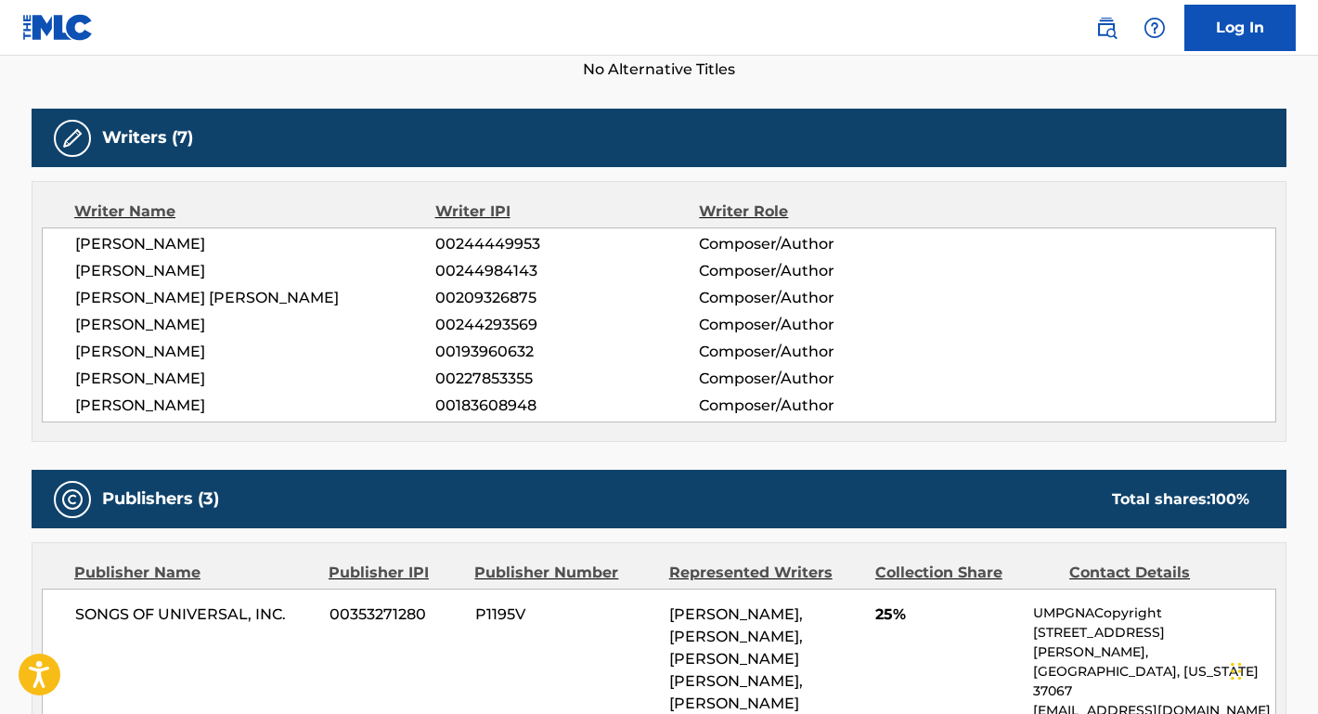
copy span "CHARLES THOMAS GILLINGHAM"
drag, startPoint x: 275, startPoint y: 304, endPoint x: 48, endPoint y: 302, distance: 226.4
click at [48, 302] on div "MATTHEW MARK MALLEY 00244449953 Composer/Author CHARLES THOMAS GILLINGHAM 00244…" at bounding box center [659, 324] width 1234 height 195
copy span "ADAM FREDERIC DURITZ"
drag, startPoint x: 251, startPoint y: 325, endPoint x: 54, endPoint y: 325, distance: 196.7
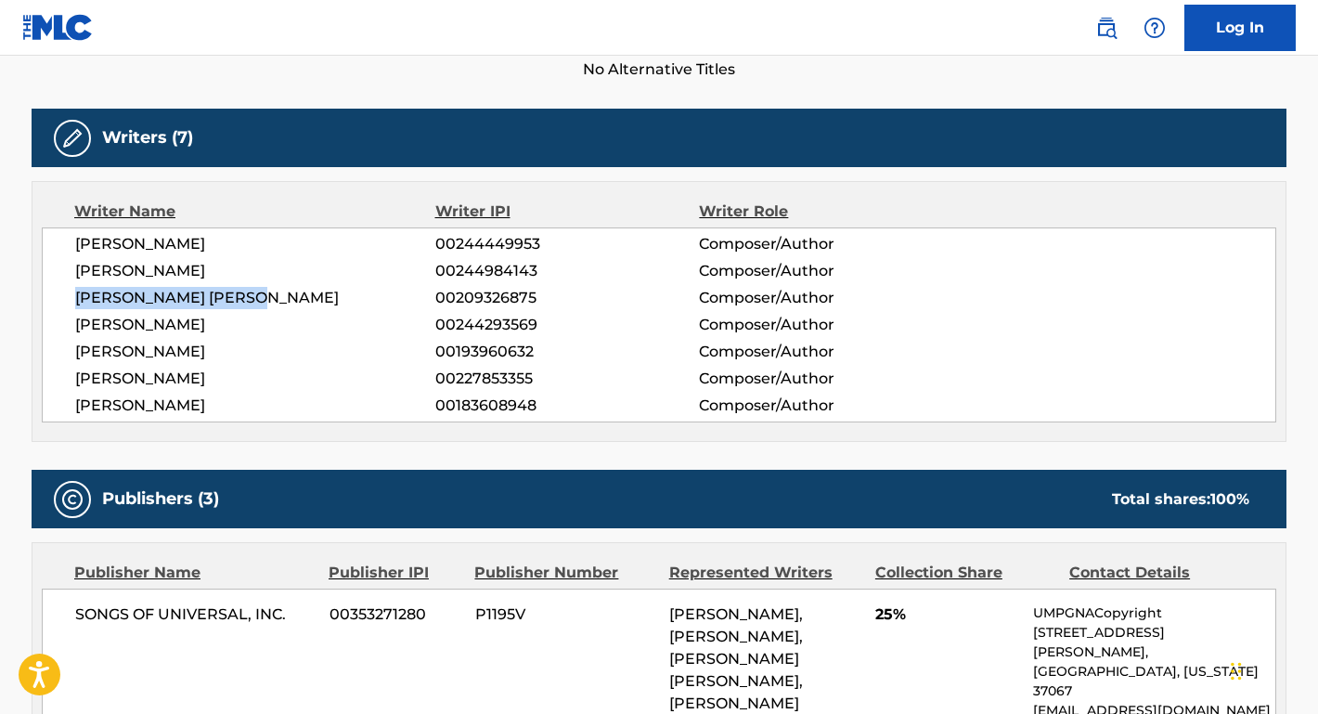
click at [54, 325] on div "MATTHEW MARK MALLEY 00244449953 Composer/Author CHARLES THOMAS GILLINGHAM 00244…" at bounding box center [659, 324] width 1234 height 195
drag, startPoint x: 167, startPoint y: 346, endPoint x: 23, endPoint y: 346, distance: 143.8
drag, startPoint x: 213, startPoint y: 380, endPoint x: 28, endPoint y: 380, distance: 185.6
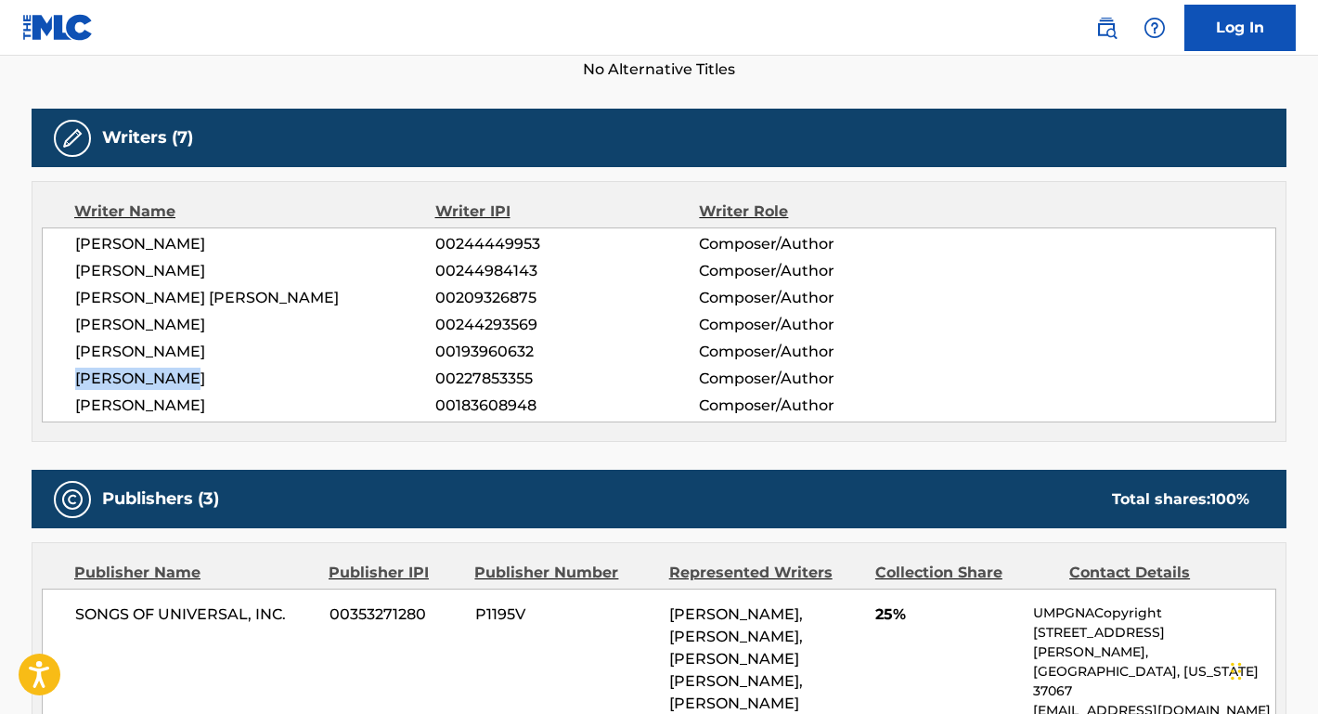
drag, startPoint x: 275, startPoint y: 407, endPoint x: 71, endPoint y: 407, distance: 204.1
click at [72, 407] on div "MATTHEW MARK MALLEY 00244449953 Composer/Author CHARLES THOMAS GILLINGHAM 00244…" at bounding box center [659, 324] width 1234 height 195
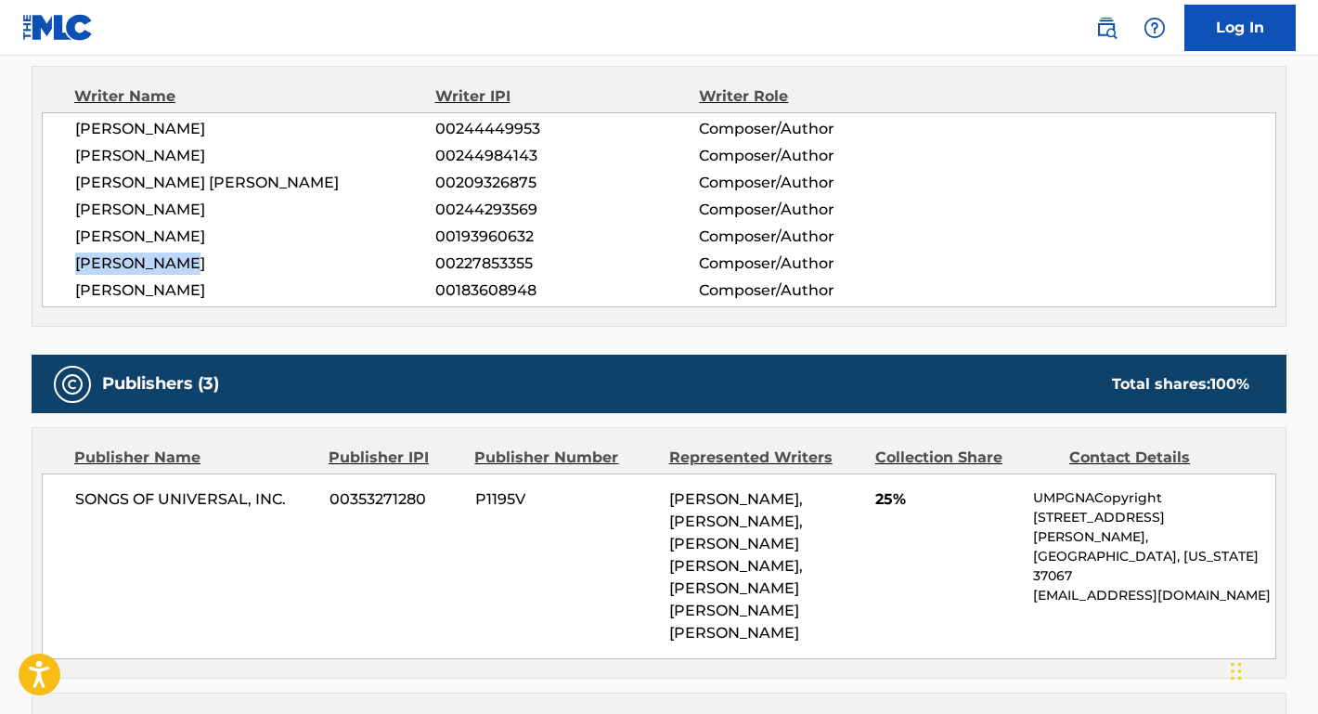
scroll to position [717, 0]
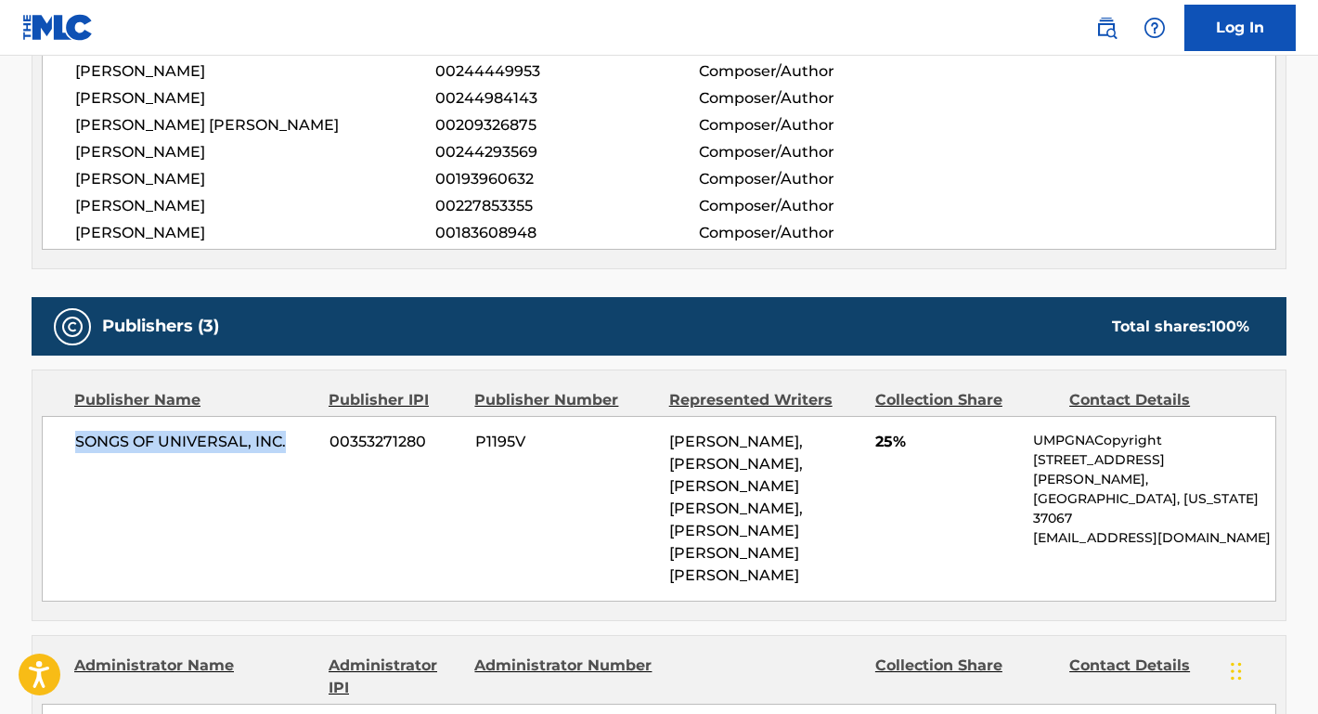
drag, startPoint x: 293, startPoint y: 449, endPoint x: 5, endPoint y: 447, distance: 288.6
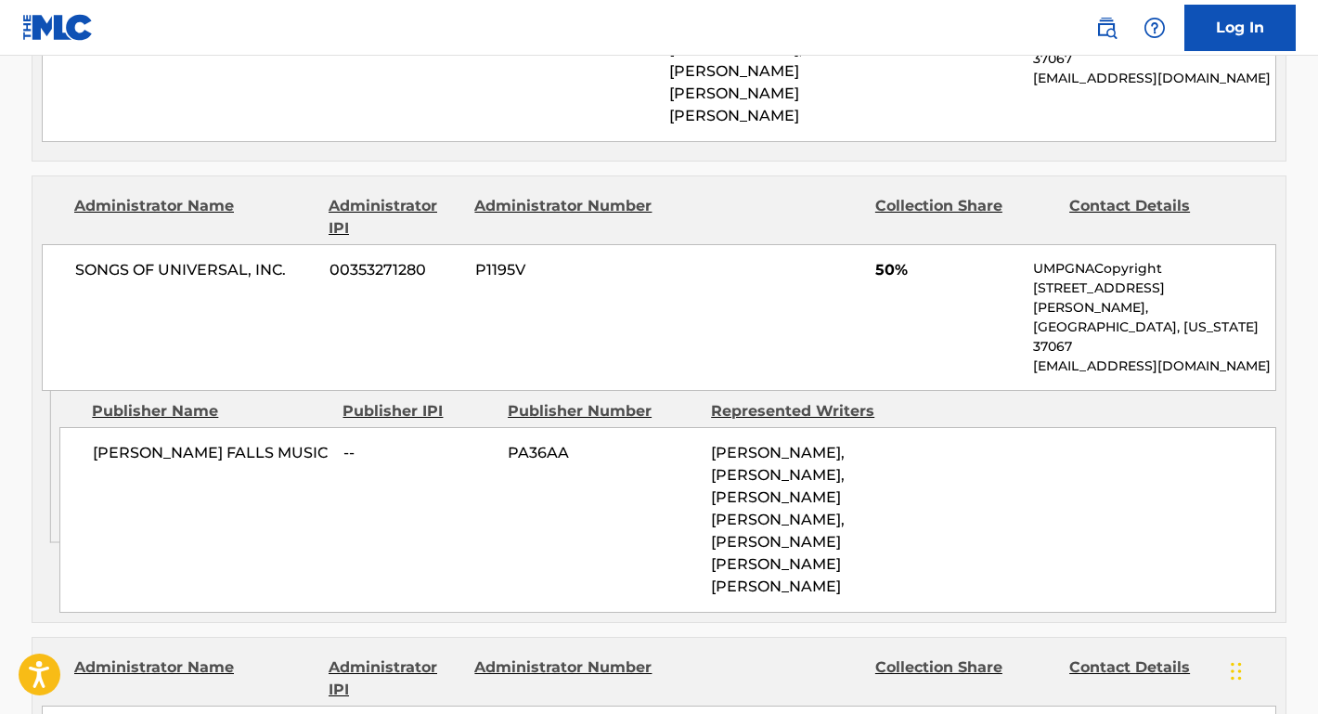
scroll to position [1192, 0]
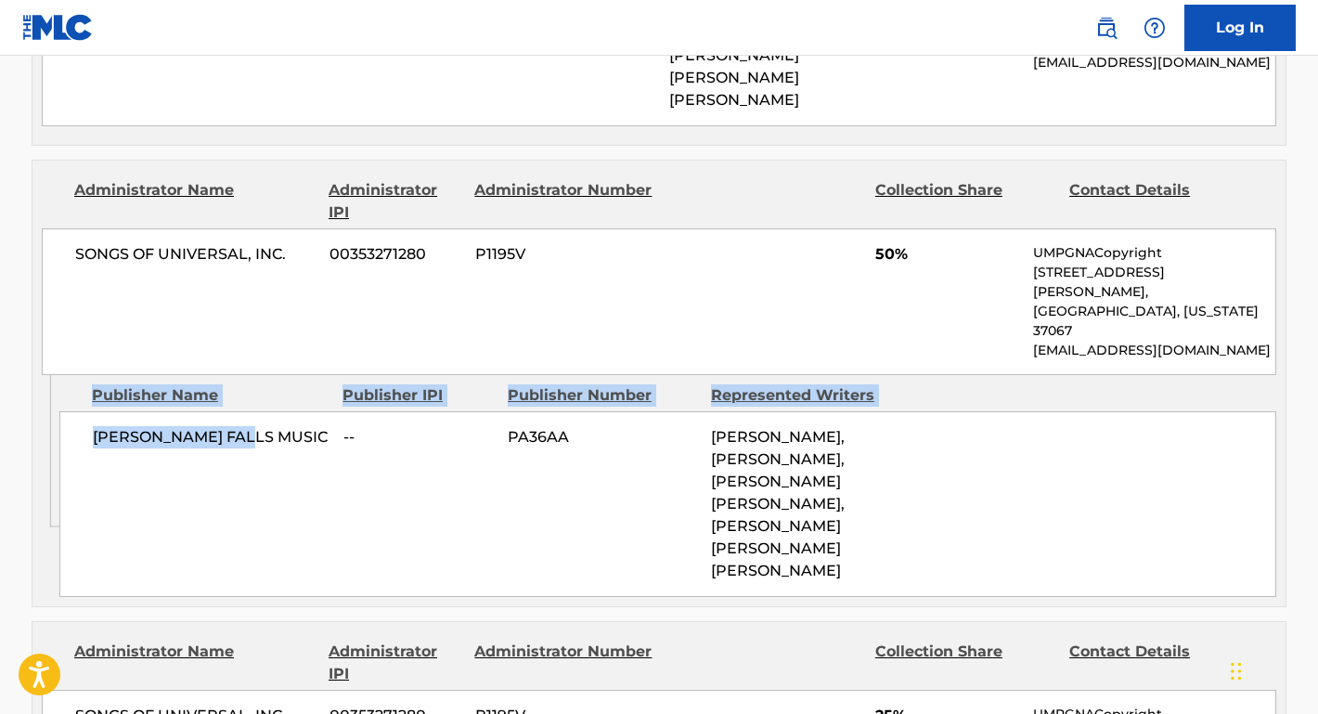
drag, startPoint x: 254, startPoint y: 373, endPoint x: 43, endPoint y: 375, distance: 211.6
click at [43, 375] on div "Admin Original Publisher Connecting Line Publisher Name Publisher IPI Publisher…" at bounding box center [658, 490] width 1253 height 231
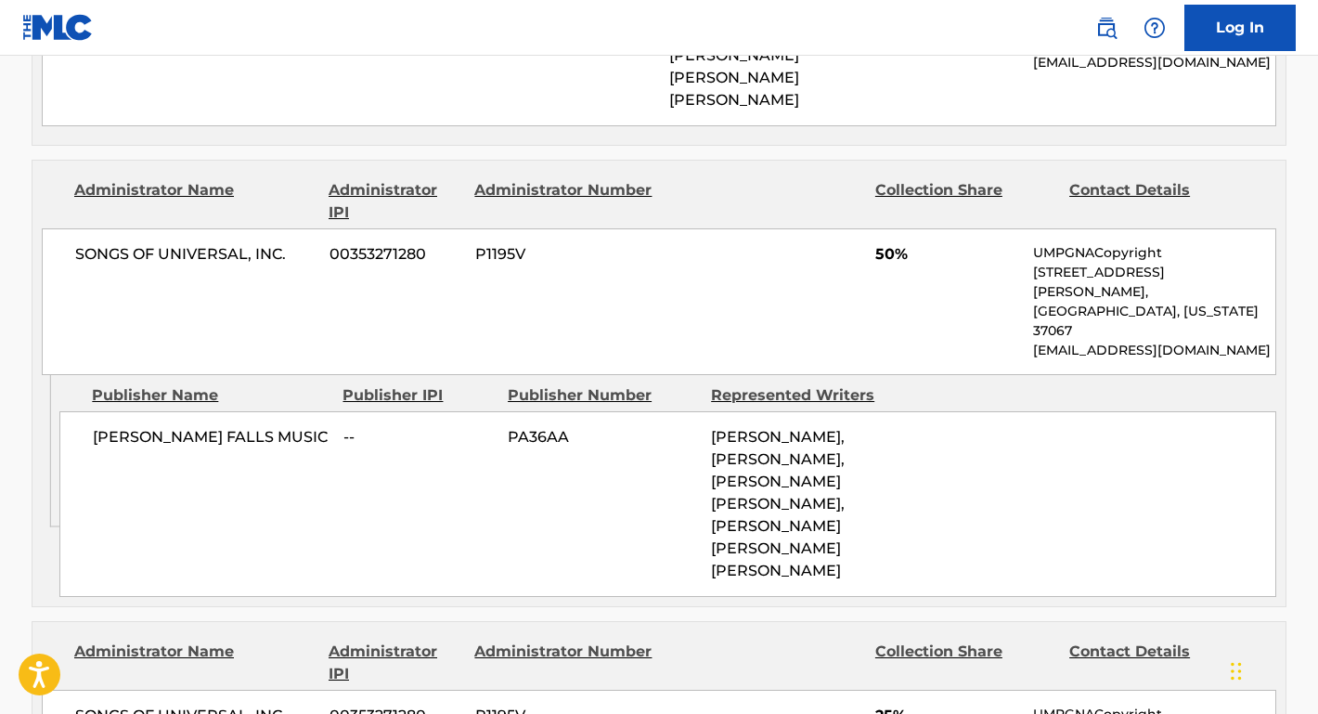
click at [196, 411] on div "JONES FALLS MUSIC -- PA36AA DAVID LYNN BRYSON, STEVE BOWMAN, ADAM FREDERIC DURI…" at bounding box center [667, 504] width 1216 height 186
drag, startPoint x: 250, startPoint y: 379, endPoint x: 91, endPoint y: 376, distance: 158.7
click at [91, 411] on div "JONES FALLS MUSIC -- PA36AA DAVID LYNN BRYSON, STEVE BOWMAN, ADAM FREDERIC DURI…" at bounding box center [667, 504] width 1216 height 186
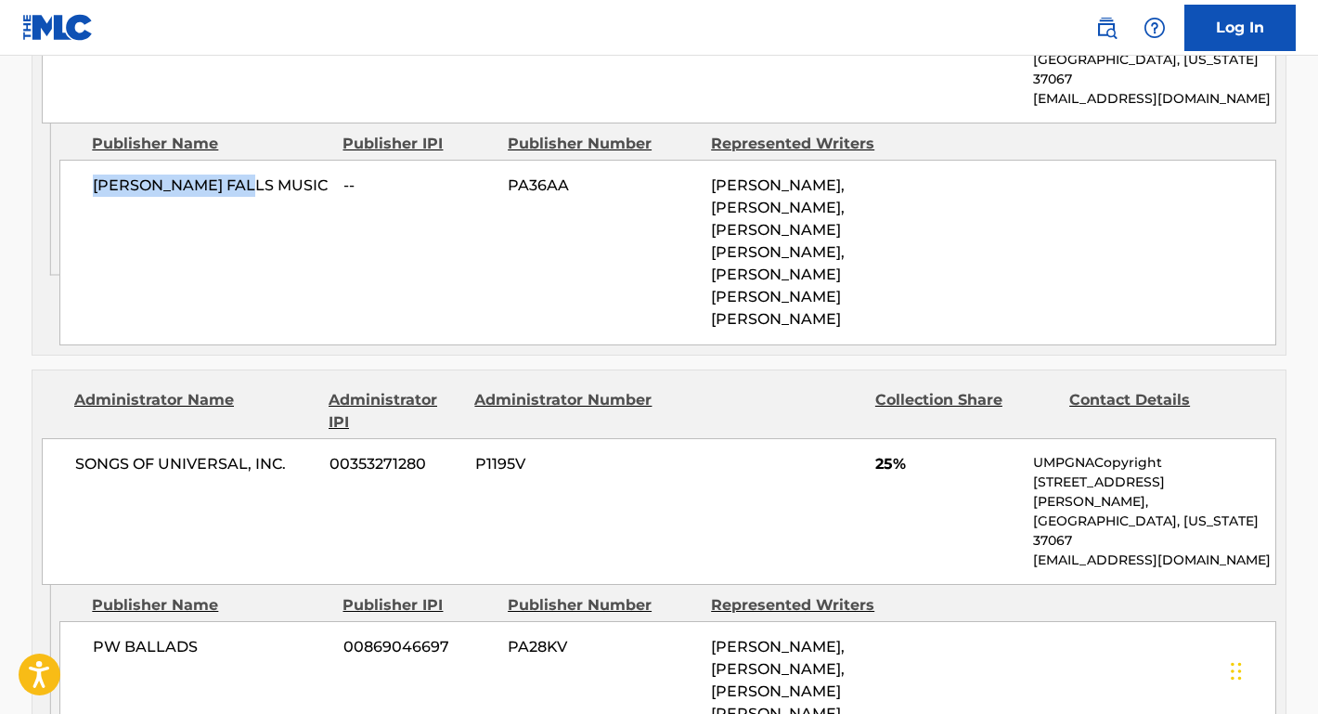
scroll to position [1563, 0]
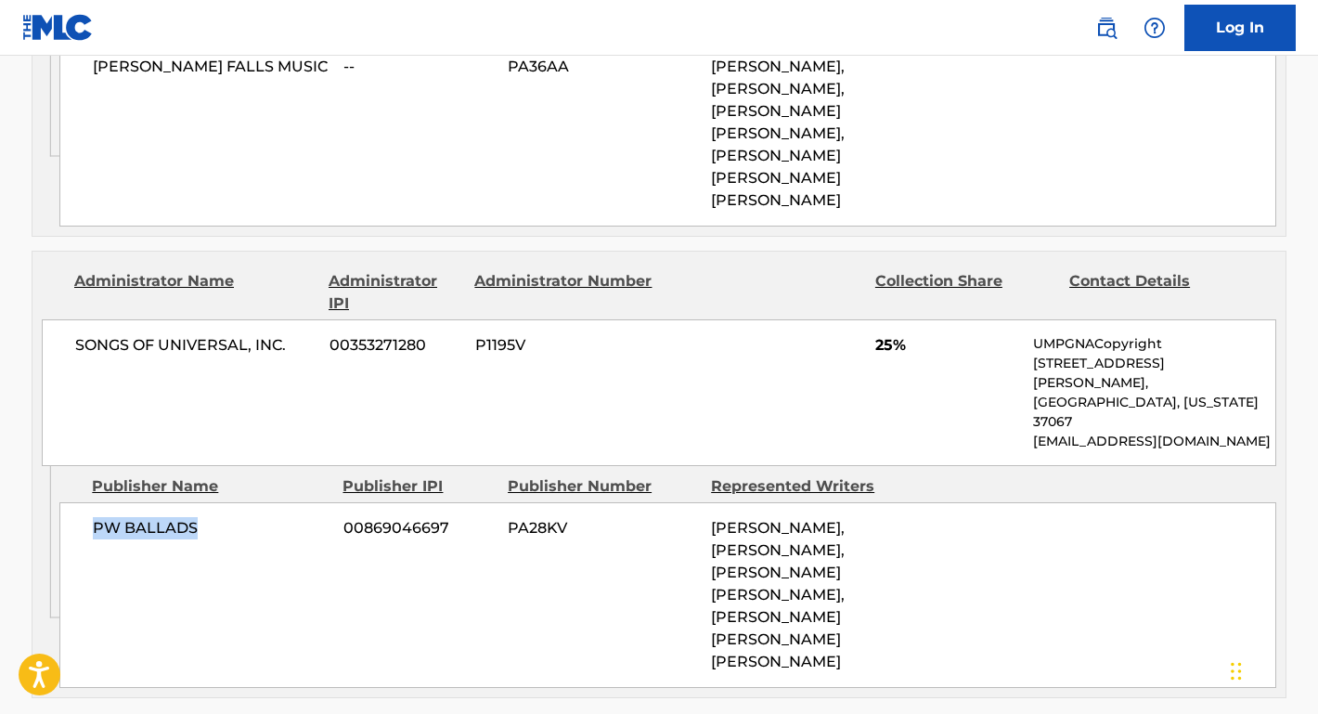
drag, startPoint x: 219, startPoint y: 413, endPoint x: 84, endPoint y: 400, distance: 135.2
click at [84, 502] on div "PW BALLADS 00869046697 PA28KV DAVID LYNN BRYSON, STEVE BOWMAN, ADAM FREDERIC DU…" at bounding box center [667, 595] width 1216 height 186
